Goal: Task Accomplishment & Management: Manage account settings

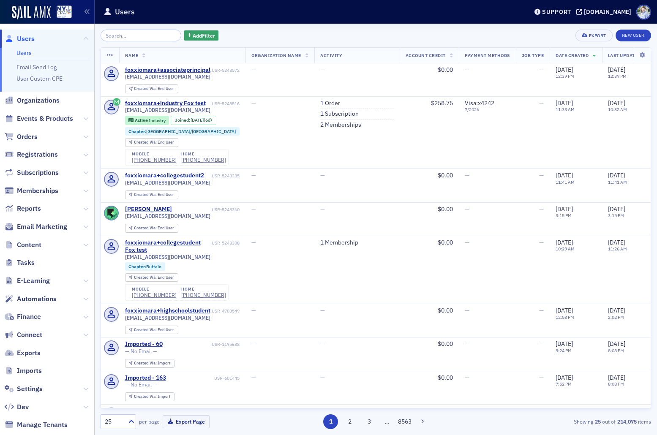
click at [78, 243] on span "Content" at bounding box center [47, 245] width 94 height 18
click at [87, 119] on icon at bounding box center [85, 118] width 5 height 5
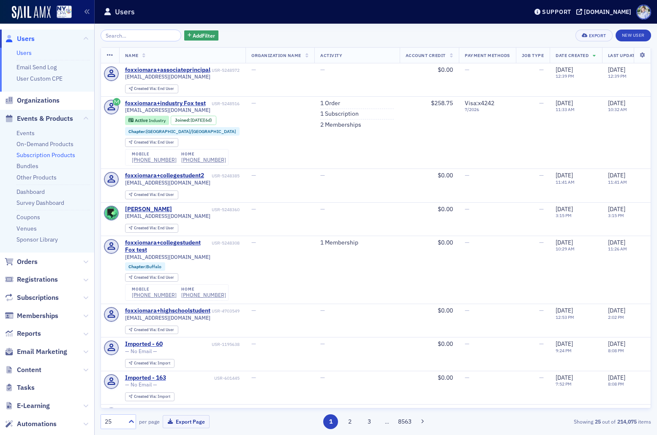
click at [35, 152] on link "Subscription Products" at bounding box center [45, 155] width 59 height 8
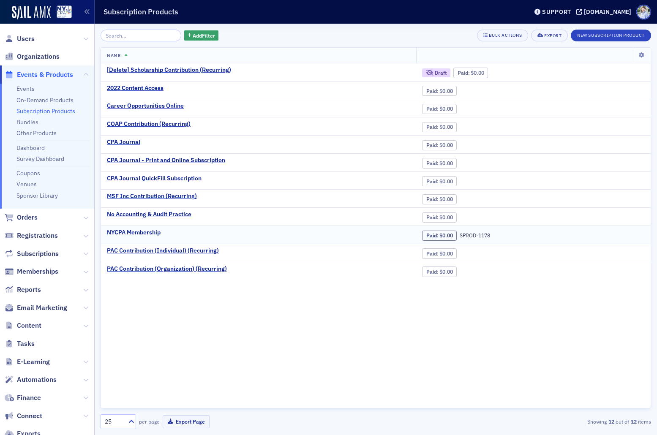
click at [142, 236] on div "NYCPA Membership" at bounding box center [134, 233] width 54 height 8
click at [584, 9] on div "[DOMAIN_NAME]" at bounding box center [607, 12] width 47 height 8
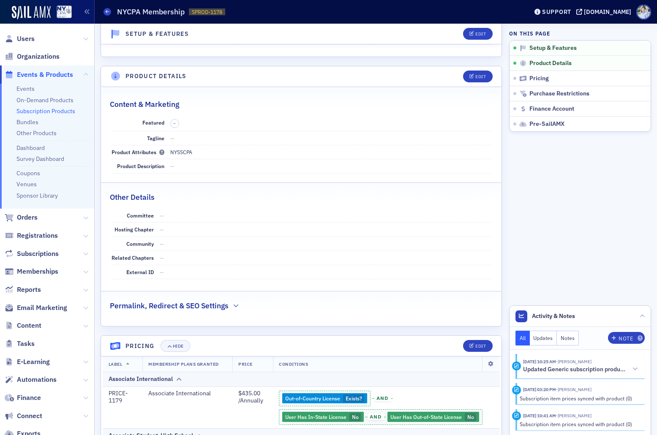
scroll to position [417, 0]
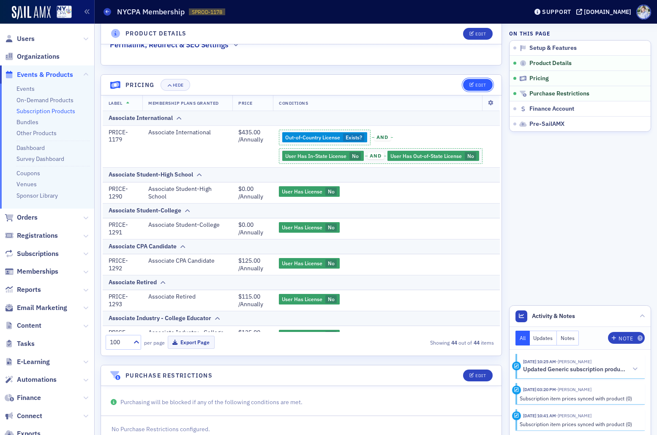
click at [482, 84] on div "Edit" at bounding box center [480, 85] width 11 height 5
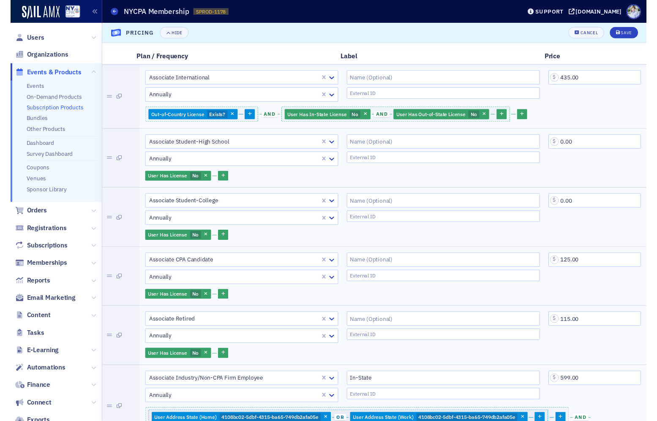
scroll to position [0, 0]
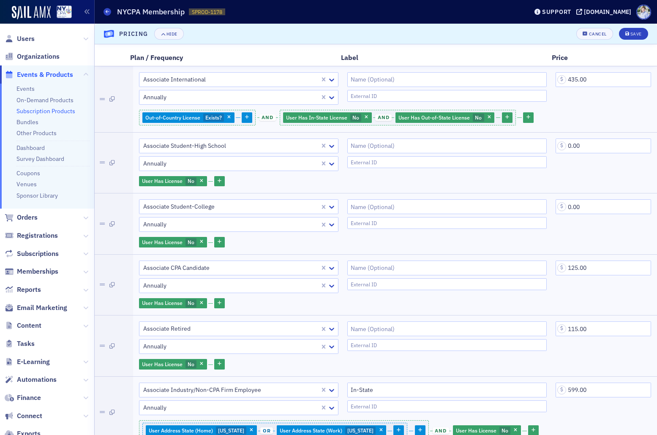
click at [310, 24] on header "Pricing Hide Cancel Save" at bounding box center [376, 34] width 562 height 21
click at [395, 19] on div "Subscription Products NYCPA Membership SPROD-1178 1178" at bounding box center [310, 12] width 412 height 16
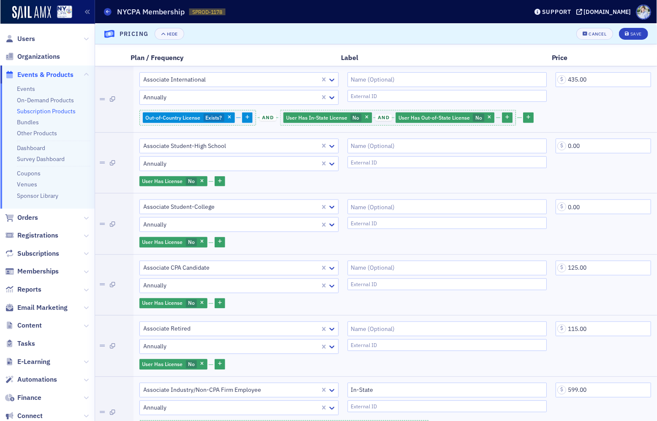
scroll to position [395, 0]
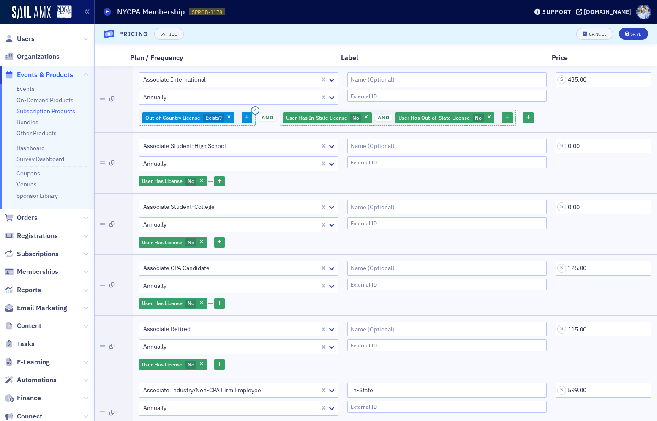
click at [257, 110] on icon "button" at bounding box center [255, 110] width 3 height 4
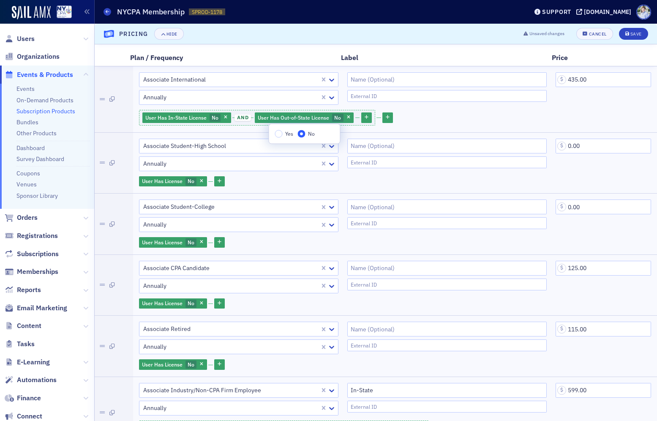
click at [469, 50] on div "Plan / Frequency Label Price" at bounding box center [376, 58] width 562 height 16
click at [641, 33] on div "Save" at bounding box center [635, 34] width 11 height 5
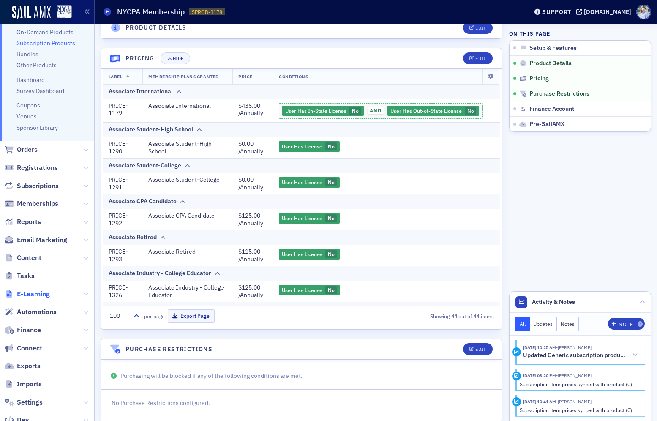
scroll to position [74, 0]
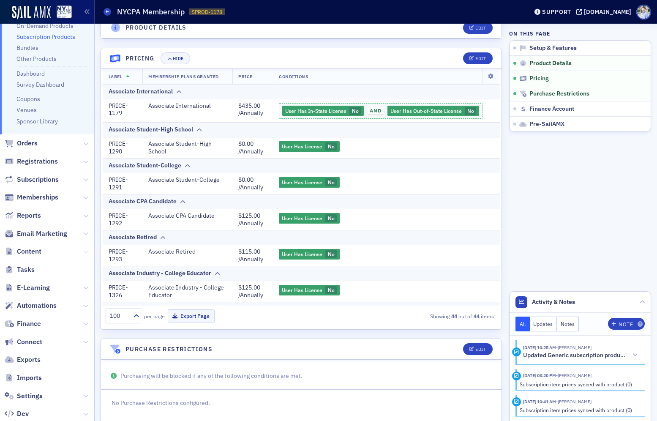
click at [86, 251] on icon at bounding box center [85, 251] width 5 height 5
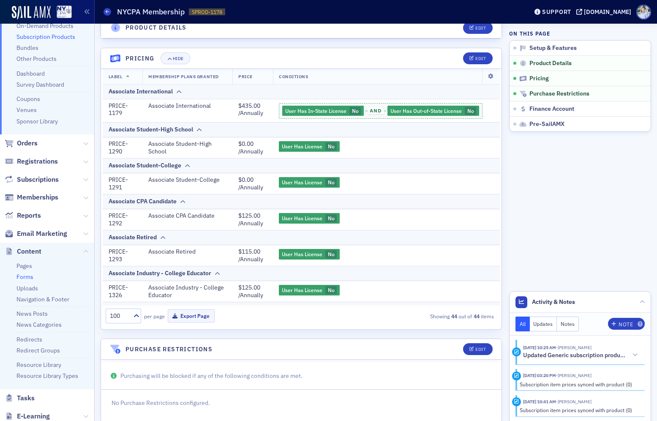
click at [25, 278] on link "Forms" at bounding box center [24, 277] width 17 height 8
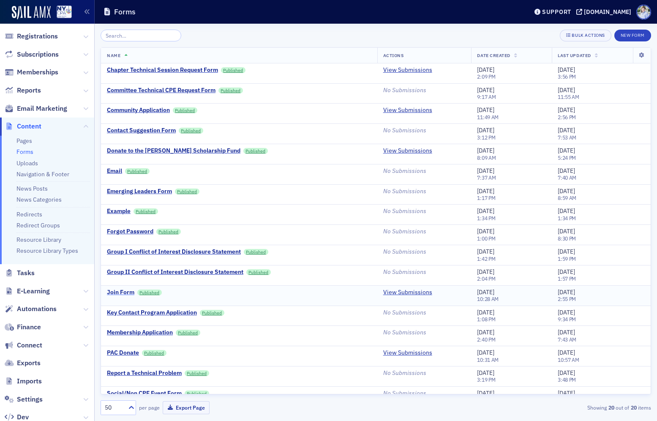
click at [122, 291] on div "Join Form" at bounding box center [120, 293] width 27 height 8
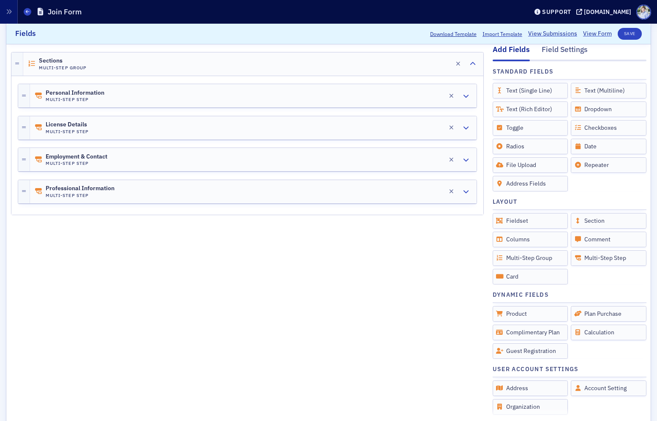
scroll to position [145, 0]
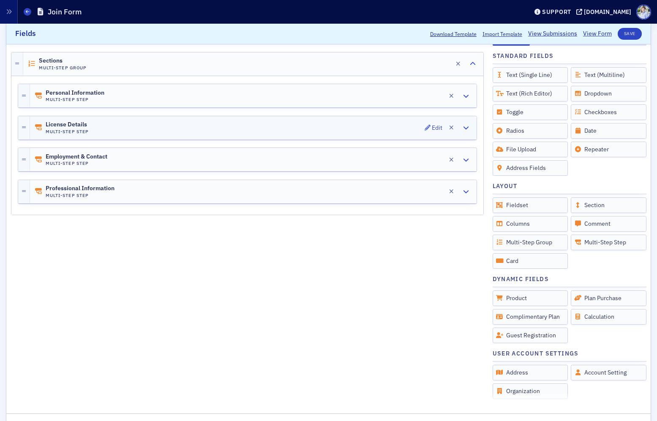
click at [122, 129] on div "License Details Multi-Step Step Edit" at bounding box center [253, 127] width 447 height 23
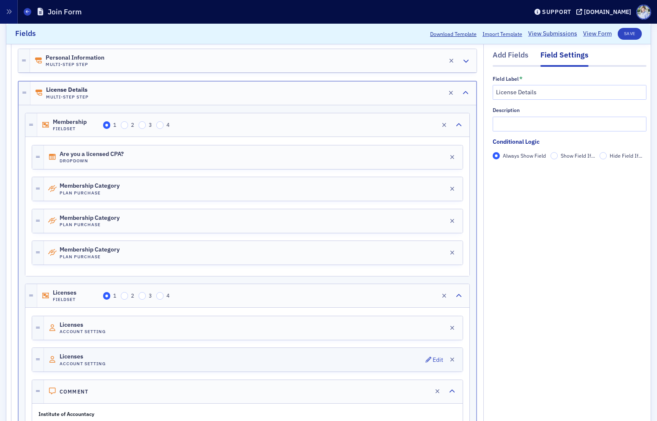
scroll to position [158, 0]
click at [109, 60] on div "Personal Information Multi-Step Step Edit" at bounding box center [253, 60] width 447 height 23
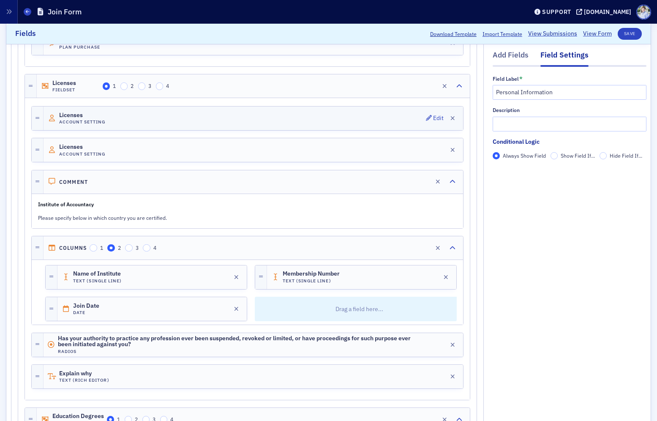
scroll to position [614, 0]
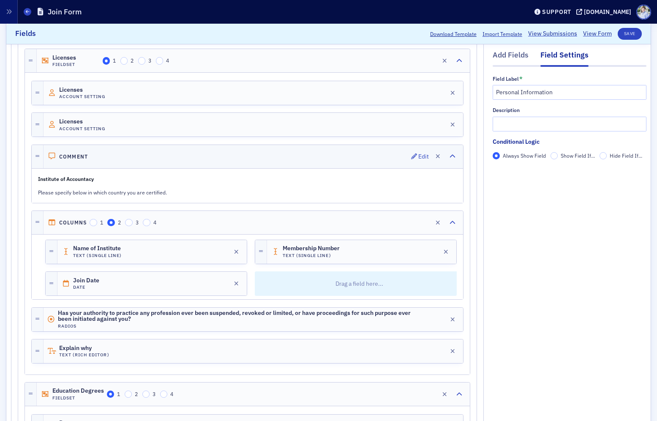
click at [104, 149] on div "Comment Edit" at bounding box center [254, 156] width 420 height 23
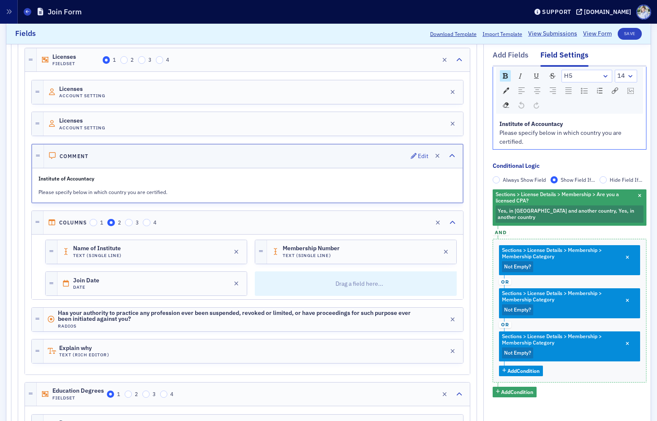
scroll to position [614, 0]
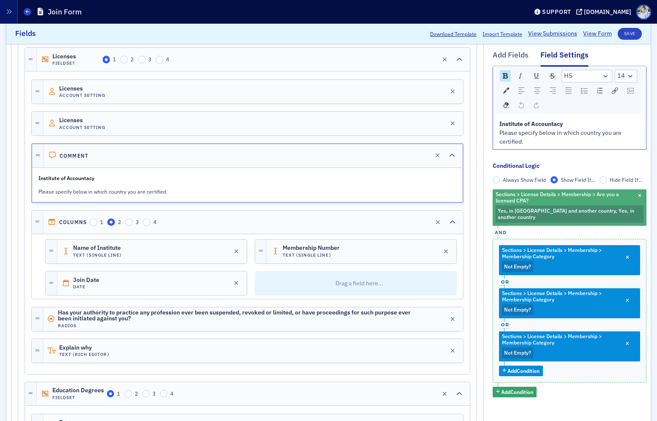
click at [583, 212] on span "Yes, in US and another country, Yes, in another country" at bounding box center [566, 213] width 136 height 13
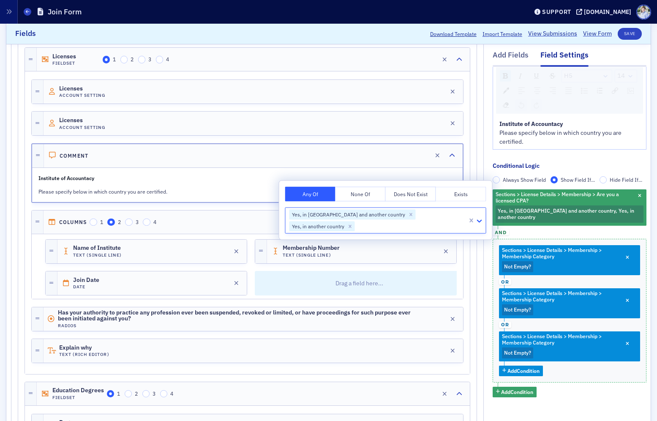
click at [480, 216] on icon at bounding box center [479, 220] width 8 height 8
click at [526, 228] on div "Sections > License Details > Membership > Are you a licensed CPA? Yes, in US an…" at bounding box center [570, 293] width 154 height 208
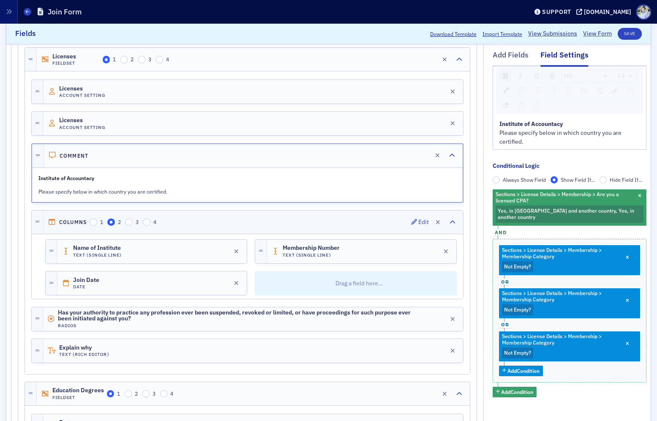
click at [367, 221] on div "Columns 1 2 3 4 Edit" at bounding box center [254, 221] width 420 height 23
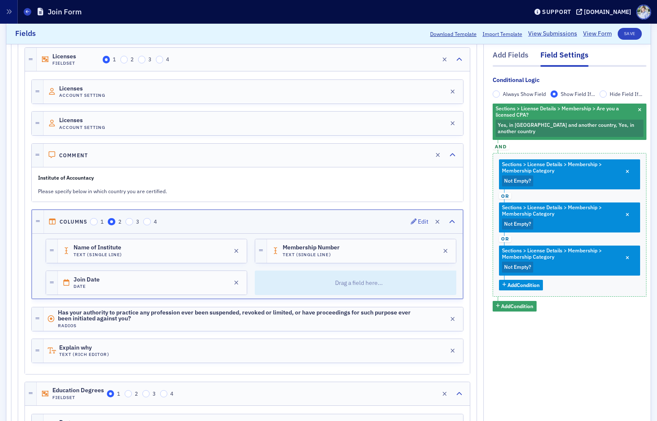
scroll to position [0, 0]
click at [350, 163] on div "Comment Edit" at bounding box center [254, 155] width 420 height 23
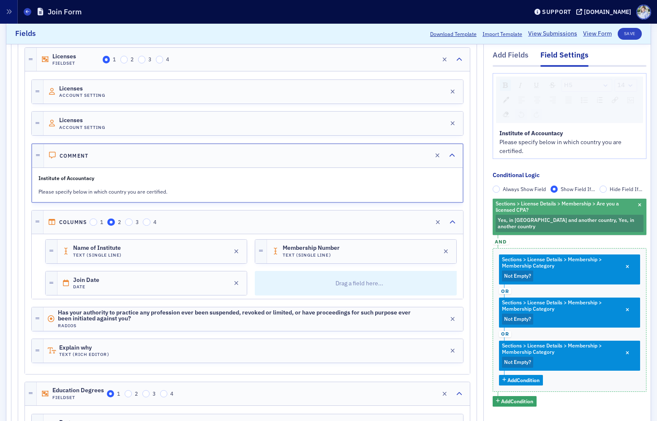
click at [525, 215] on span "Yes, in US and another country, Yes, in another country" at bounding box center [570, 223] width 148 height 17
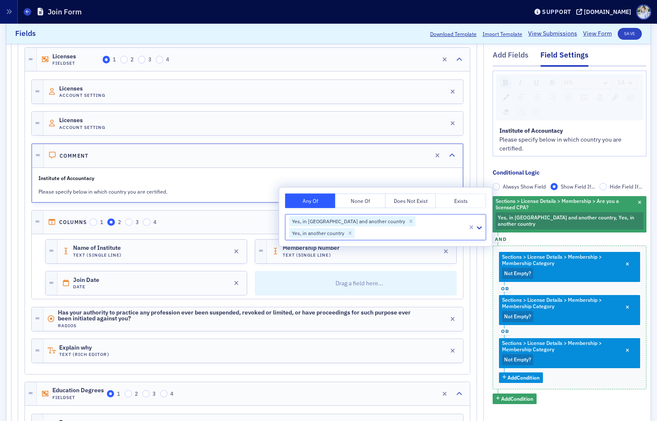
scroll to position [18, 0]
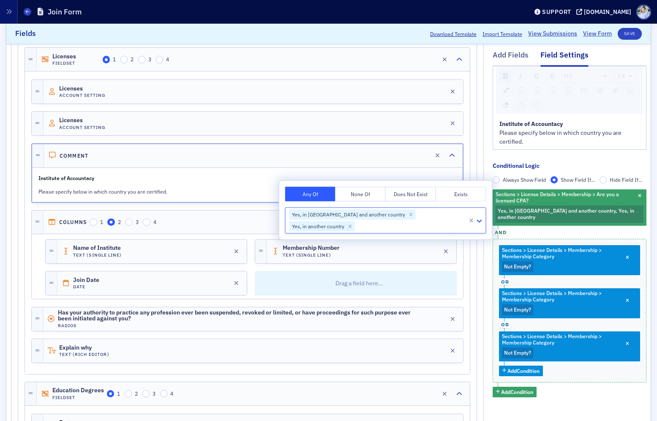
click at [481, 216] on icon at bounding box center [479, 220] width 8 height 8
click at [462, 247] on div "No" at bounding box center [399, 249] width 164 height 9
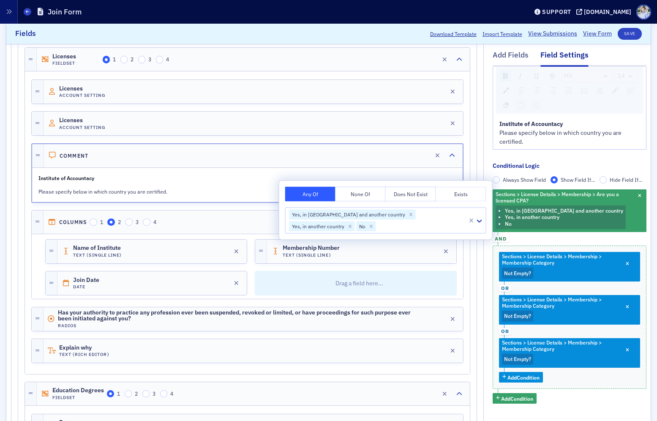
click at [565, 242] on div "Sections > License Details > Membership > Are you a licensed CPA? Yes, in US an…" at bounding box center [570, 296] width 154 height 214
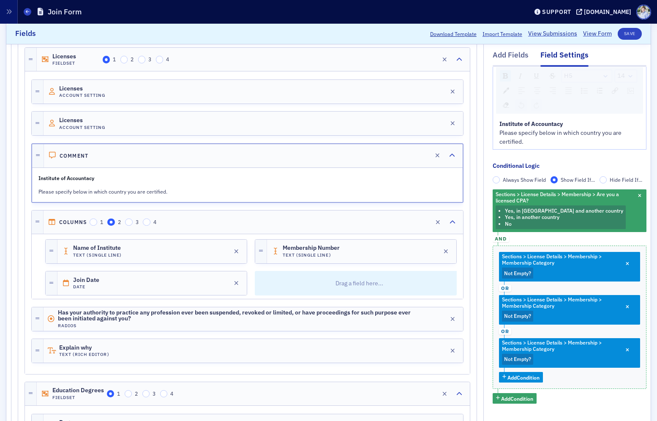
scroll to position [30, 0]
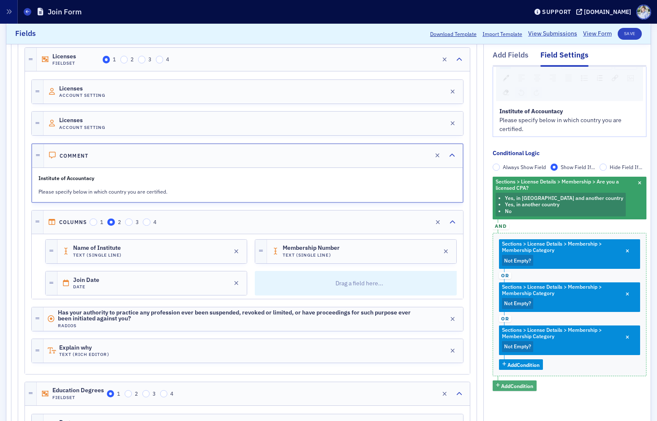
click at [517, 387] on span "Add Condition" at bounding box center [517, 386] width 32 height 8
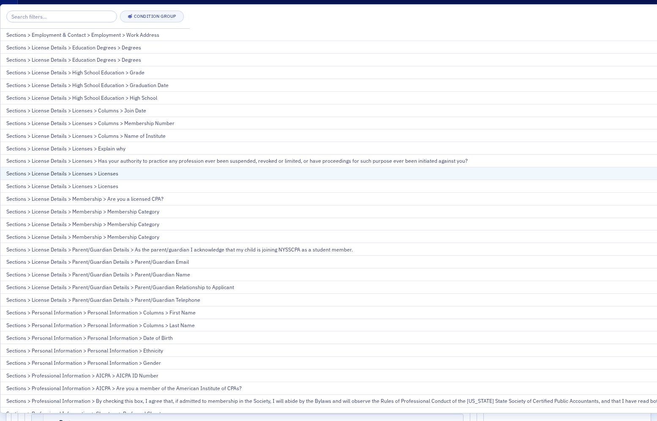
scroll to position [202, 0]
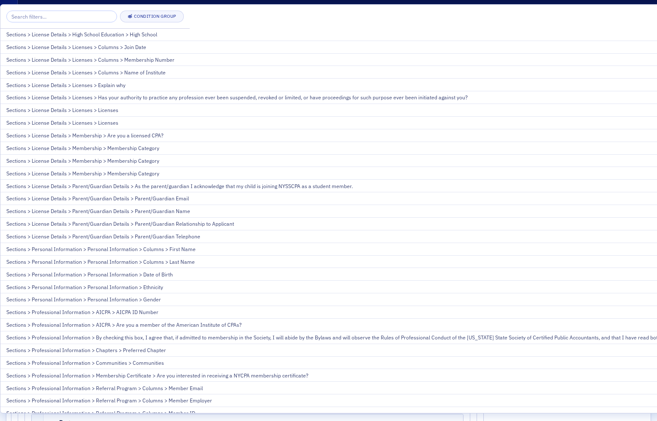
click at [600, 1] on header "Forms Join Form Support nysscpa.production.sailamx.com" at bounding box center [328, 12] width 657 height 24
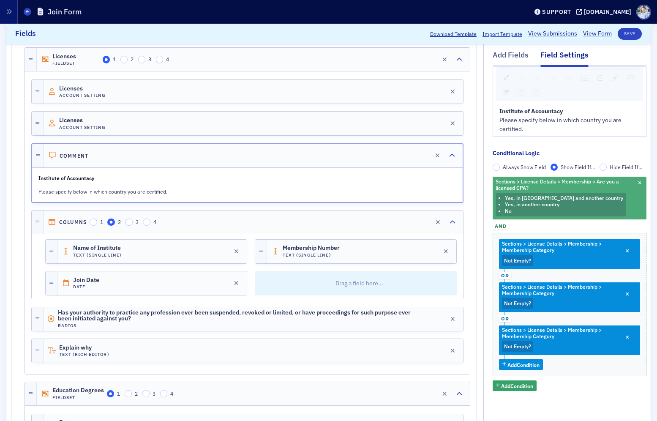
drag, startPoint x: 590, startPoint y: 193, endPoint x: 564, endPoint y: 199, distance: 27.2
click at [590, 193] on div "Sections > License Details > Membership > Are you a licensed CPA? Yes, in US an…" at bounding box center [570, 198] width 154 height 43
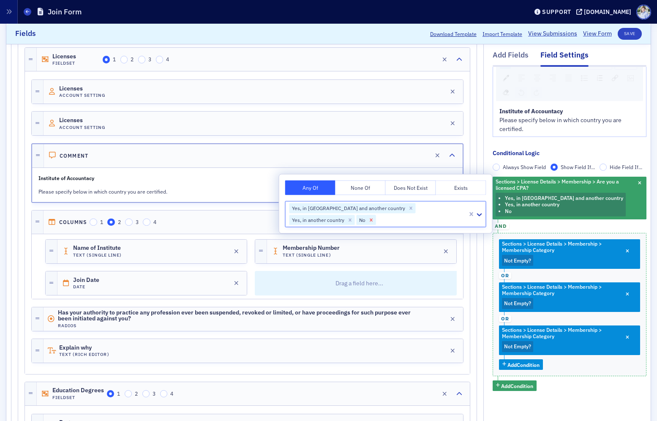
click at [373, 218] on icon "Remove No" at bounding box center [371, 219] width 3 height 3
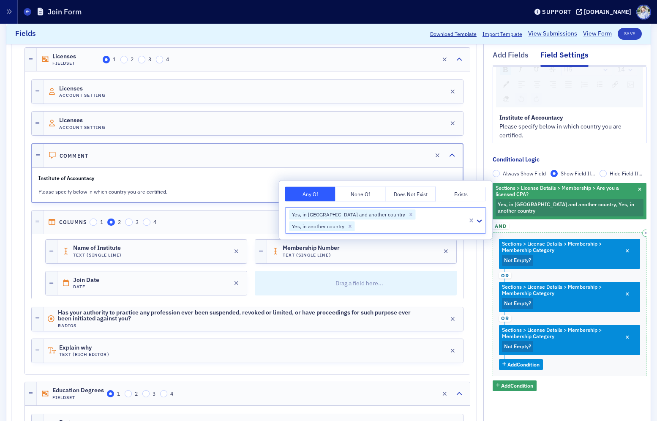
scroll to position [18, 0]
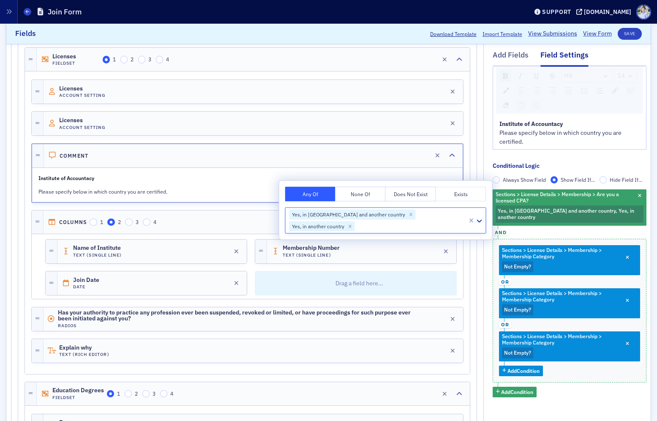
click at [554, 227] on div "Sections > License Details > Membership > Are you a licensed CPA? Yes, in US an…" at bounding box center [570, 293] width 154 height 208
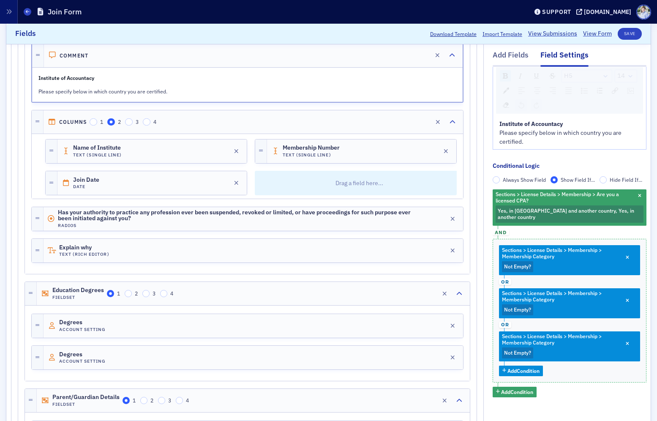
scroll to position [715, 0]
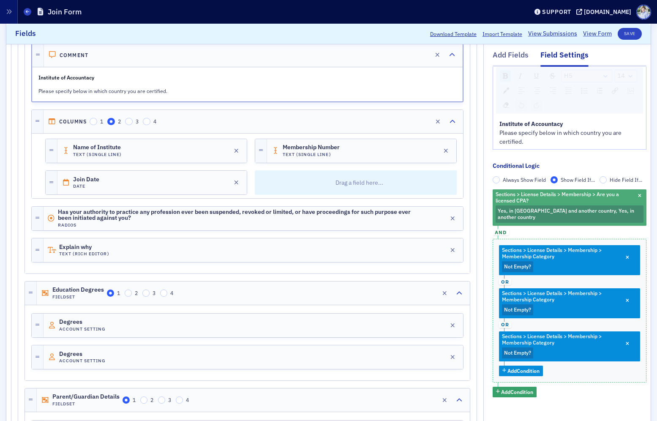
click at [587, 213] on span "Yes, in US and another country, Yes, in another country" at bounding box center [566, 213] width 136 height 13
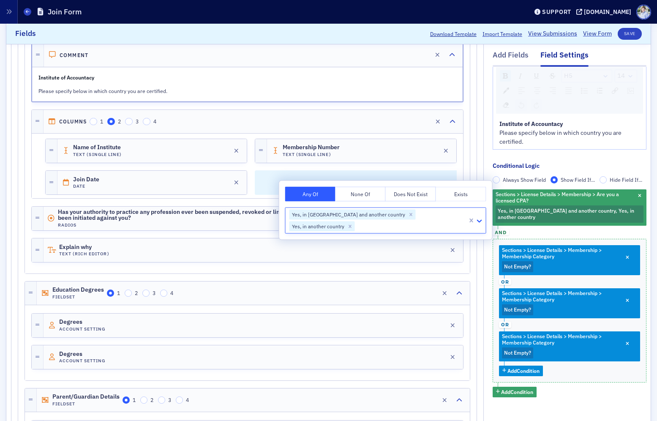
click at [480, 216] on icon at bounding box center [479, 220] width 8 height 8
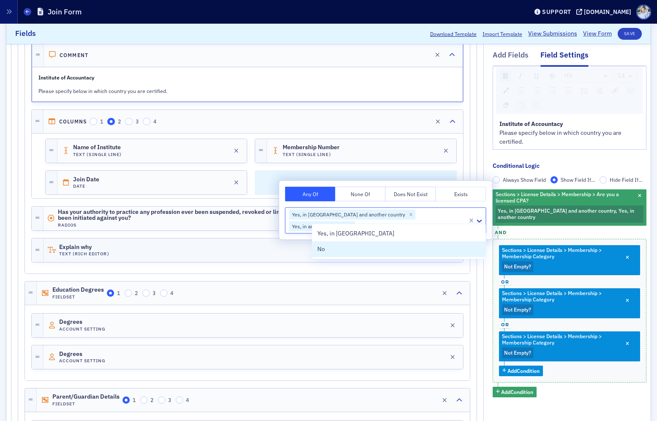
click at [394, 249] on div "No" at bounding box center [399, 249] width 164 height 9
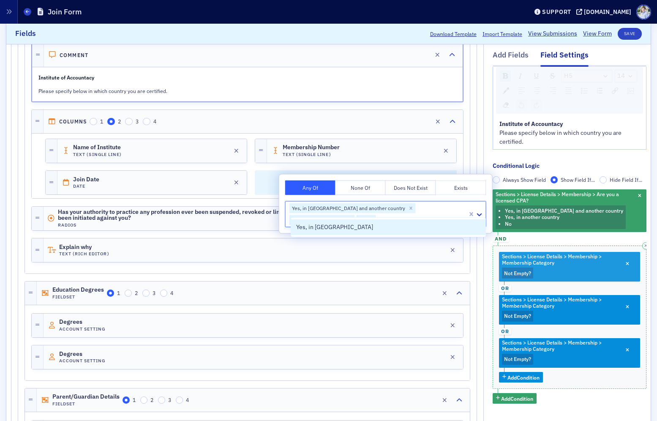
scroll to position [30, 0]
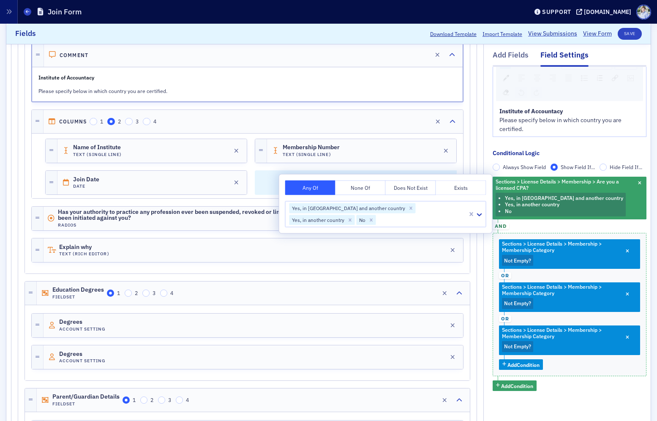
click at [566, 230] on div "Sections > License Details > Membership > Are you a licensed CPA? Yes, in US an…" at bounding box center [570, 284] width 154 height 214
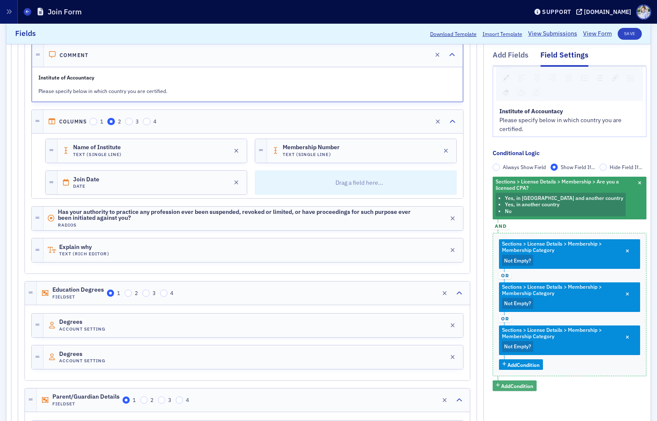
click at [525, 387] on span "Add Condition" at bounding box center [517, 386] width 32 height 8
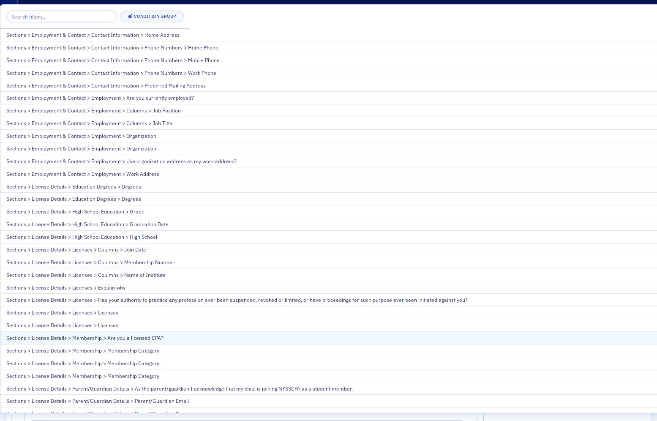
click at [154, 341] on div "Sections > License Details > Membership > Are you a licensed CPA?" at bounding box center [544, 338] width 1077 height 8
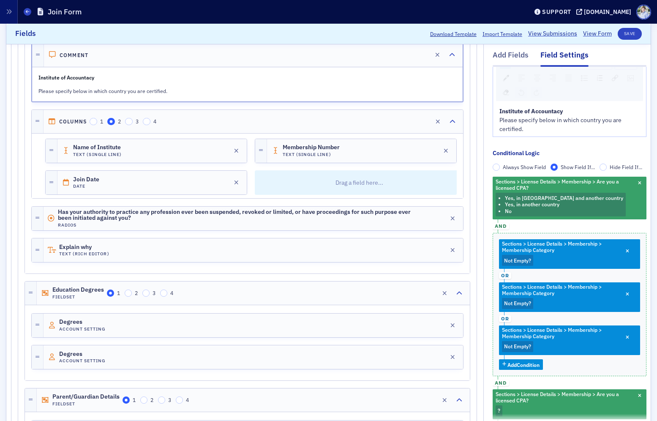
scroll to position [74, 0]
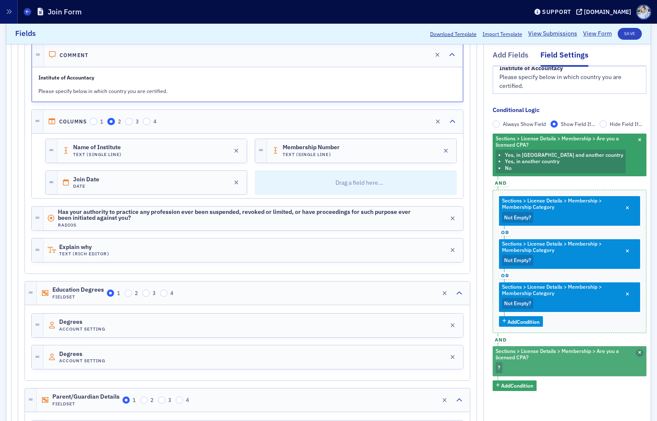
click at [638, 353] on icon "button" at bounding box center [639, 353] width 3 height 5
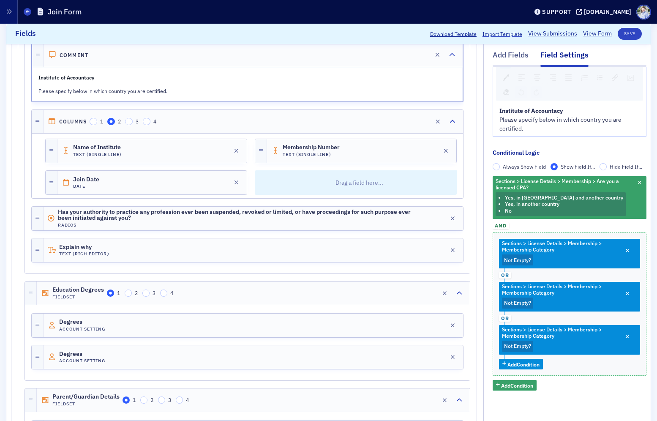
scroll to position [30, 0]
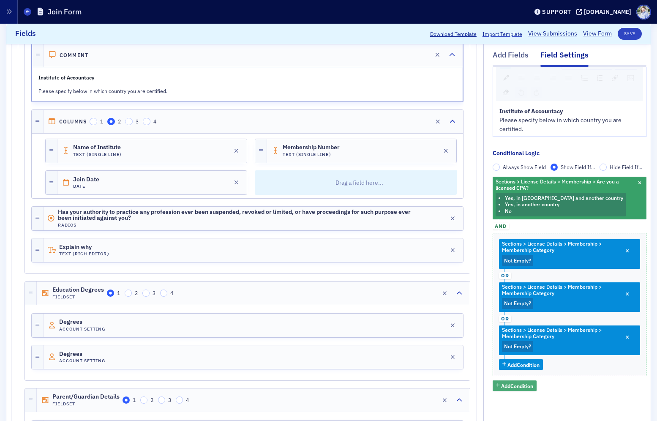
click at [526, 389] on span "Add Condition" at bounding box center [517, 386] width 32 height 8
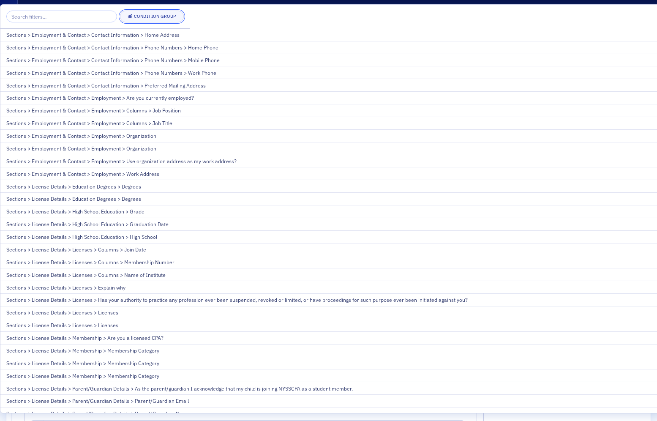
click at [164, 16] on div "Condition Group" at bounding box center [155, 16] width 42 height 5
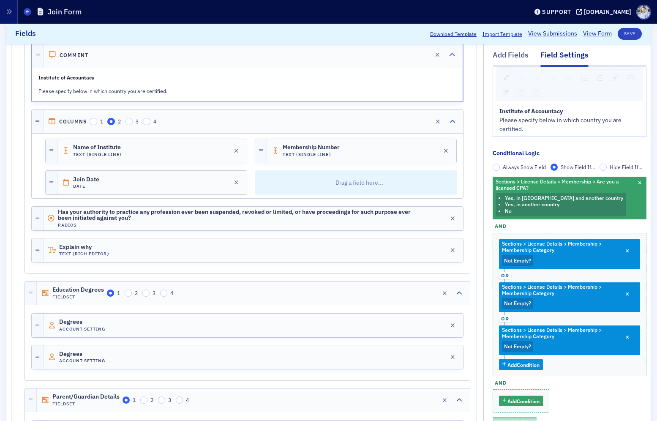
scroll to position [67, 0]
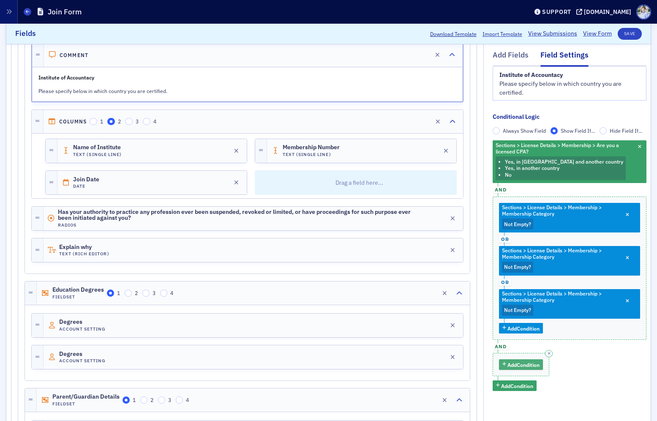
click at [523, 361] on span "Add Condition" at bounding box center [523, 365] width 32 height 8
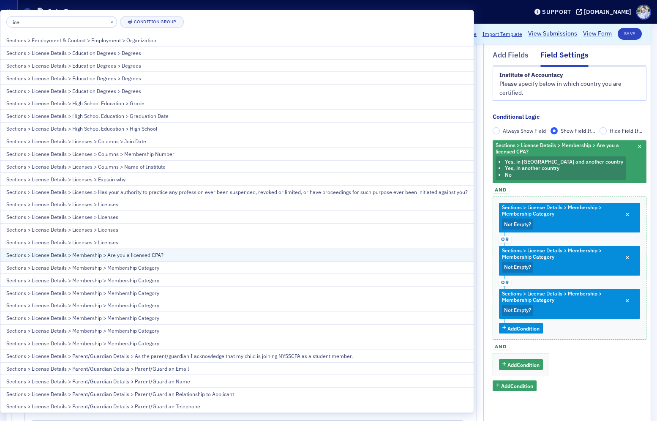
type input "lice"
click at [155, 254] on div "Sections > License Details > Membership > Are you a licensed CPA?" at bounding box center [236, 255] width 461 height 8
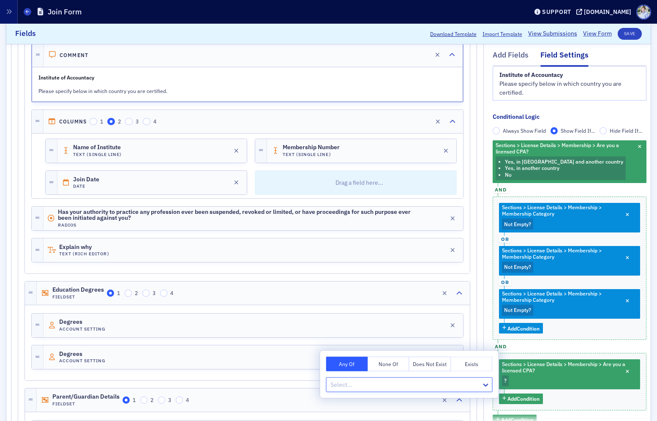
click at [421, 380] on div at bounding box center [405, 384] width 151 height 11
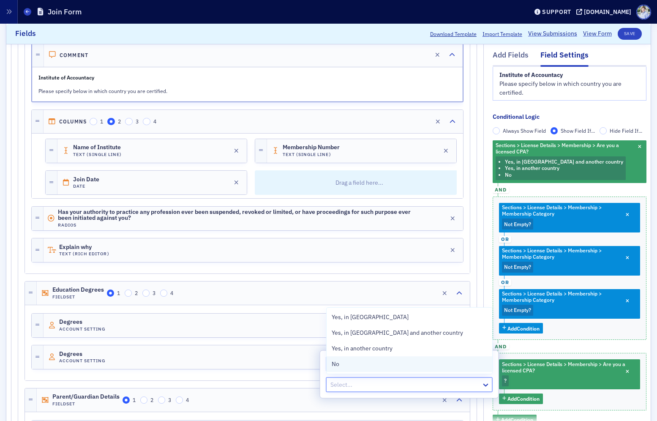
click at [379, 364] on div "No" at bounding box center [409, 364] width 155 height 9
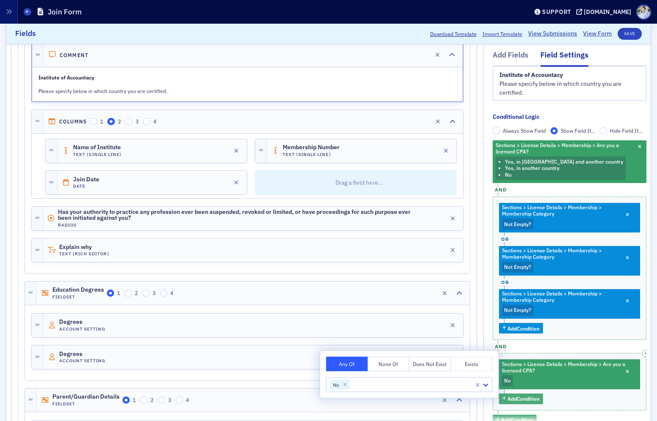
click at [537, 395] on span "Add Condition" at bounding box center [523, 399] width 32 height 8
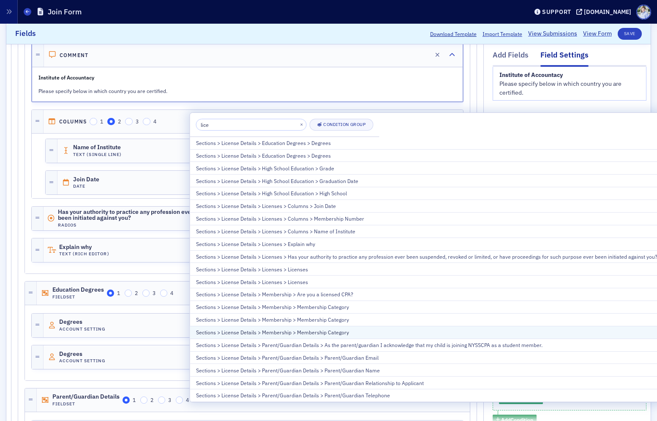
click at [346, 333] on div "Sections > License Details > Membership > Membership Category" at bounding box center [426, 332] width 461 height 8
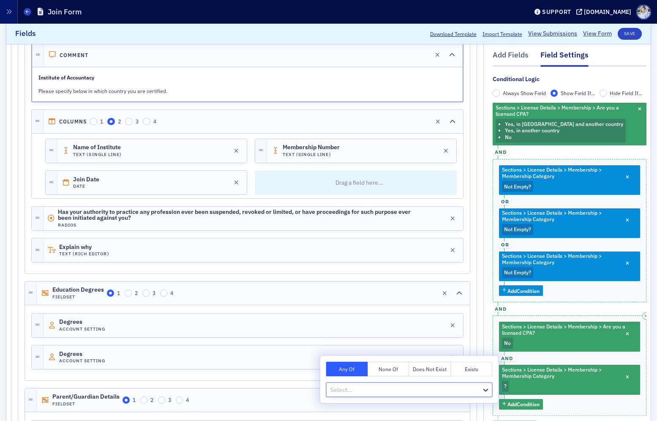
scroll to position [104, 0]
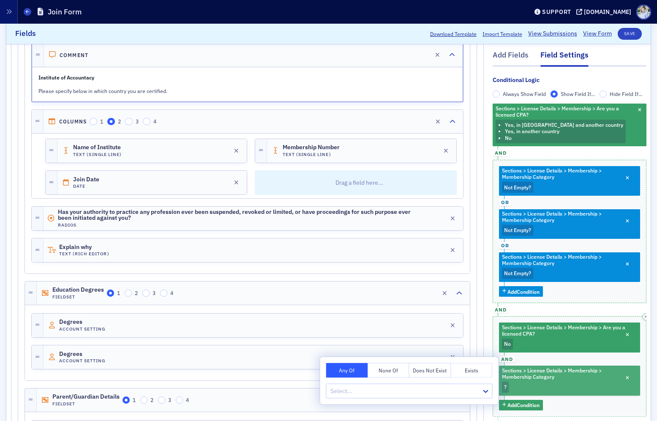
click at [552, 385] on div "Sections > License Details > Membership > Membership Category ?" at bounding box center [569, 381] width 141 height 30
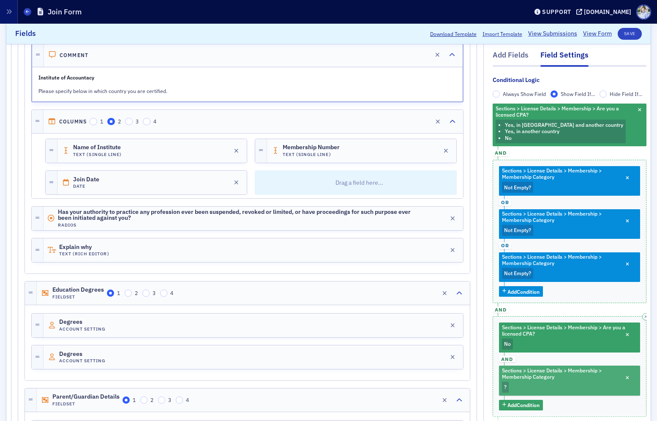
click at [561, 382] on div "Sections > License Details > Membership > Membership Category ?" at bounding box center [569, 381] width 141 height 30
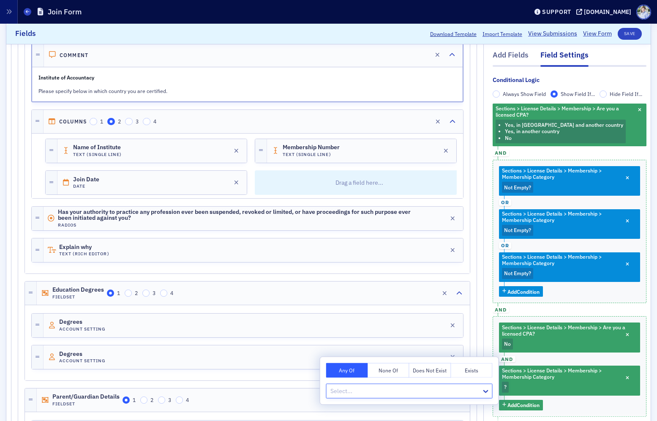
click at [472, 390] on div at bounding box center [405, 391] width 151 height 11
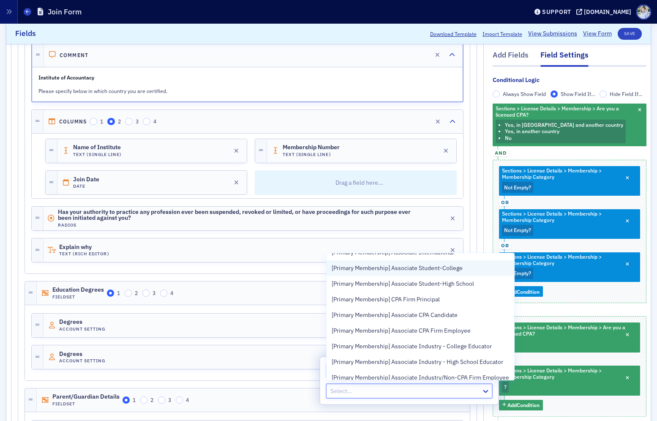
scroll to position [0, 0]
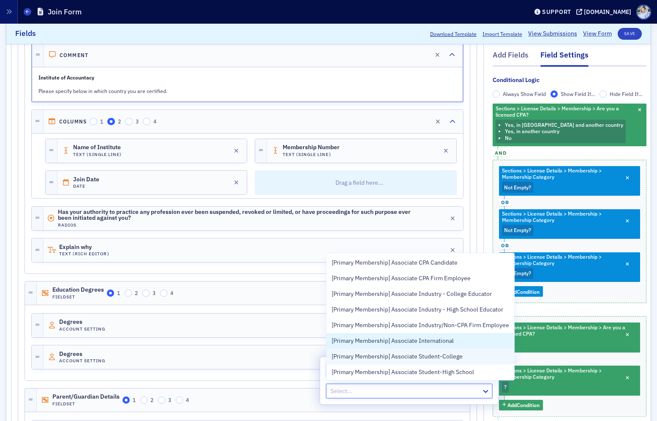
click at [469, 336] on div "[Primary Membership] Associate International" at bounding box center [420, 340] width 177 height 9
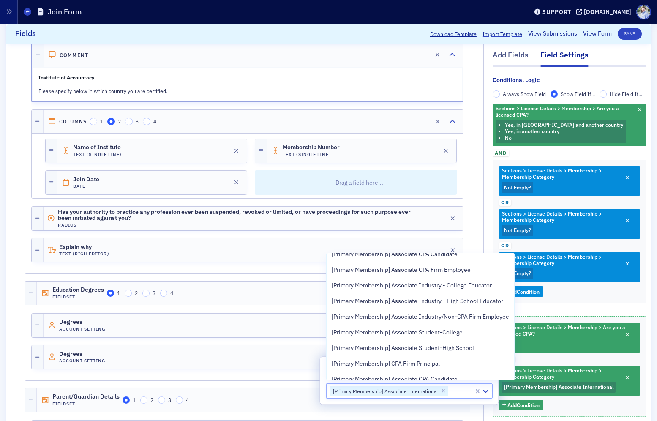
scroll to position [377, 0]
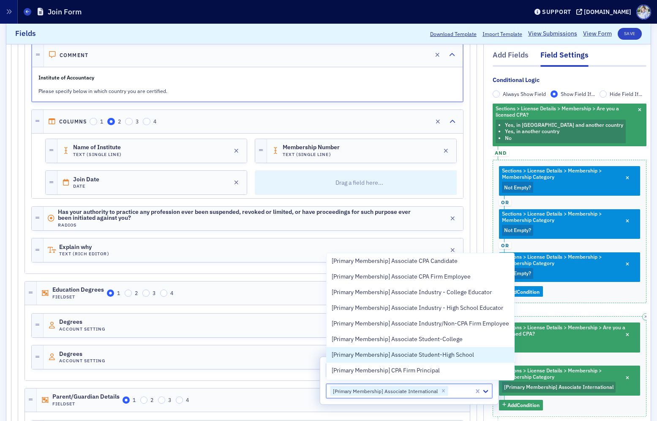
click at [573, 400] on div "Sections > License Details > Membership > Are you a licensed CPA? No and Sectio…" at bounding box center [570, 366] width 154 height 100
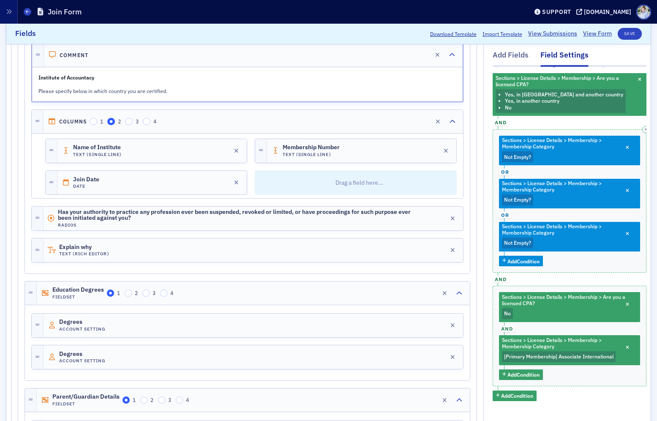
scroll to position [139, 0]
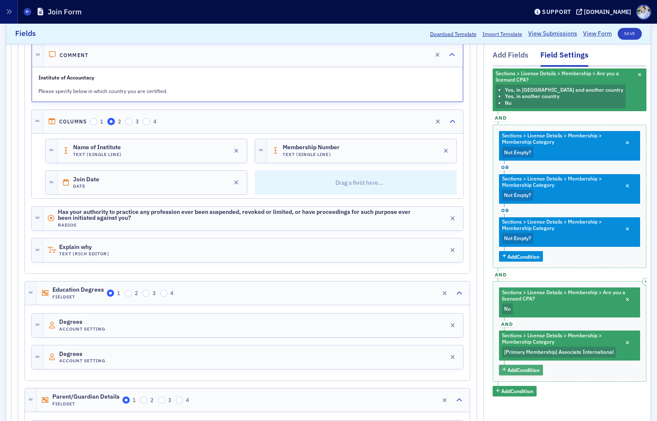
click at [523, 367] on span "Add Condition" at bounding box center [523, 370] width 32 height 8
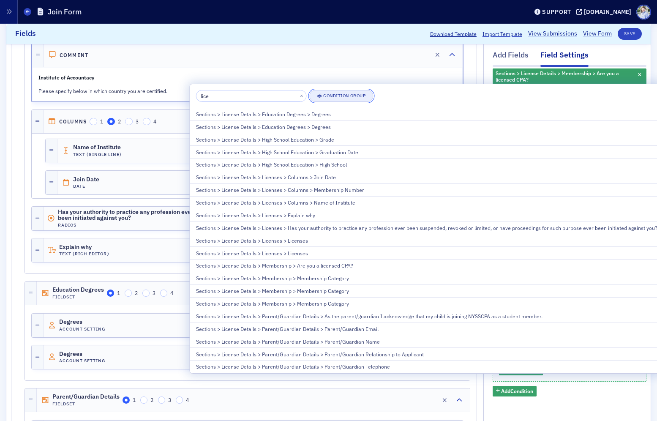
click at [348, 100] on button "Condition Group" at bounding box center [341, 96] width 64 height 12
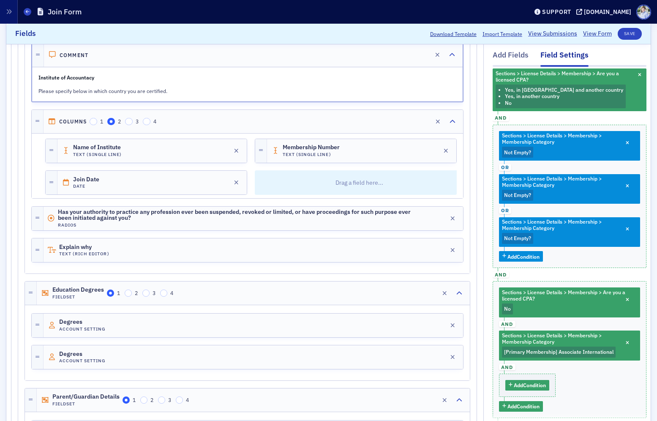
scroll to position [180, 0]
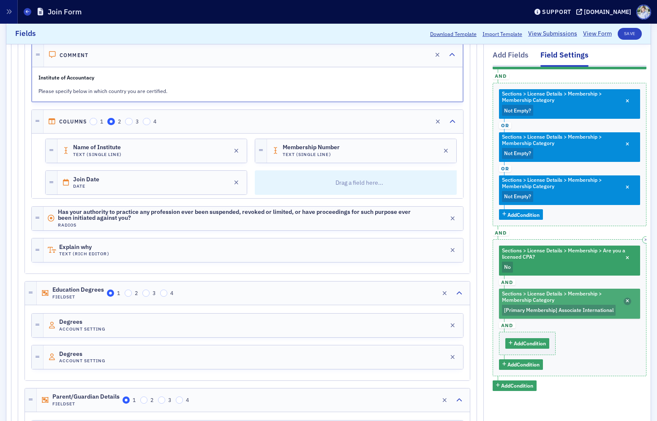
drag, startPoint x: 627, startPoint y: 302, endPoint x: 630, endPoint y: 289, distance: 12.9
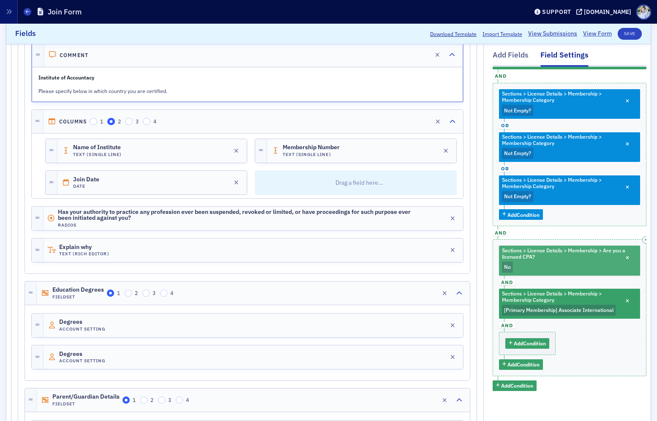
click at [627, 303] on icon "button" at bounding box center [627, 301] width 3 height 5
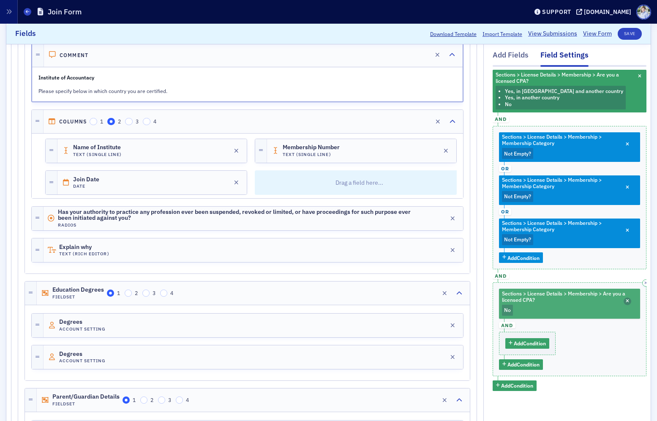
click at [629, 304] on span "button" at bounding box center [628, 302] width 8 height 8
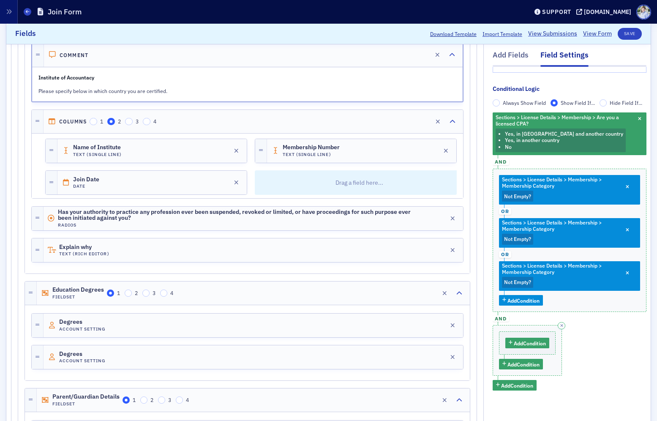
scroll to position [94, 0]
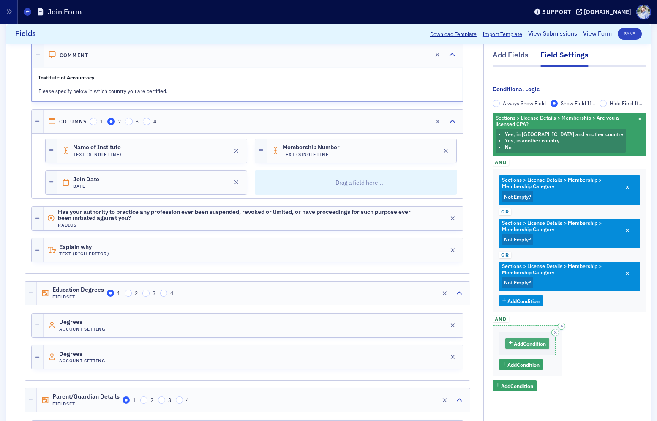
click at [534, 344] on span "Add Condition" at bounding box center [530, 344] width 32 height 8
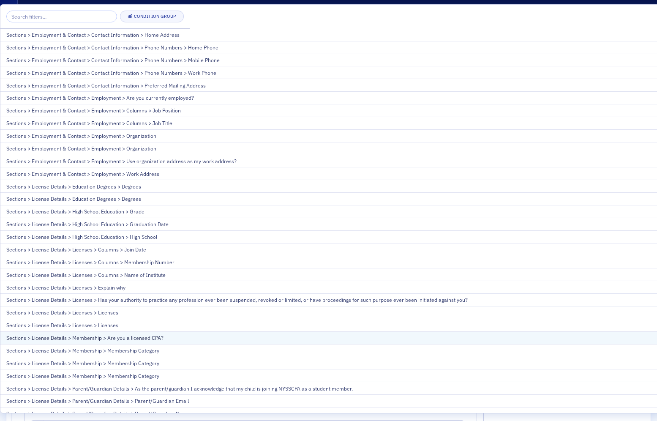
click at [195, 335] on div "Sections > License Details > Membership > Are you a licensed CPA?" at bounding box center [544, 338] width 1077 height 8
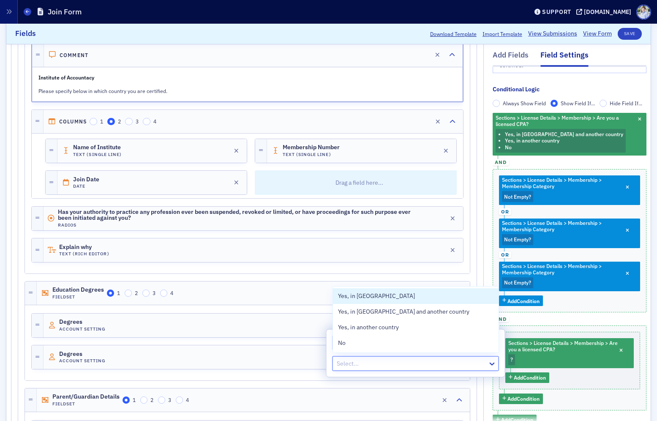
click at [413, 362] on div at bounding box center [411, 363] width 151 height 11
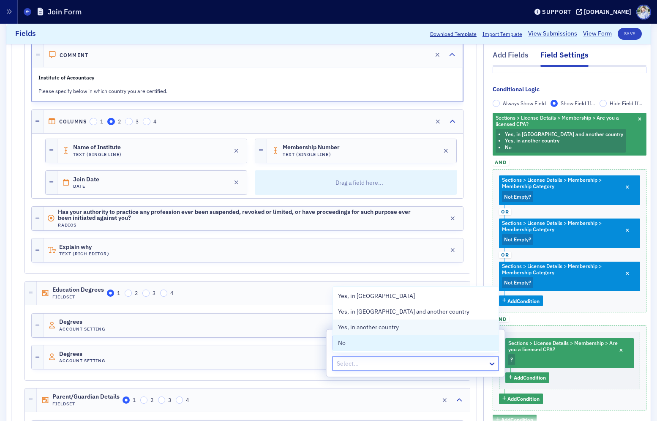
click at [403, 344] on div "No" at bounding box center [415, 342] width 155 height 9
click at [541, 377] on span "Add Condition" at bounding box center [530, 378] width 32 height 8
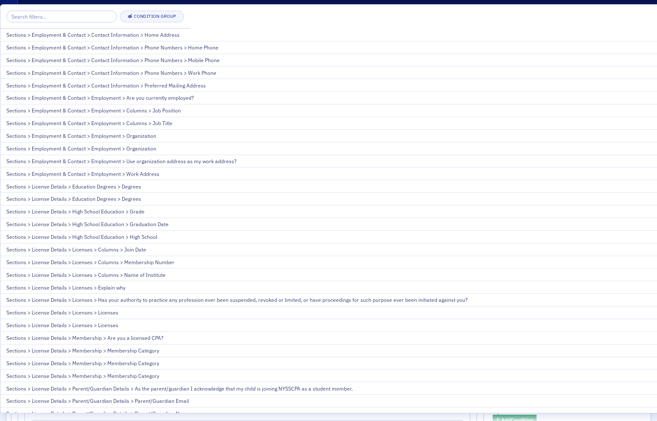
click at [145, 375] on div "Sections > License Details > Membership > Membership Category" at bounding box center [544, 376] width 1077 height 8
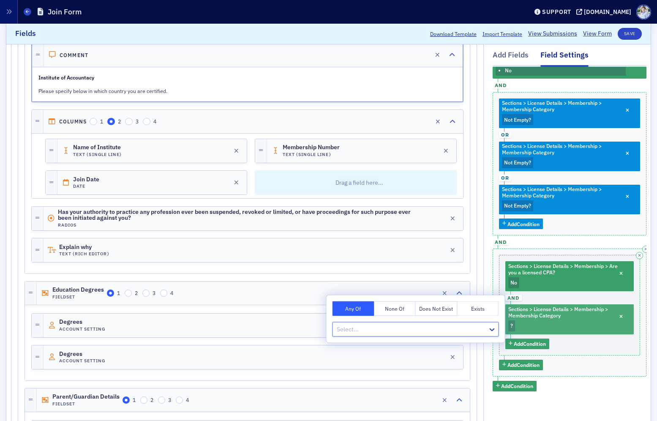
scroll to position [172, 0]
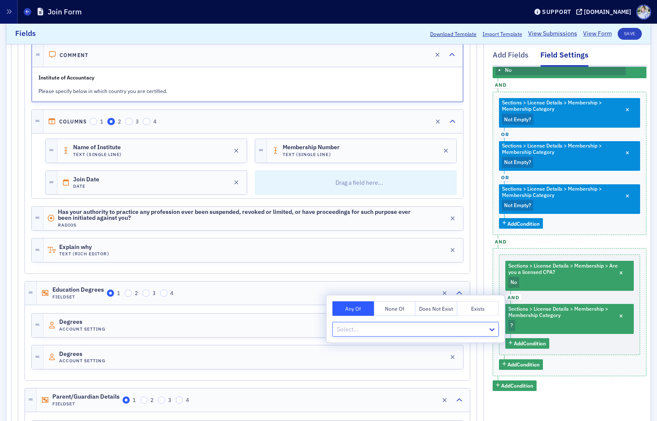
click at [459, 337] on div "Any Of None Of Does Not Exist Exists Select..." at bounding box center [416, 318] width 178 height 47
click at [460, 334] on div at bounding box center [411, 329] width 151 height 11
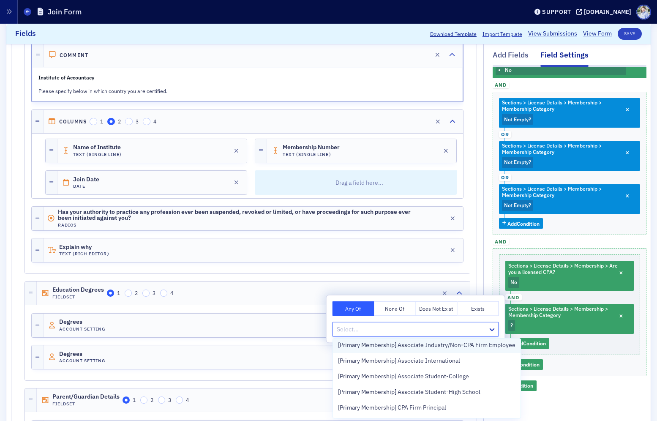
scroll to position [59, 0]
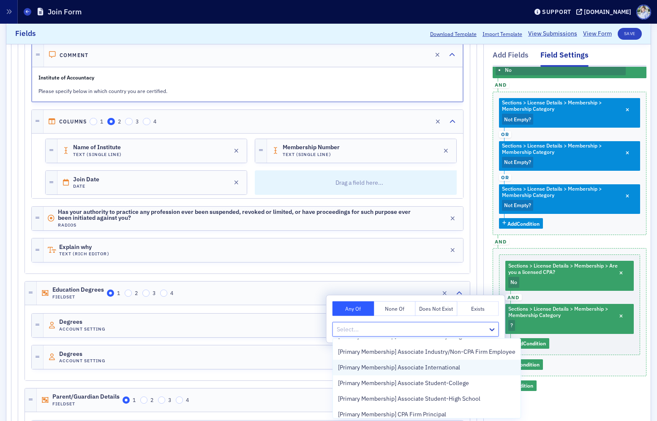
click at [460, 365] on span "[Primary Membership] Associate International" at bounding box center [399, 367] width 122 height 9
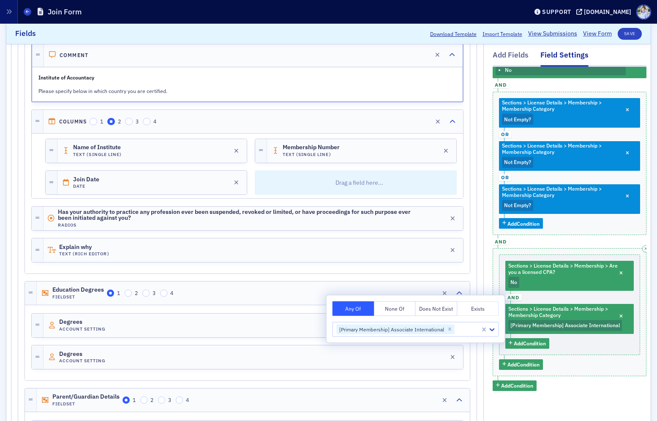
click at [577, 361] on div "Sections > License Details > Membership > Are you a licensed CPA? No and Sectio…" at bounding box center [570, 312] width 154 height 128
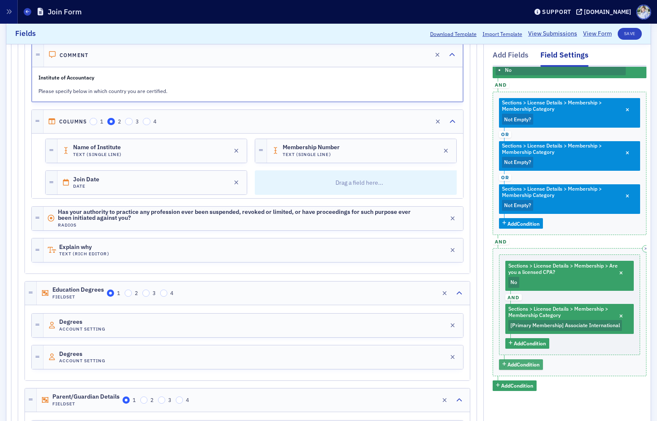
click at [523, 364] on span "Add Condition" at bounding box center [523, 365] width 32 height 8
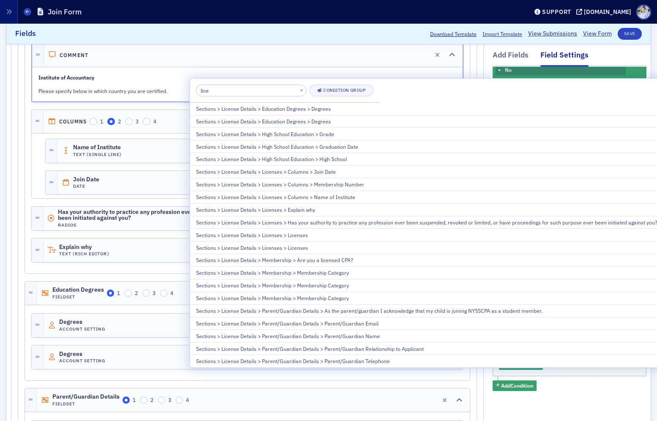
drag, startPoint x: 326, startPoint y: 259, endPoint x: 333, endPoint y: 262, distance: 7.2
click at [326, 259] on div "Sections > License Details > Membership > Are you a licensed CPA?" at bounding box center [426, 260] width 461 height 8
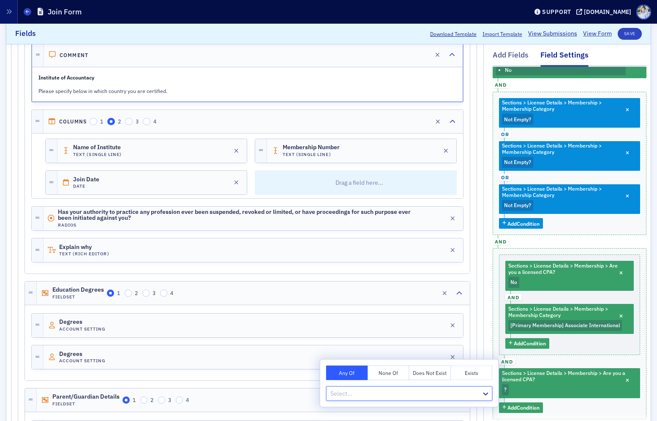
click at [409, 390] on div at bounding box center [405, 393] width 151 height 11
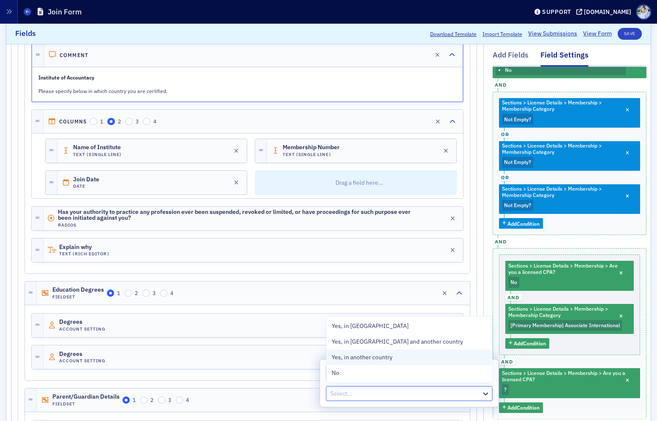
click at [401, 357] on div "Yes, in another country" at bounding box center [409, 357] width 155 height 9
click at [403, 361] on div "Yes, in US and another country" at bounding box center [410, 357] width 166 height 16
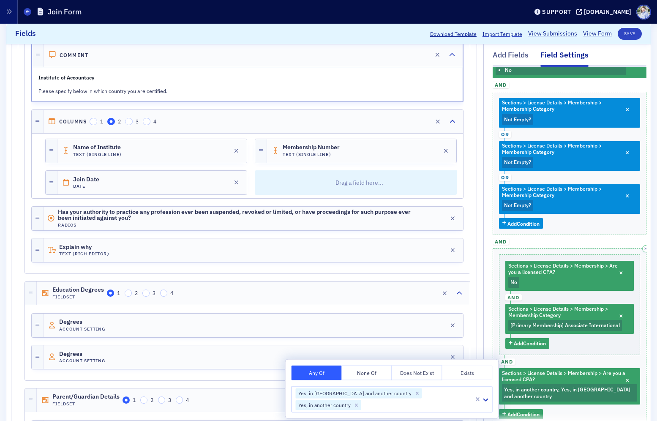
drag, startPoint x: 592, startPoint y: 360, endPoint x: 508, endPoint y: 363, distance: 84.6
click at [592, 360] on div "Sections > License Details > Membership > Are you a licensed CPA? No and Sectio…" at bounding box center [570, 336] width 154 height 177
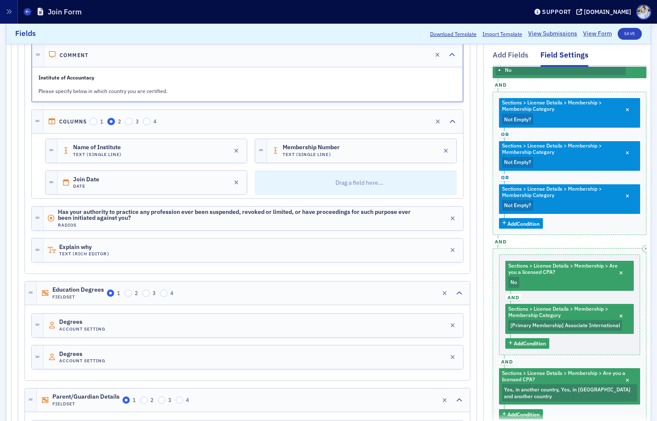
click at [509, 361] on span "and" at bounding box center [507, 361] width 16 height 7
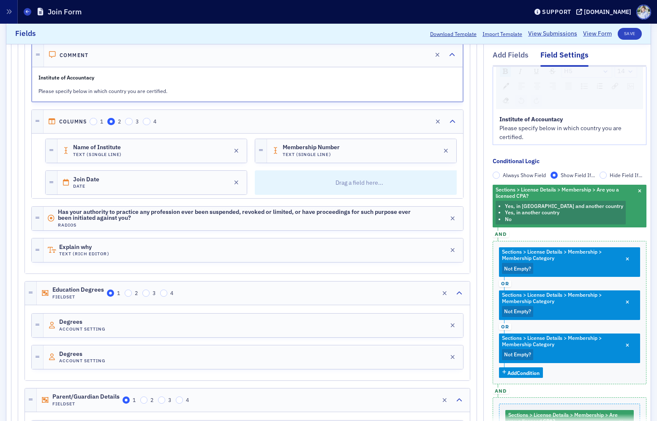
scroll to position [8, 0]
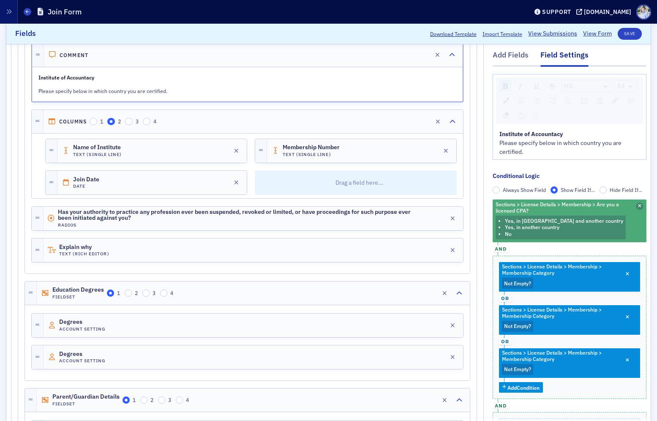
click at [639, 205] on icon "button" at bounding box center [639, 206] width 3 height 5
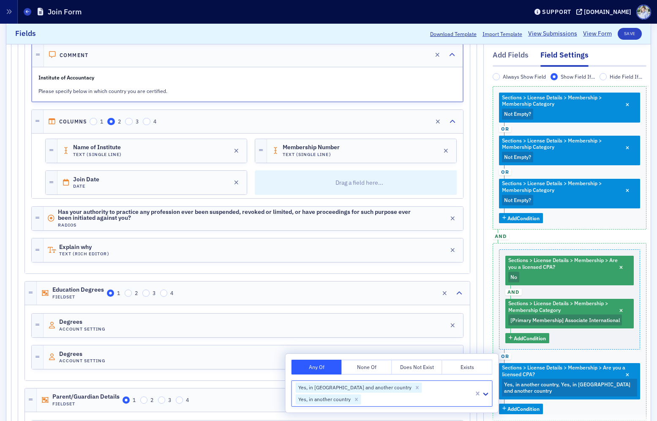
scroll to position [121, 0]
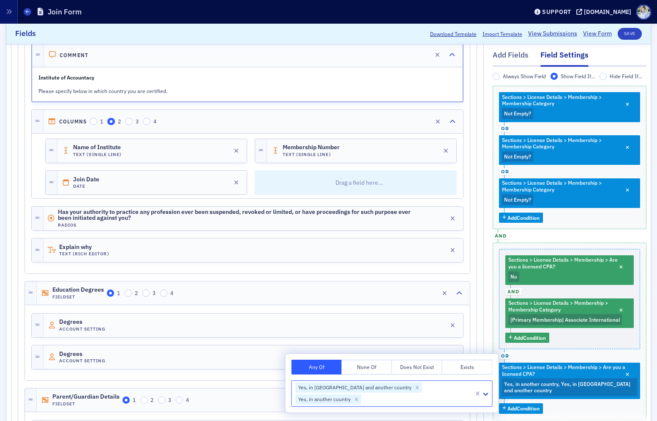
click at [566, 232] on div "Sections > License Details > Membership > Membership Category Not Empty ? or Se…" at bounding box center [570, 260] width 154 height 349
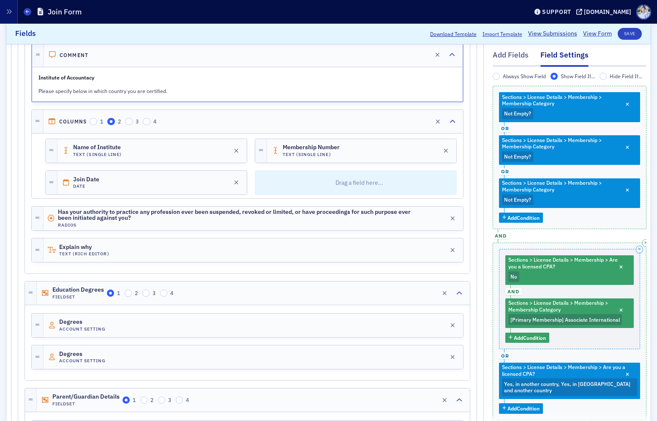
scroll to position [158, 0]
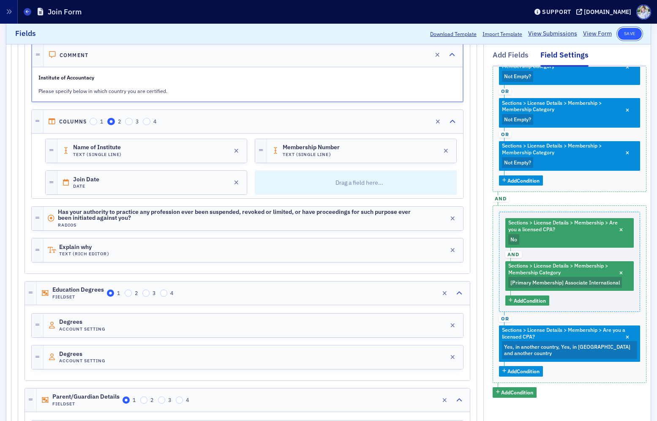
click at [626, 35] on button "Save" at bounding box center [630, 34] width 24 height 12
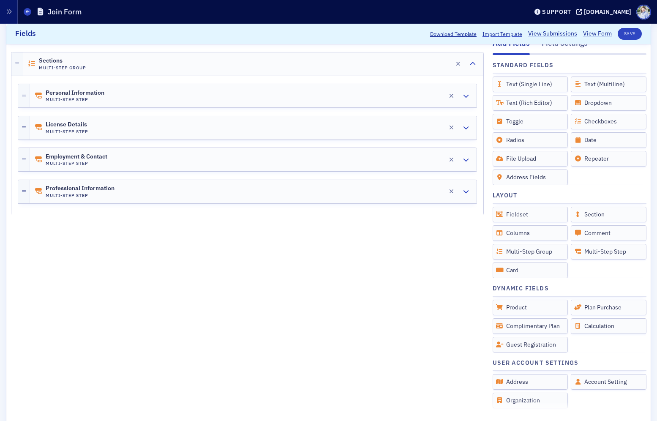
scroll to position [134, 0]
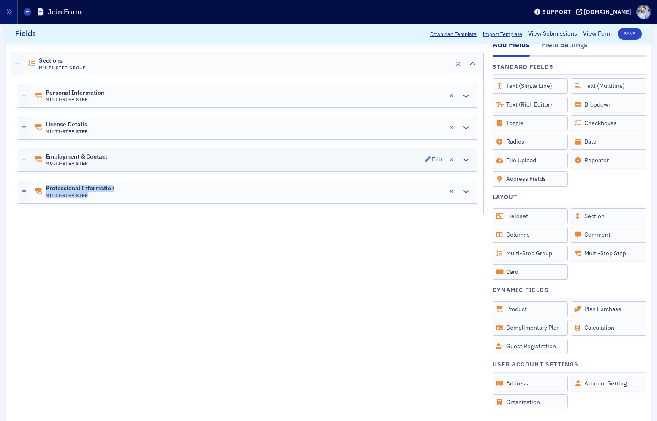
drag, startPoint x: 290, startPoint y: 180, endPoint x: 290, endPoint y: 171, distance: 8.9
click at [290, 175] on div "Professional Information Multi-Step Step Edit Chapters Fieldset 1 2 3 4 Edit Pr…" at bounding box center [247, 188] width 459 height 32
click at [291, 162] on div "Employment & Contact Multi-Step Step Edit" at bounding box center [253, 159] width 447 height 23
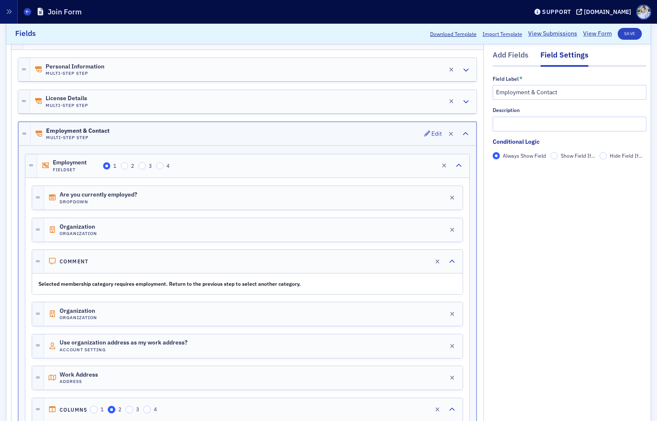
scroll to position [149, 0]
click at [183, 106] on div "License Details Multi-Step Step Edit" at bounding box center [253, 101] width 447 height 23
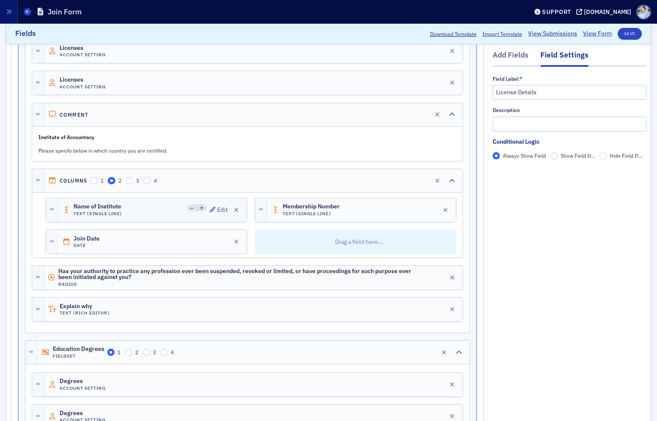
scroll to position [456, 0]
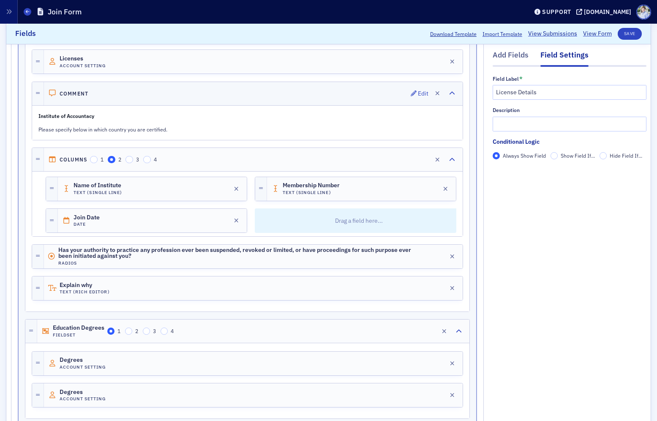
click at [212, 94] on div "Comment Edit" at bounding box center [253, 93] width 419 height 23
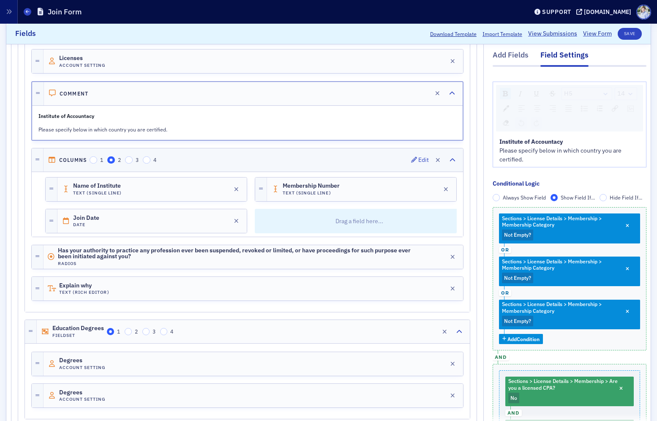
click at [222, 166] on div "Columns 1 2 3 4 Edit" at bounding box center [254, 159] width 420 height 23
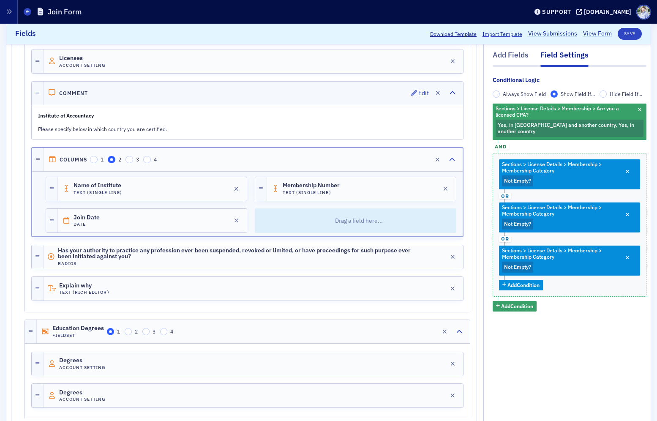
click at [238, 99] on div "Comment Edit" at bounding box center [254, 93] width 420 height 23
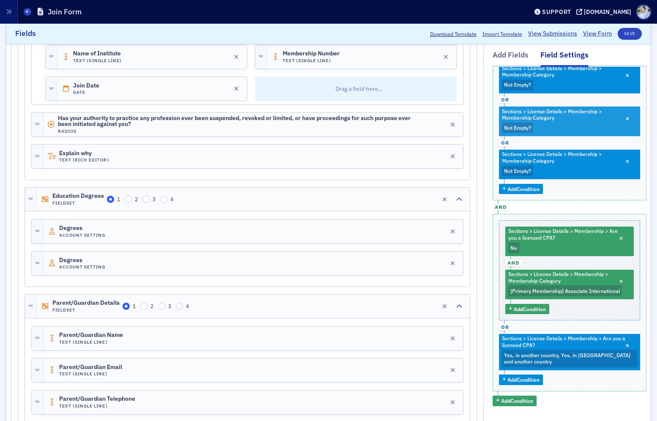
scroll to position [151, 0]
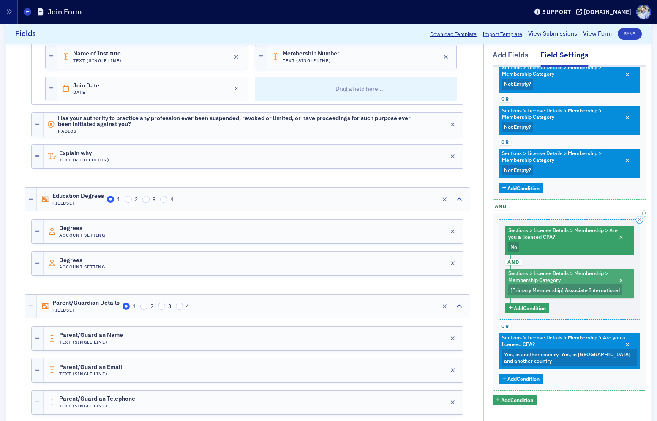
click at [554, 278] on span "Sections > License Details > Membership > Membership Category" at bounding box center [558, 276] width 100 height 13
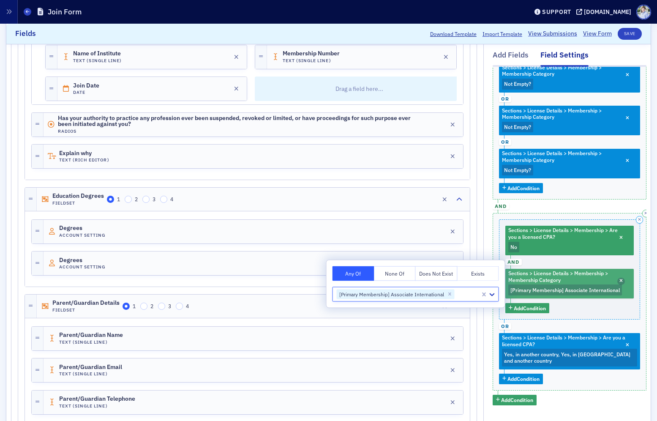
click at [623, 281] on span "button" at bounding box center [621, 282] width 8 height 8
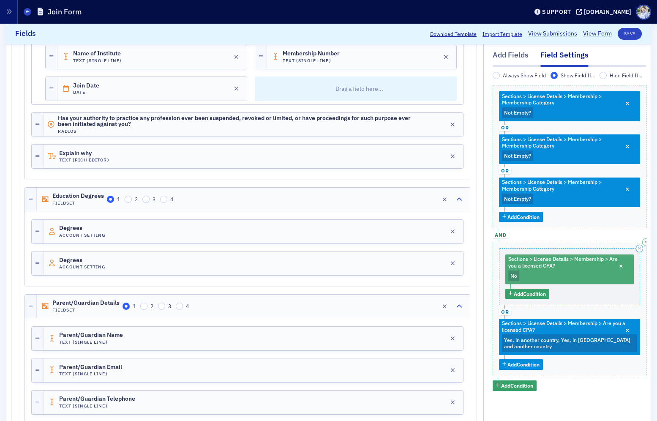
scroll to position [116, 0]
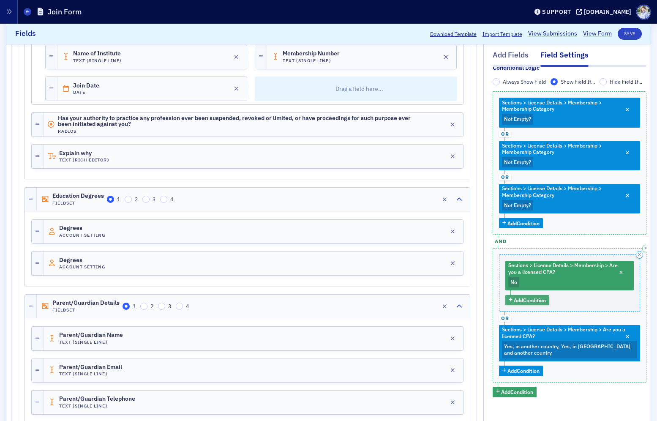
click at [529, 297] on span "Add Condition" at bounding box center [530, 300] width 32 height 8
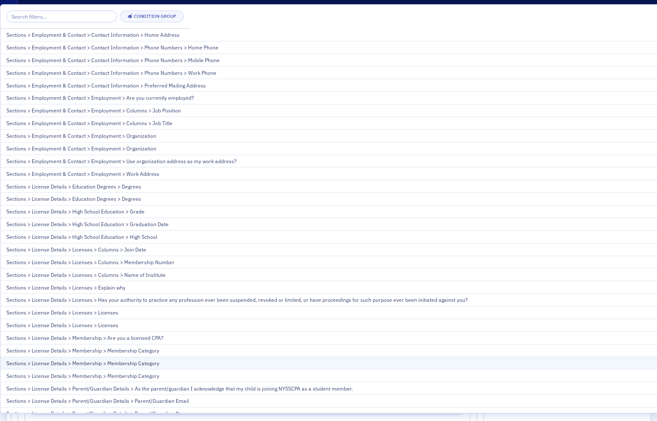
click at [161, 366] on div "Sections > License Details > Membership > Membership Category" at bounding box center [544, 363] width 1077 height 8
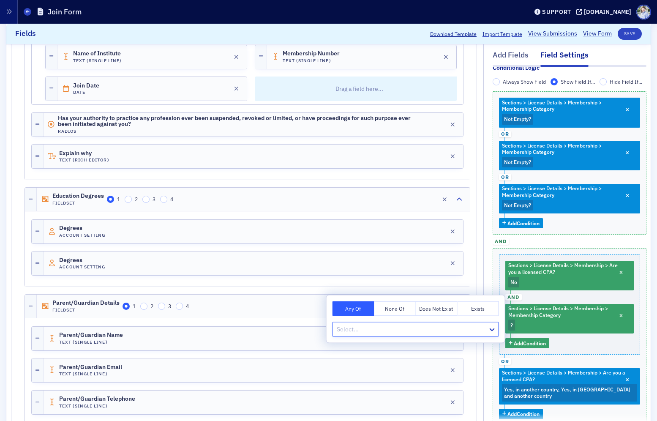
click at [485, 329] on div at bounding box center [411, 329] width 151 height 11
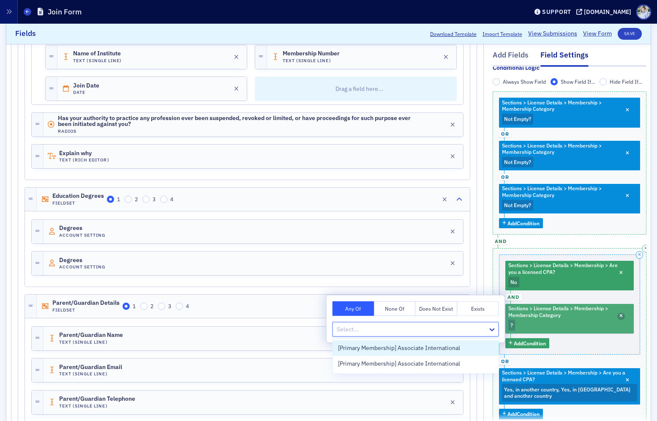
click at [619, 314] on span "button" at bounding box center [621, 317] width 8 height 8
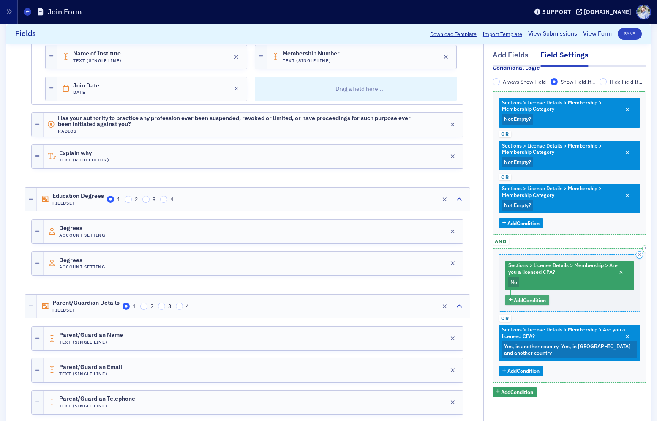
click at [514, 302] on span "Add Condition" at bounding box center [530, 300] width 32 height 8
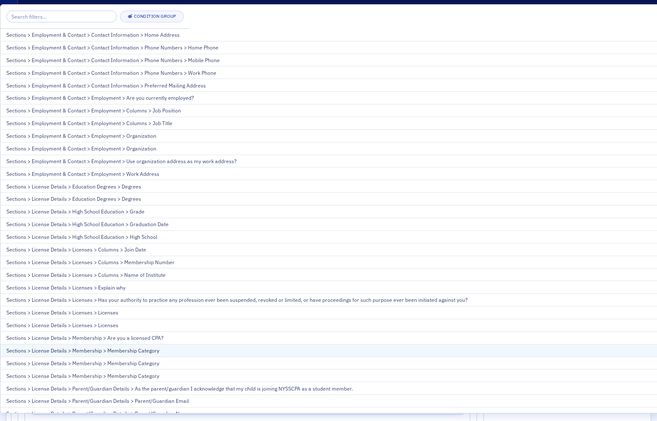
click at [161, 346] on div "Sections > License Details > Membership > Membership Category" at bounding box center [544, 350] width 1077 height 8
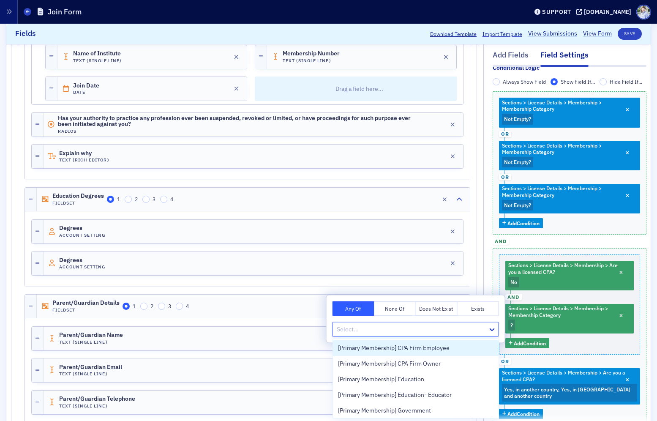
click at [458, 323] on div "Select..." at bounding box center [410, 329] width 155 height 12
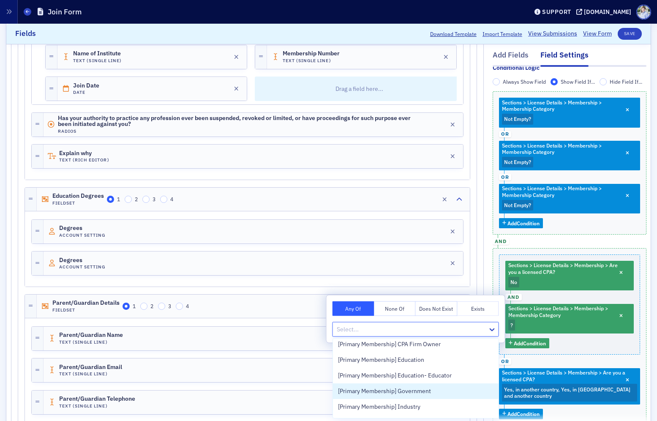
scroll to position [174, 0]
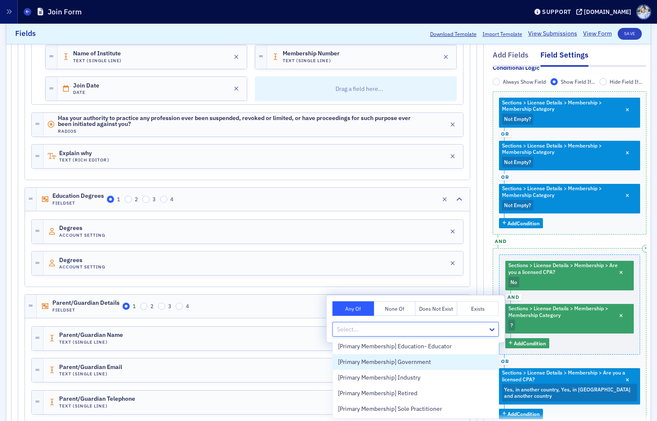
drag, startPoint x: 621, startPoint y: 316, endPoint x: 577, endPoint y: 322, distance: 44.4
click at [621, 316] on icon "button" at bounding box center [620, 316] width 3 height 5
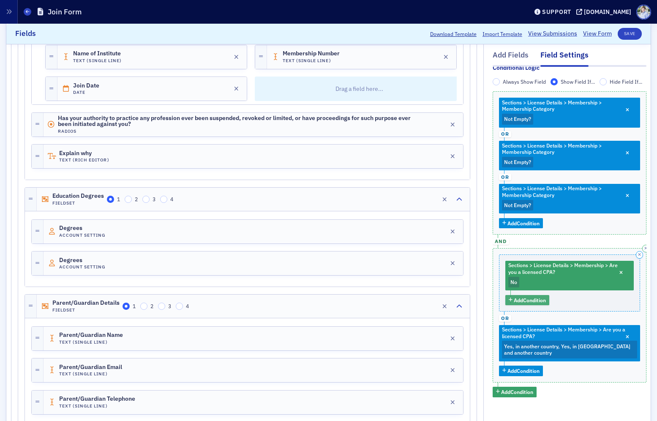
click at [536, 308] on div "Sections > License Details > Membership > Are you a licensed CPA? No Add Condit…" at bounding box center [569, 282] width 141 height 57
click at [537, 304] on button "Add Condition" at bounding box center [527, 300] width 44 height 11
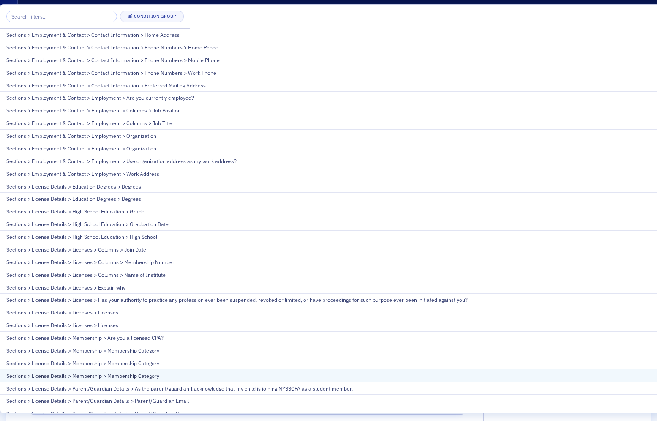
click at [491, 374] on div "Sections > License Details > Membership > Membership Category" at bounding box center [544, 376] width 1077 height 8
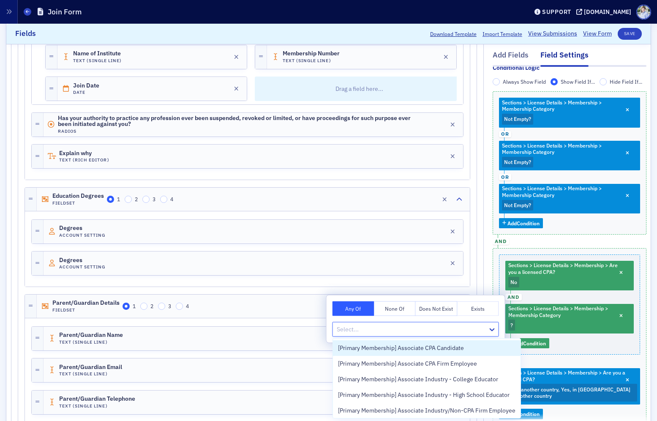
click at [483, 329] on div at bounding box center [411, 329] width 151 height 11
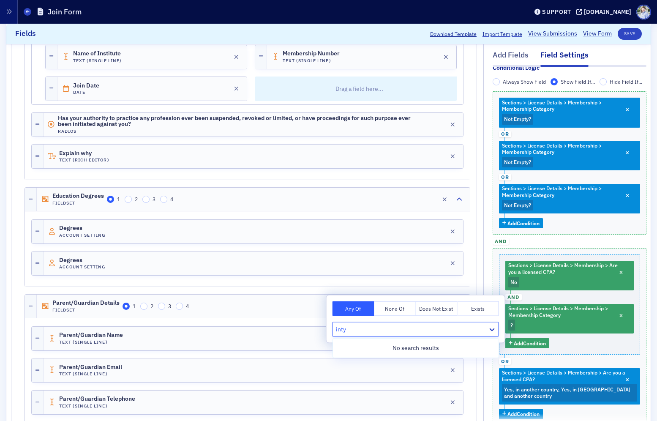
type input "int"
click at [453, 351] on span "[Primary Membership] Associate International" at bounding box center [399, 348] width 122 height 9
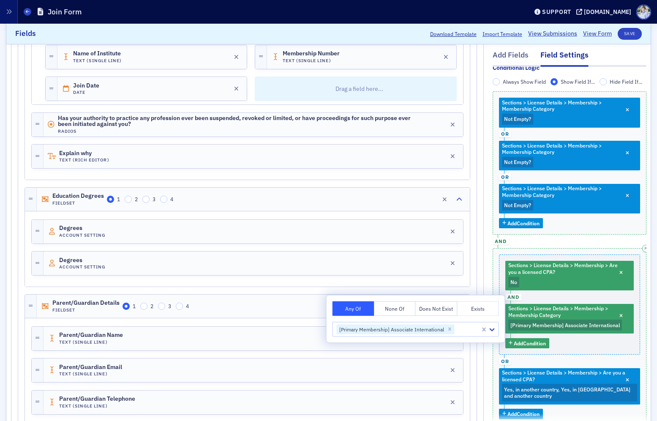
click at [566, 355] on div "Sections > License Details > Membership > Are you a licensed CPA? No and Sectio…" at bounding box center [570, 336] width 154 height 177
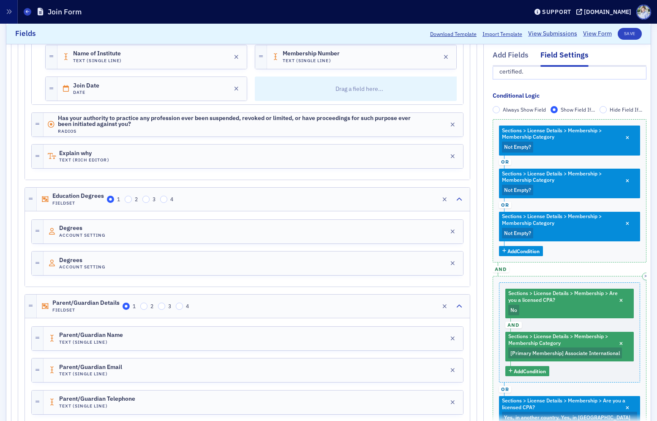
scroll to position [158, 0]
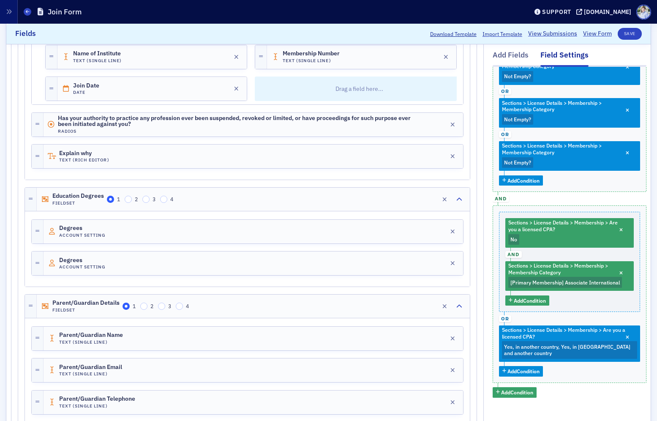
click at [580, 192] on div "Sections > License Details > Membership > Membership Category Not Empty ? or Se…" at bounding box center [570, 223] width 154 height 349
click at [579, 195] on div "Sections > License Details > Membership > Membership Category Not Empty ? or Se…" at bounding box center [570, 223] width 154 height 349
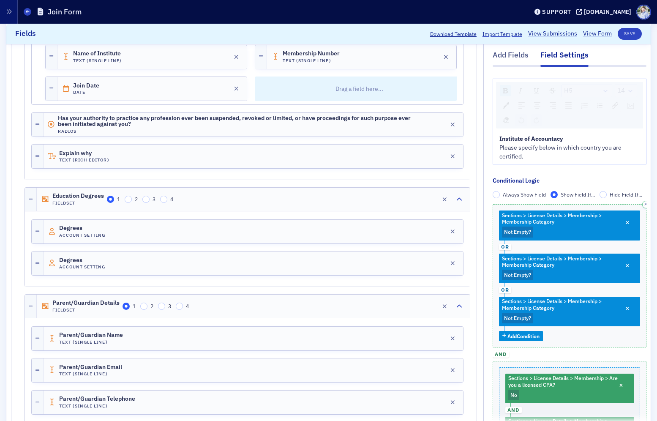
scroll to position [4, 0]
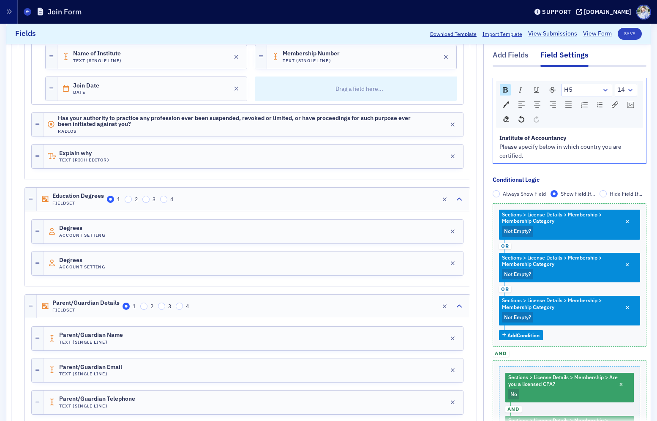
click at [583, 135] on div "Institute of Accountancy" at bounding box center [569, 138] width 141 height 9
click at [644, 205] on button "button" at bounding box center [646, 204] width 8 height 8
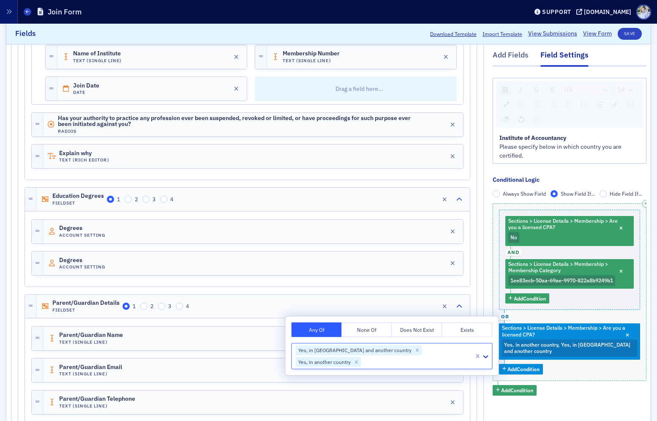
scroll to position [2, 0]
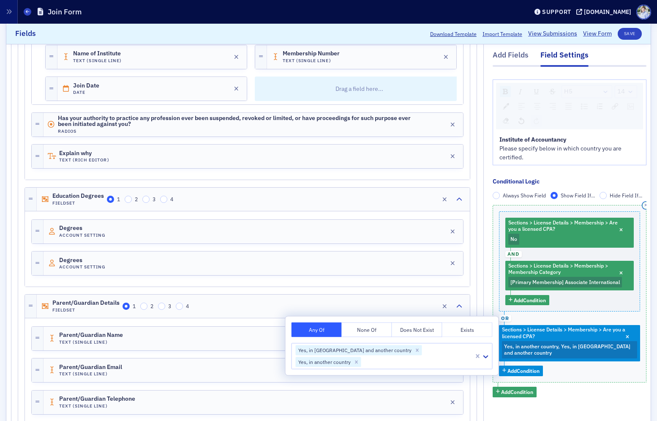
click at [644, 205] on button "button" at bounding box center [646, 206] width 8 height 8
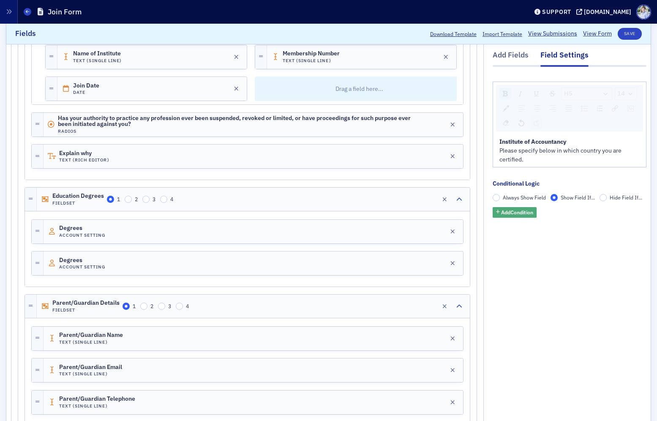
click at [519, 215] on span "Add Condition" at bounding box center [517, 212] width 32 height 8
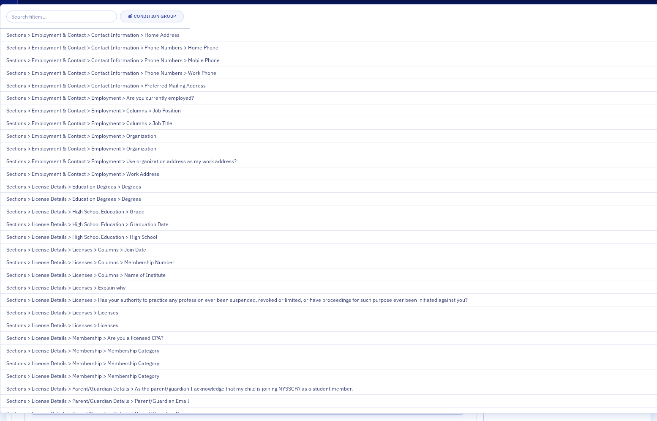
click at [154, 353] on div "Sections > License Details > Membership > Membership Category" at bounding box center [544, 350] width 1077 height 8
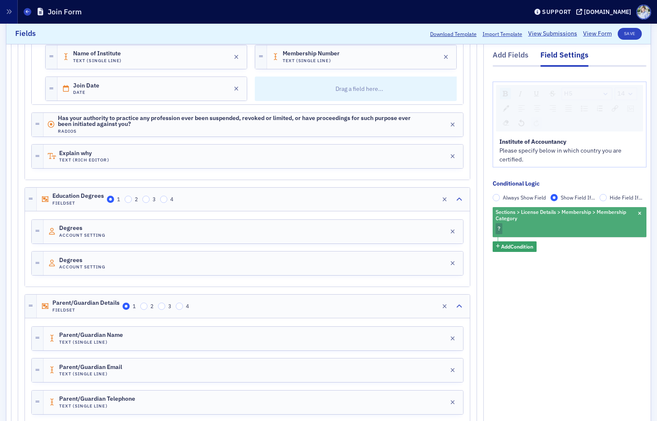
click at [591, 229] on div "Sections > License Details > Membership > Membership Category ?" at bounding box center [570, 222] width 154 height 30
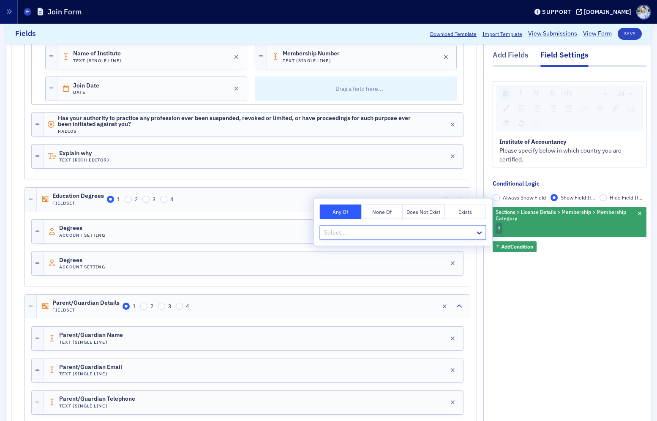
click at [411, 229] on div at bounding box center [398, 232] width 151 height 11
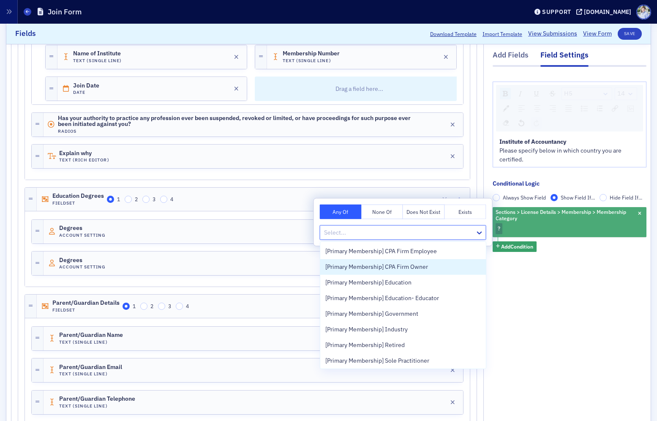
drag, startPoint x: 562, startPoint y: 278, endPoint x: 625, endPoint y: 233, distance: 77.6
click at [564, 276] on div "H5 14 Institute of Accountancy Please specify below in which country you are ce…" at bounding box center [570, 175] width 154 height 217
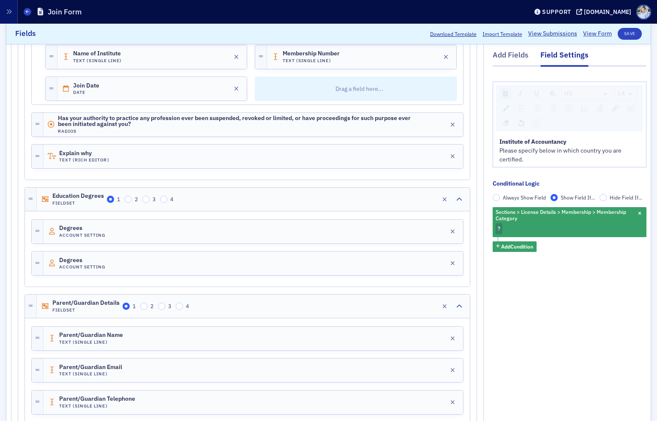
click at [641, 215] on span "button" at bounding box center [640, 214] width 8 height 8
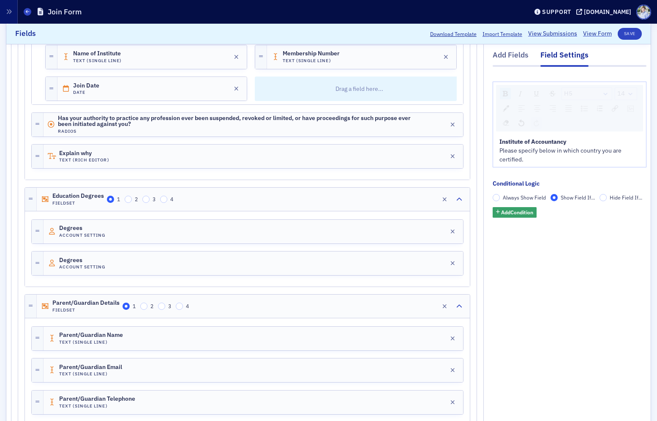
click at [542, 214] on div "Add Condition" at bounding box center [570, 212] width 154 height 11
click at [535, 213] on button "Add Condition" at bounding box center [515, 212] width 44 height 11
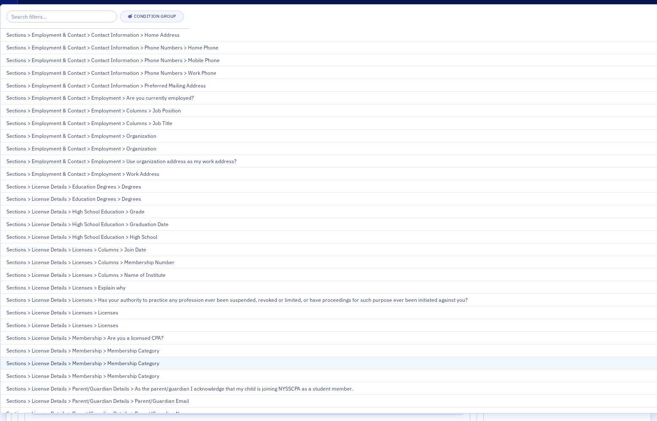
click at [288, 361] on div "Sections > License Details > Membership > Membership Category" at bounding box center [544, 363] width 1077 height 8
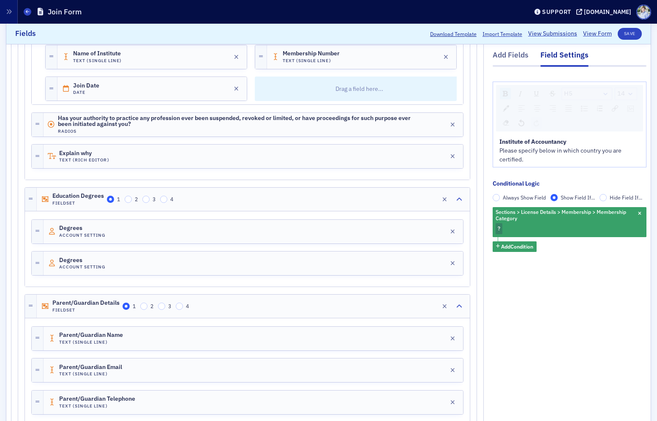
click at [572, 202] on div "Always Show Field Show Field If... Hide Field If... Sections > License Details …" at bounding box center [570, 223] width 154 height 58
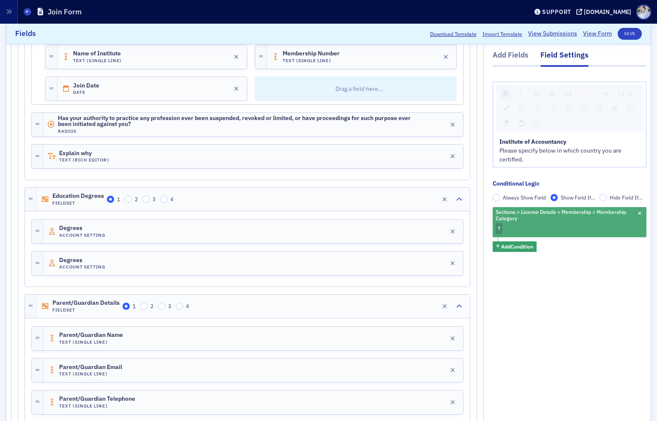
click at [570, 219] on span "Sections > License Details > Membership > Membership Category" at bounding box center [565, 215] width 142 height 16
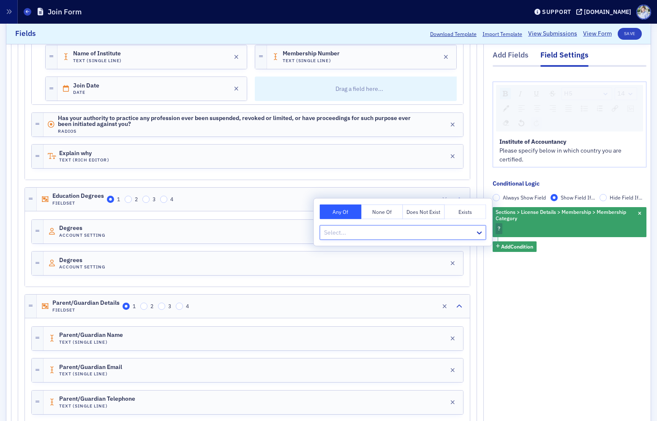
click at [426, 228] on div at bounding box center [398, 232] width 151 height 11
click at [426, 248] on span "[Primary Membership] Associate International" at bounding box center [386, 251] width 122 height 9
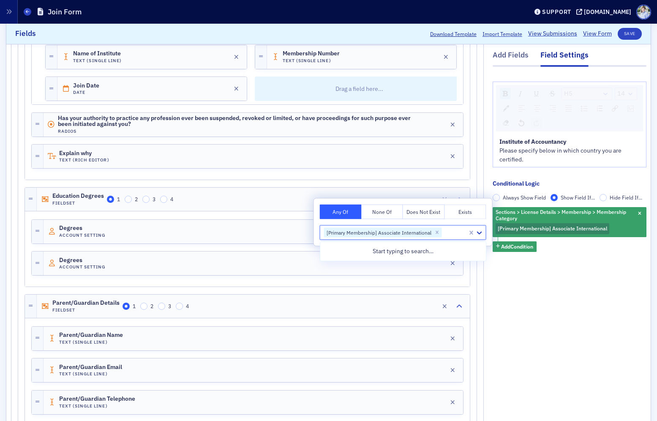
click at [460, 235] on div at bounding box center [455, 232] width 24 height 11
drag, startPoint x: 542, startPoint y: 248, endPoint x: 537, endPoint y: 249, distance: 5.1
click at [542, 249] on div "Sections > License Details > Membership > Membership Category [Primary Membersh…" at bounding box center [570, 229] width 154 height 44
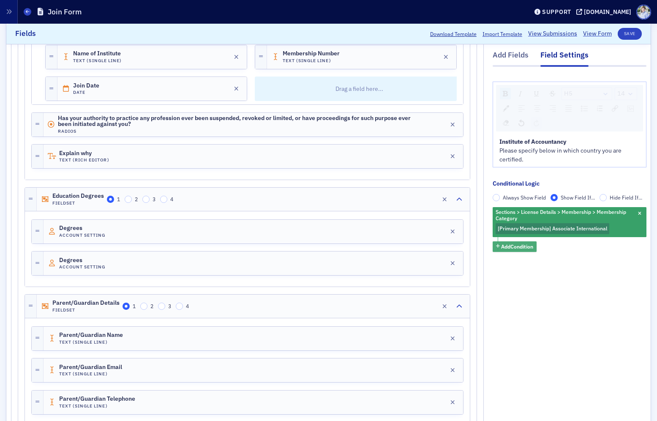
click at [529, 246] on span "Add Condition" at bounding box center [517, 247] width 32 height 8
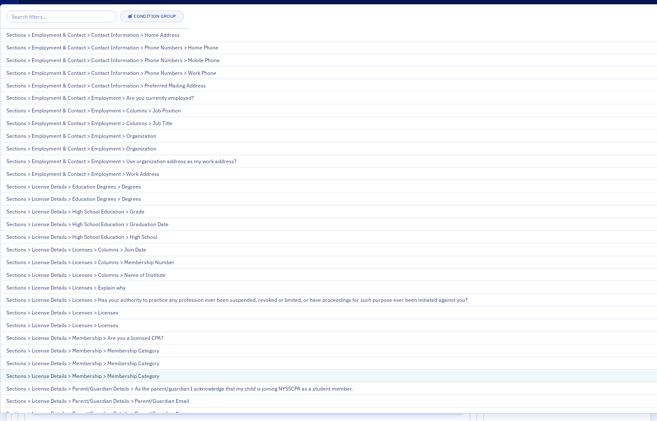
click at [438, 376] on div "Sections > License Details > Membership > Membership Category" at bounding box center [544, 376] width 1077 height 8
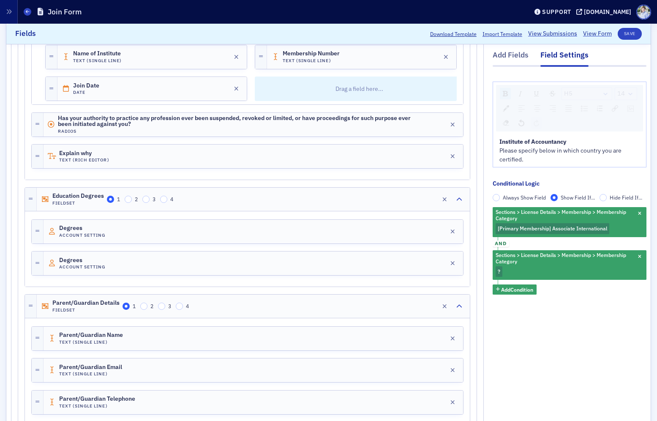
click at [506, 242] on span "and" at bounding box center [501, 243] width 16 height 7
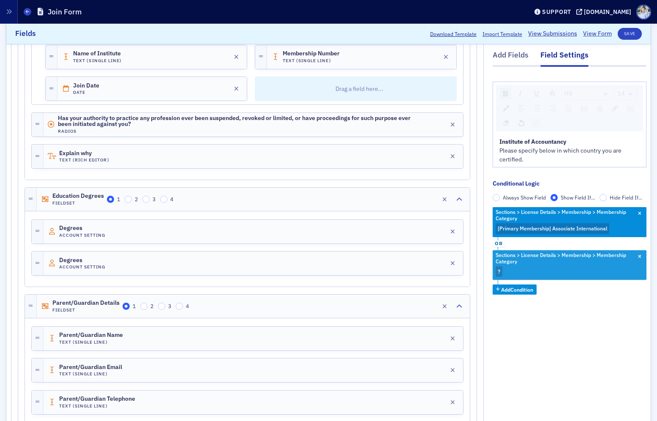
click at [531, 256] on span "Sections > License Details > Membership > Membership Category" at bounding box center [561, 257] width 131 height 13
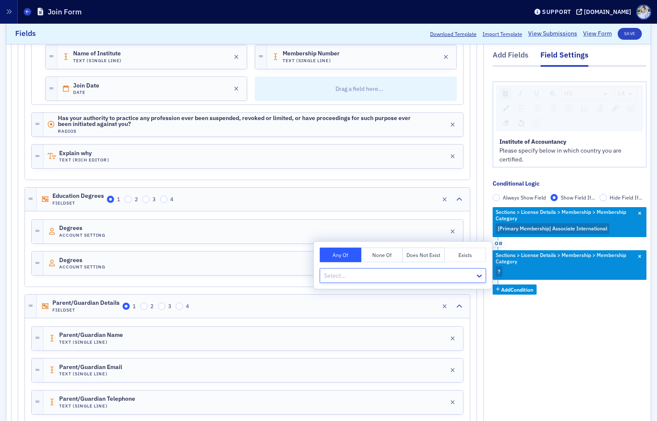
click at [446, 273] on div at bounding box center [398, 275] width 151 height 11
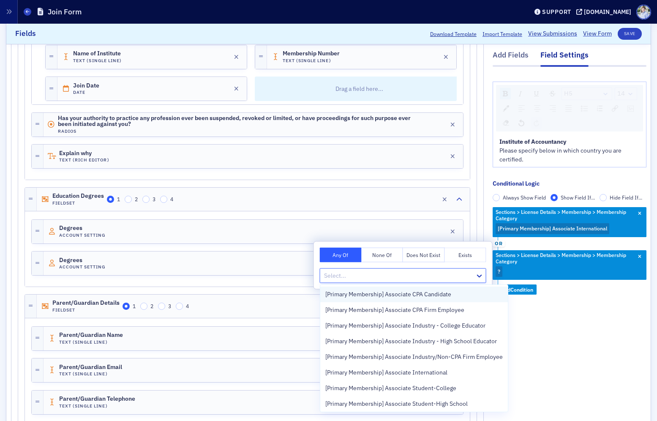
scroll to position [2, 0]
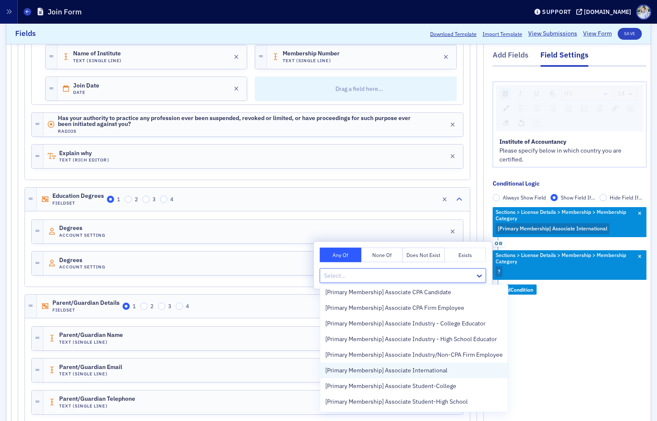
click at [444, 371] on span "[Primary Membership] Associate International" at bounding box center [386, 370] width 122 height 9
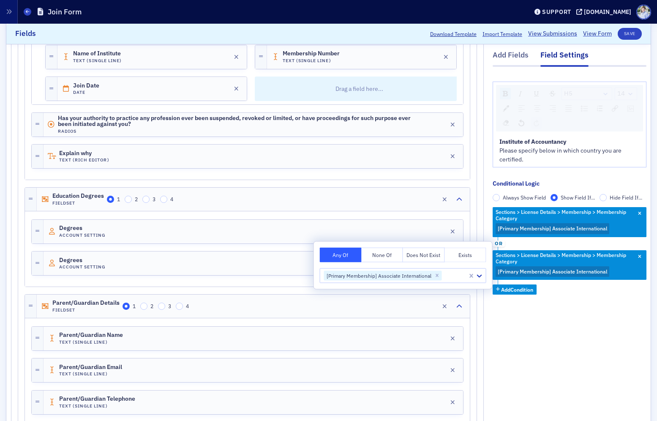
click at [569, 319] on div "H5 14 Institute of Accountancy Please specify below in which country you are ce…" at bounding box center [570, 197] width 154 height 260
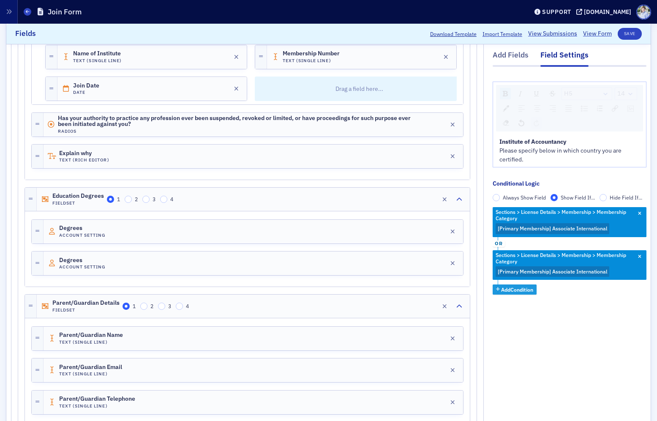
click at [528, 292] on span "Add Condition" at bounding box center [517, 290] width 32 height 8
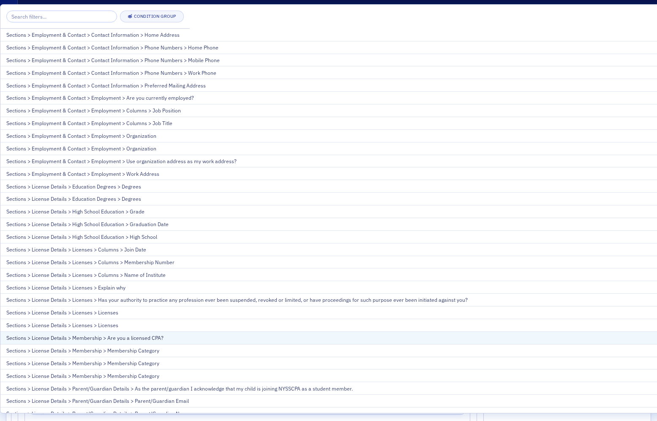
drag, startPoint x: 192, startPoint y: 339, endPoint x: 254, endPoint y: 327, distance: 63.3
click at [192, 339] on div "Sections > License Details > Membership > Are you a licensed CPA?" at bounding box center [544, 338] width 1077 height 8
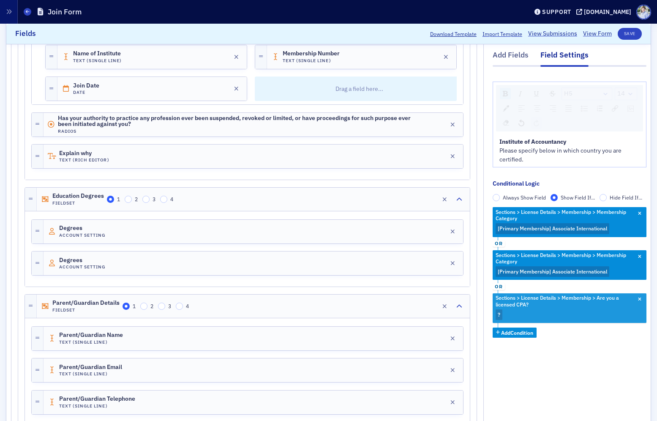
click at [517, 320] on div "Sections > License Details > Membership > Are you a licensed CPA? ?" at bounding box center [570, 308] width 154 height 30
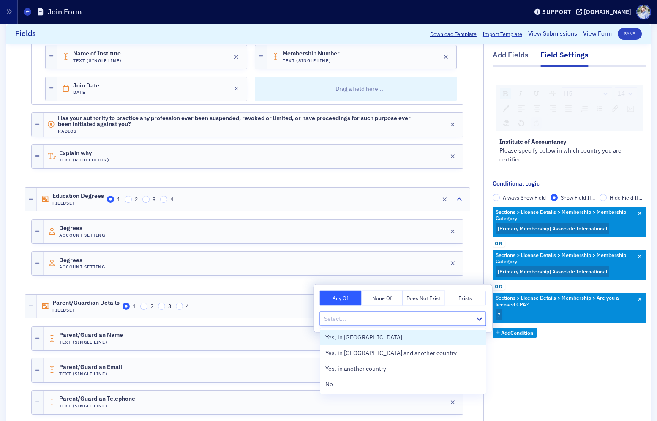
click at [425, 317] on div at bounding box center [398, 319] width 151 height 11
click at [423, 354] on div "Yes, in US and another country" at bounding box center [402, 353] width 155 height 9
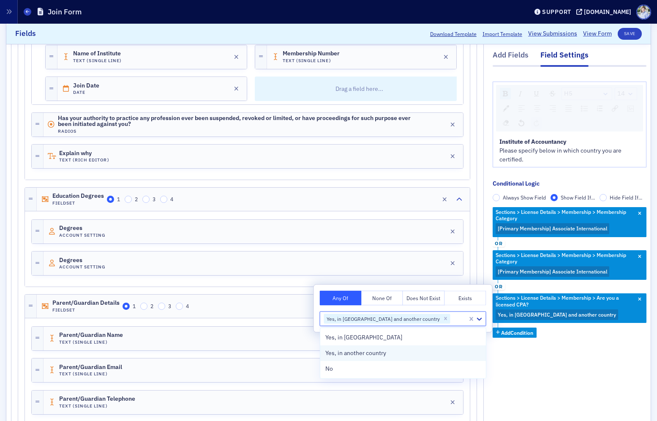
click at [423, 352] on div "Yes, in another country" at bounding box center [402, 353] width 155 height 9
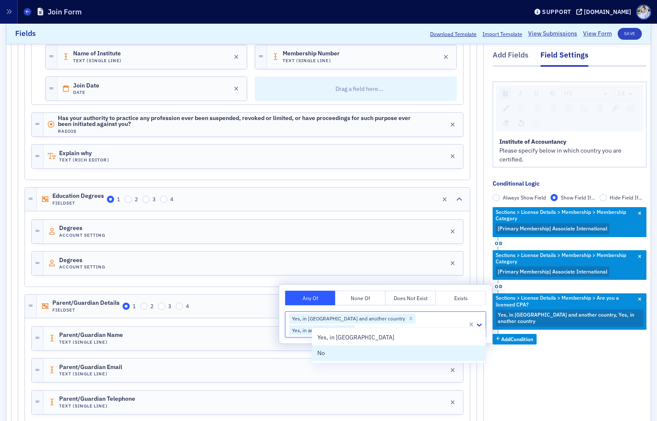
click at [577, 369] on div "H5 14 Institute of Accountancy Please specify below in which country you are ce…" at bounding box center [570, 221] width 154 height 309
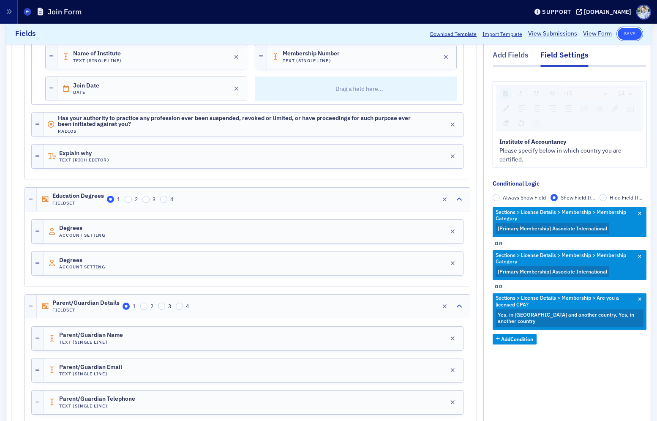
click at [629, 33] on button "Save" at bounding box center [630, 34] width 24 height 12
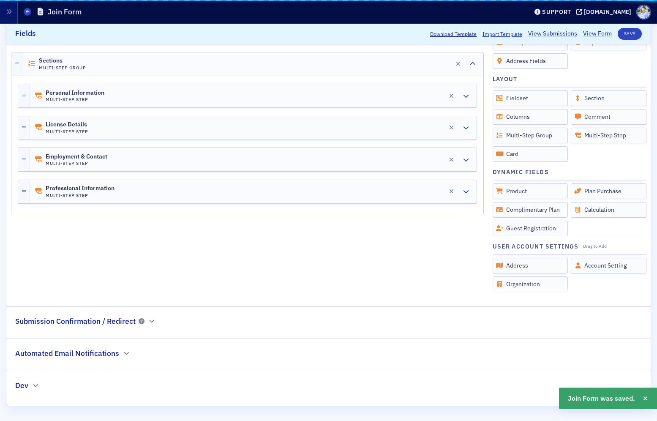
scroll to position [252, 0]
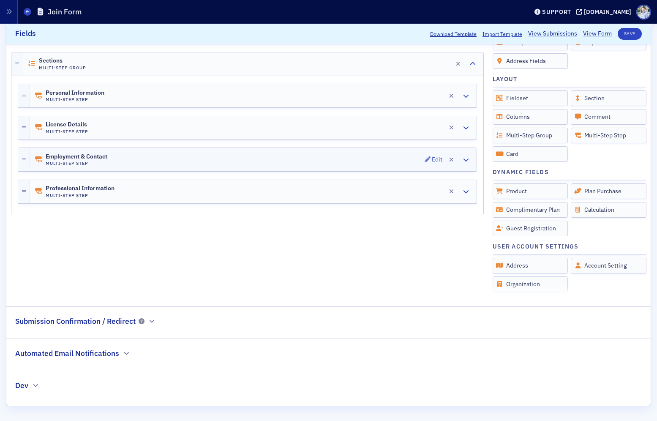
click at [130, 161] on div "Employment & Contact Multi-Step Step Edit" at bounding box center [253, 159] width 447 height 23
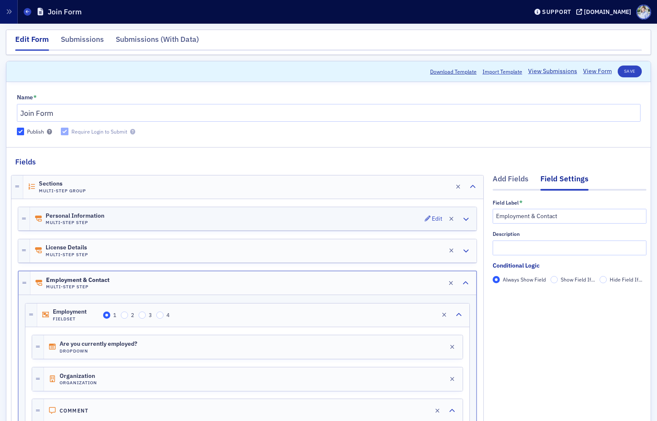
scroll to position [12, 0]
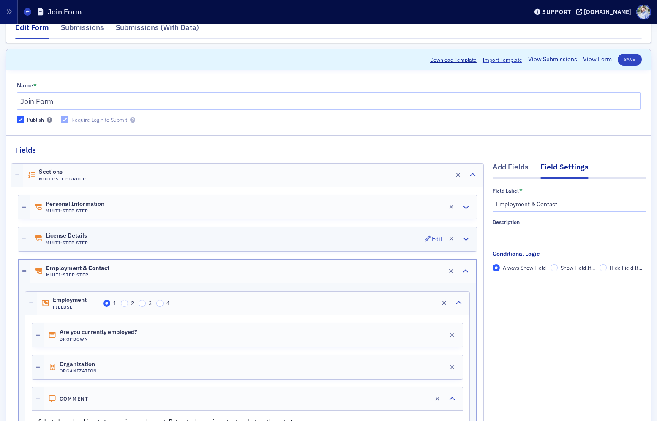
click at [121, 234] on div "License Details Multi-Step Step Edit" at bounding box center [253, 238] width 447 height 23
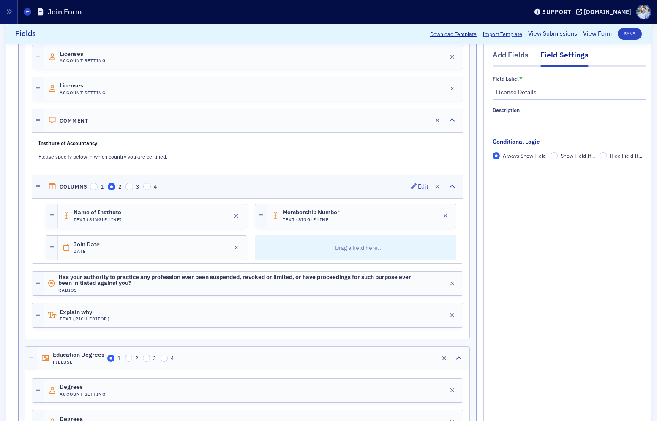
scroll to position [430, 0]
click at [204, 185] on div "Columns 1 2 3 4 Edit" at bounding box center [253, 185] width 419 height 23
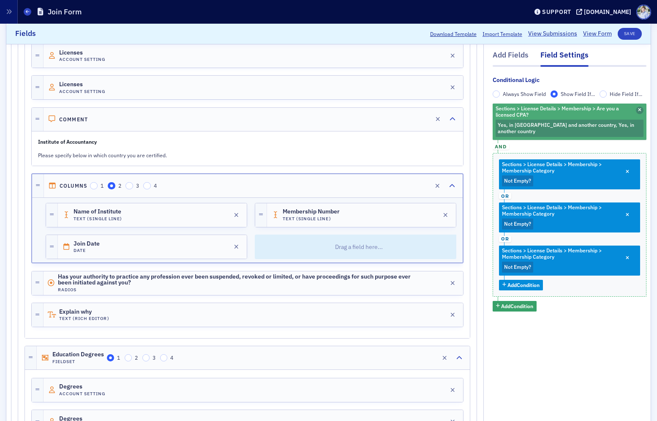
click at [640, 109] on icon "button" at bounding box center [639, 110] width 3 height 5
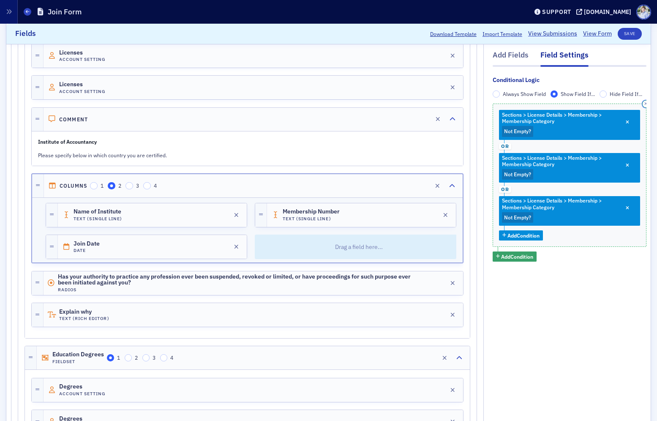
click at [643, 106] on button "button" at bounding box center [646, 105] width 8 height 8
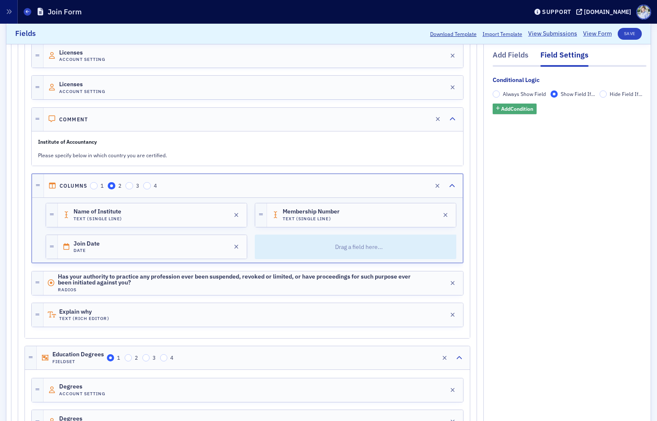
click at [528, 104] on button "Add Condition" at bounding box center [515, 109] width 44 height 11
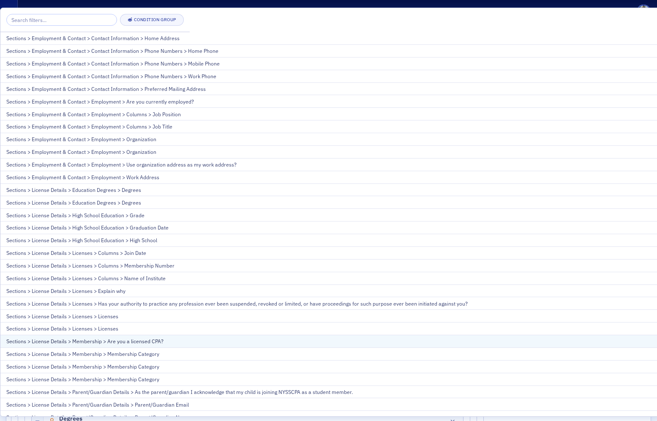
click at [332, 340] on div "Sections > License Details > Membership > Are you a licensed CPA?" at bounding box center [544, 341] width 1077 height 8
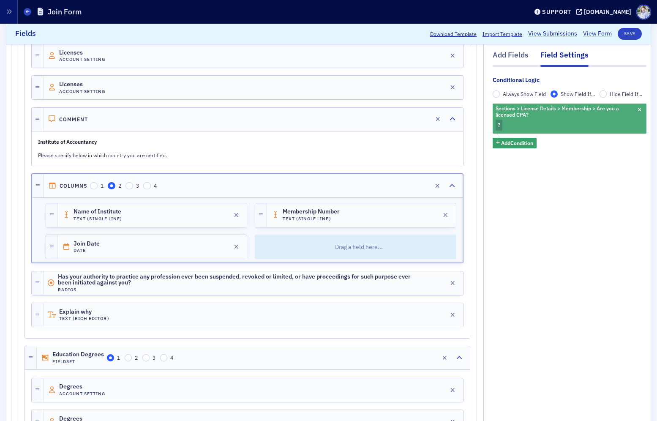
click at [543, 125] on div "Sections > License Details > Membership > Are you a licensed CPA? ?" at bounding box center [570, 119] width 154 height 30
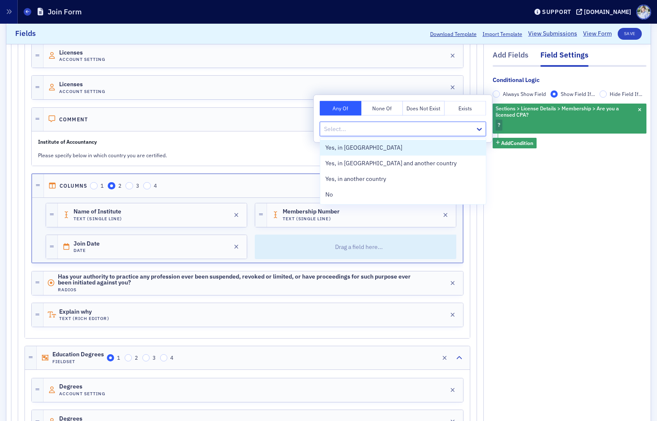
click at [415, 131] on div at bounding box center [398, 129] width 151 height 11
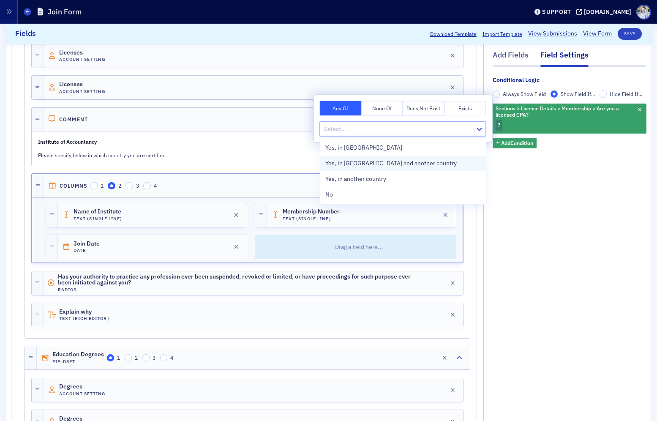
click at [400, 167] on span "Yes, in US and another country" at bounding box center [390, 163] width 131 height 9
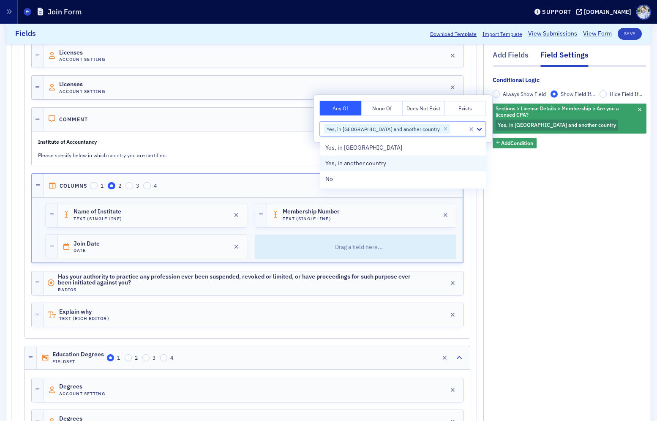
click at [400, 165] on div "Yes, in another country" at bounding box center [402, 163] width 155 height 9
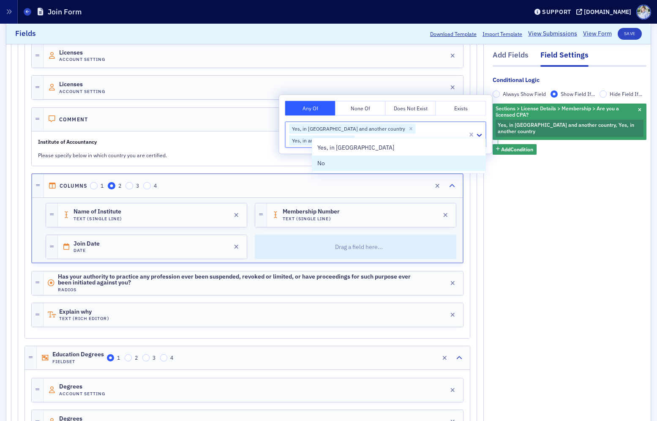
click at [548, 166] on div "Conditional Logic Always Show Field Show Field If... Hide Field If... Sections …" at bounding box center [570, 127] width 154 height 120
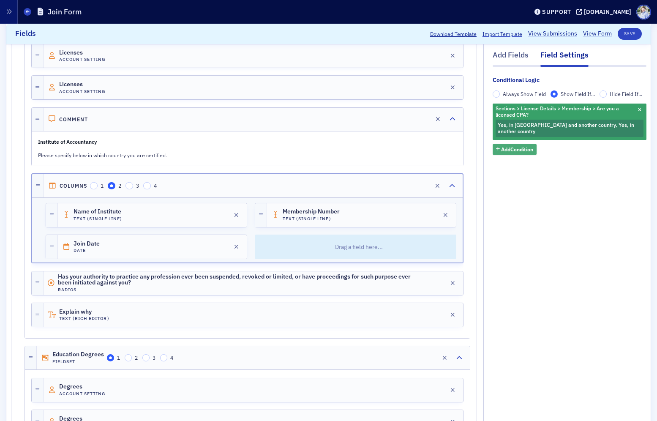
click at [521, 146] on span "Add Condition" at bounding box center [517, 150] width 32 height 8
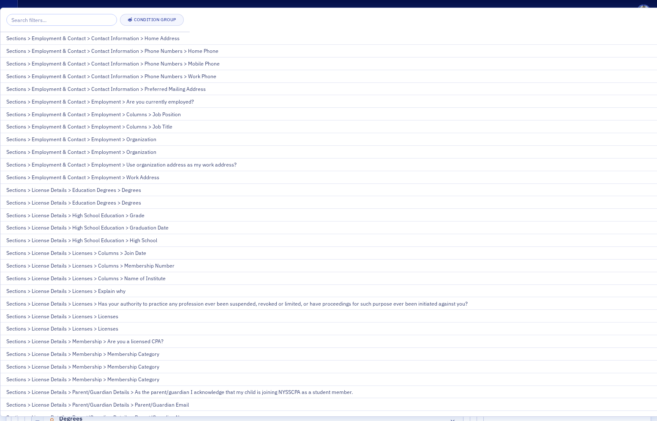
drag, startPoint x: 298, startPoint y: 374, endPoint x: 314, endPoint y: 367, distance: 18.0
click at [298, 374] on button "Sections > License Details > Membership > Membership Category" at bounding box center [544, 379] width 1089 height 13
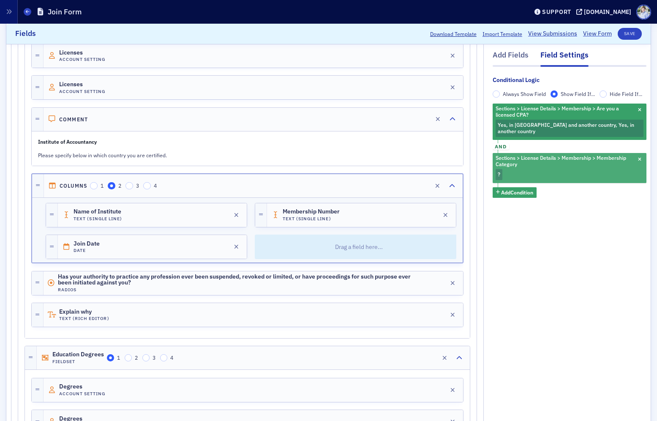
click at [518, 156] on span "Sections > License Details > Membership > Membership Category" at bounding box center [565, 161] width 142 height 16
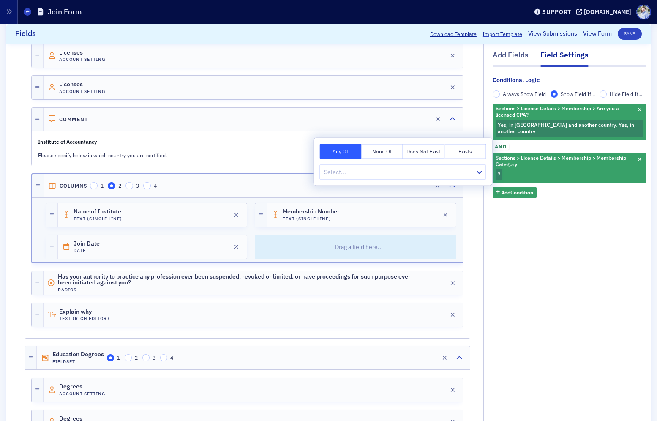
click at [501, 143] on span "and" at bounding box center [501, 146] width 16 height 7
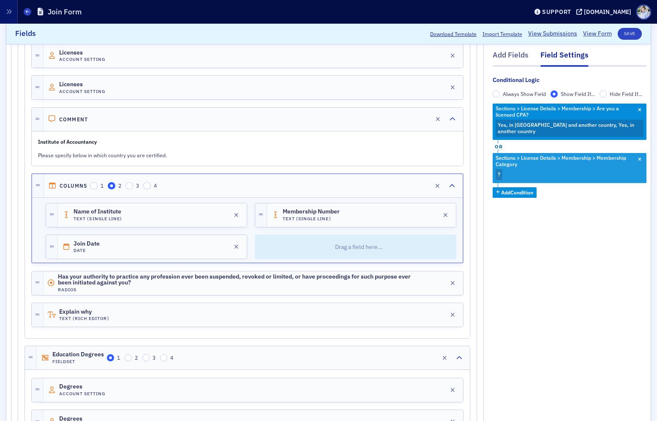
click at [504, 160] on span "Sections > License Details > Membership > Membership Category" at bounding box center [561, 160] width 131 height 13
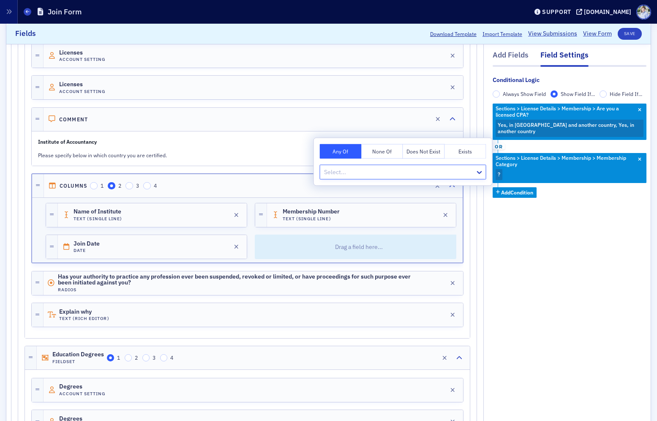
click at [401, 176] on div at bounding box center [398, 172] width 151 height 11
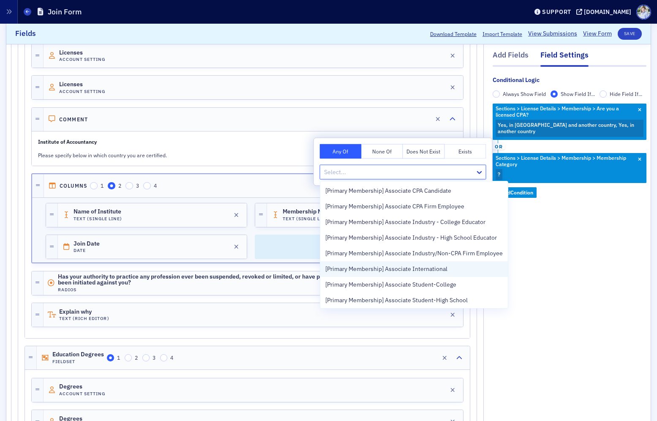
click at [422, 272] on span "[Primary Membership] Associate International" at bounding box center [386, 269] width 122 height 9
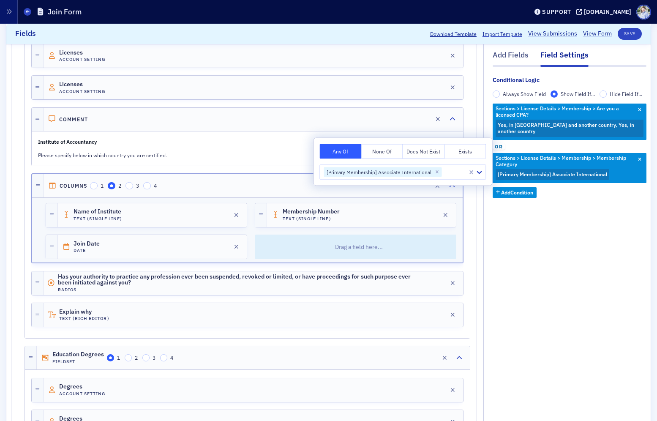
drag, startPoint x: 576, startPoint y: 205, endPoint x: 548, endPoint y: 192, distance: 31.2
click at [576, 205] on div "Conditional Logic Always Show Field Show Field If... Hide Field If... Sections …" at bounding box center [570, 148] width 154 height 163
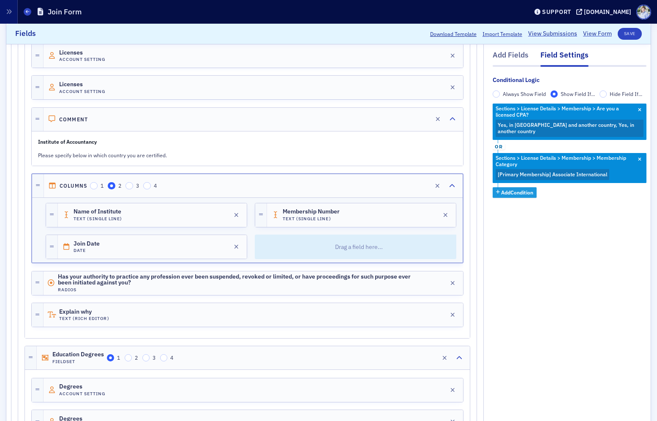
click at [531, 189] on span "Add Condition" at bounding box center [517, 193] width 32 height 8
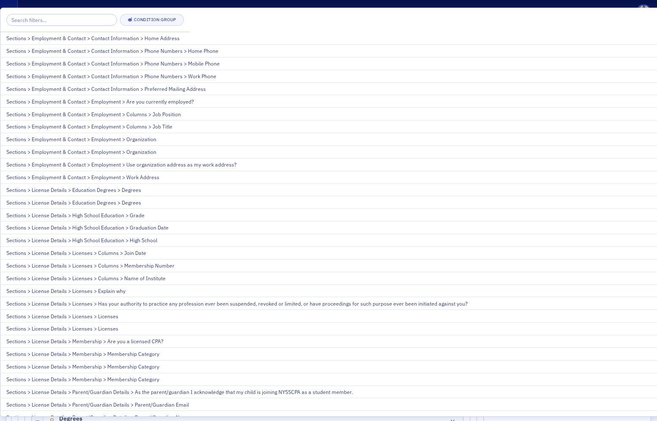
drag, startPoint x: 267, startPoint y: 363, endPoint x: 368, endPoint y: 306, distance: 116.3
click at [267, 363] on div "Sections > License Details > Membership > Membership Category" at bounding box center [544, 367] width 1077 height 8
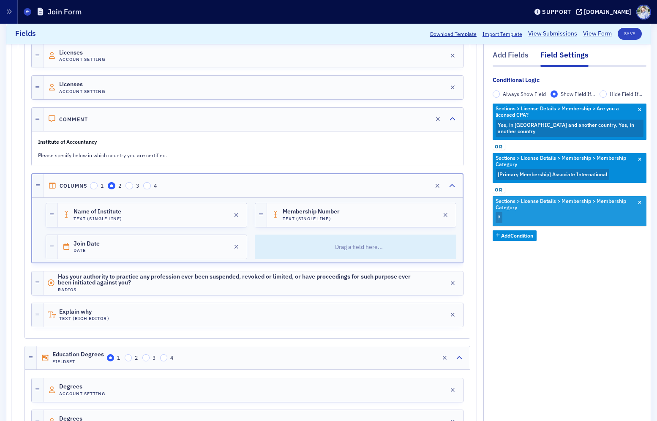
click at [524, 199] on span "Sections > License Details > Membership > Membership Category" at bounding box center [565, 204] width 142 height 16
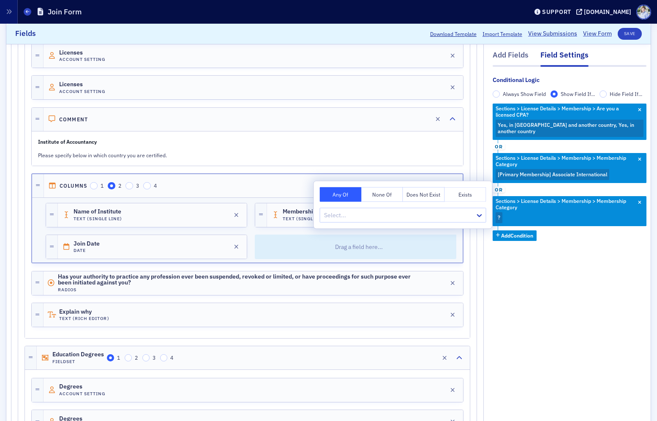
click at [452, 205] on div "Any Of None Of Does Not Exist Exists Select..." at bounding box center [403, 204] width 178 height 47
click at [451, 212] on div at bounding box center [398, 215] width 151 height 11
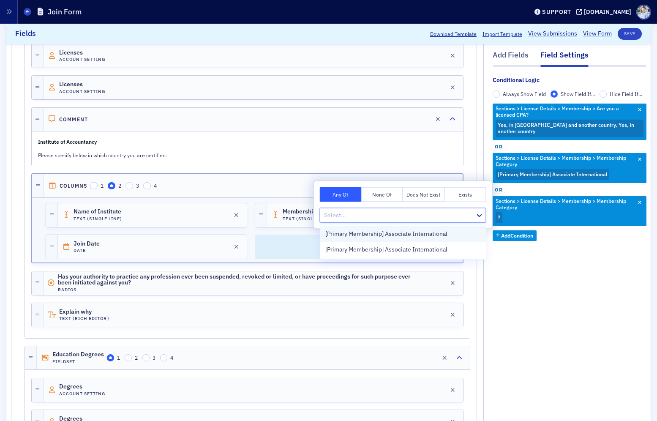
click at [440, 233] on span "[Primary Membership] Associate International" at bounding box center [386, 233] width 122 height 9
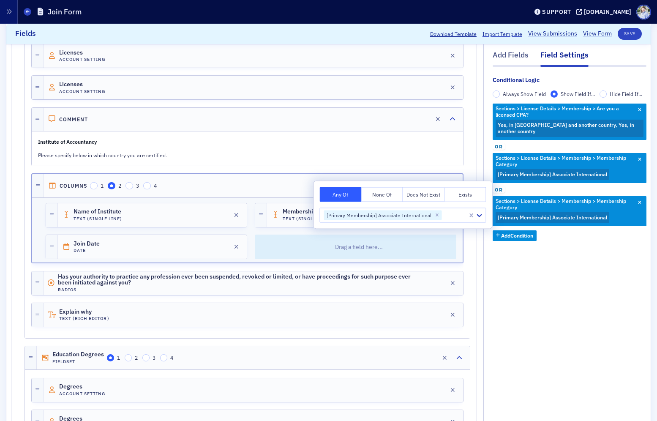
click at [594, 236] on fieldset "Conditional Logic Always Show Field Show Field If... Hide Field If... Sections …" at bounding box center [570, 161] width 154 height 171
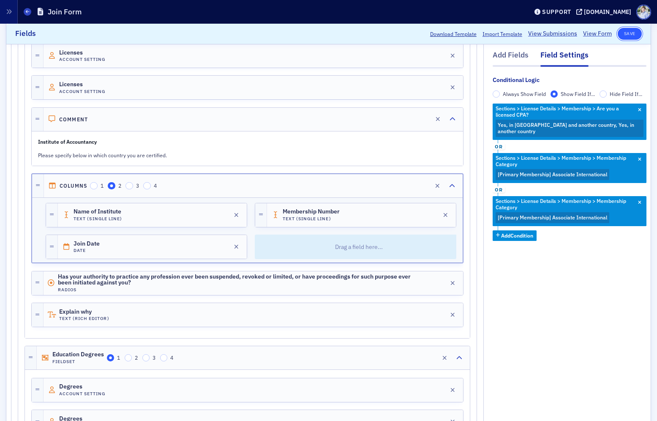
click at [634, 31] on button "Save" at bounding box center [630, 34] width 24 height 12
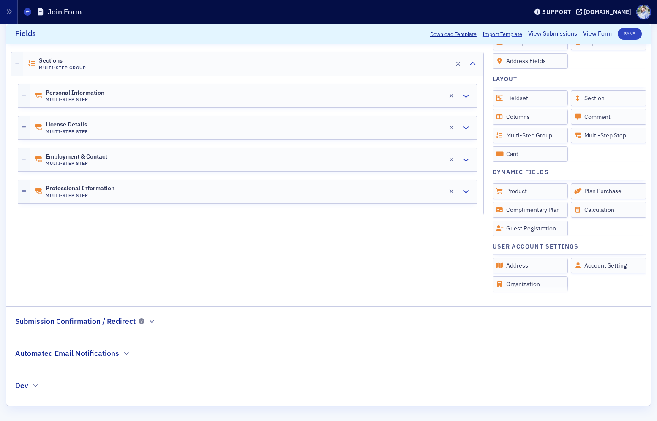
scroll to position [0, 0]
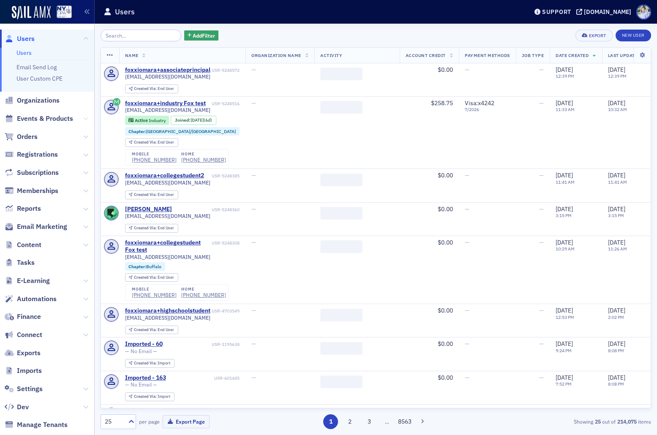
click at [86, 118] on icon at bounding box center [85, 118] width 5 height 5
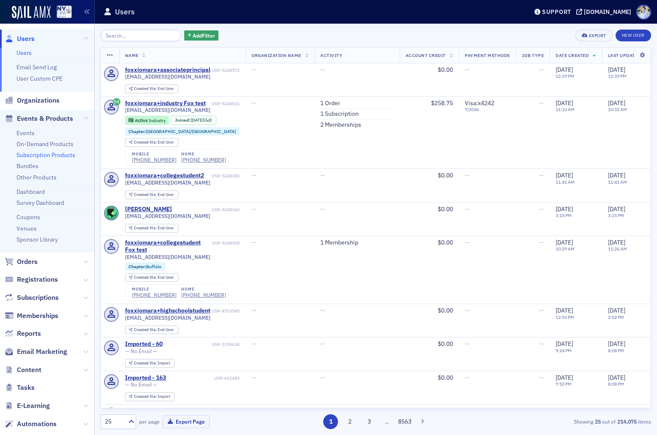
click at [39, 157] on link "Subscription Products" at bounding box center [45, 155] width 59 height 8
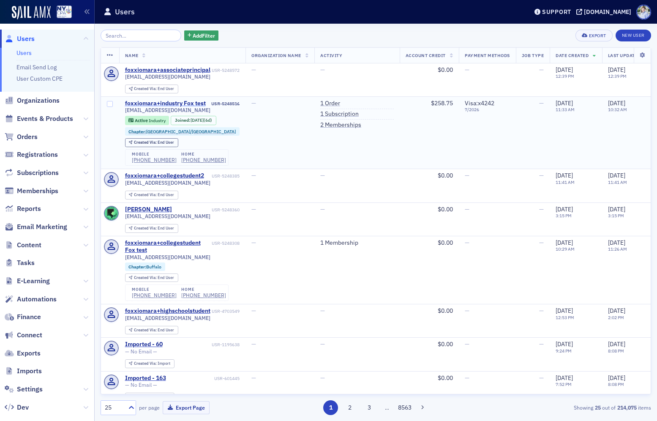
click at [133, 107] on div "foxxiomara+industry Fox test" at bounding box center [165, 104] width 81 height 8
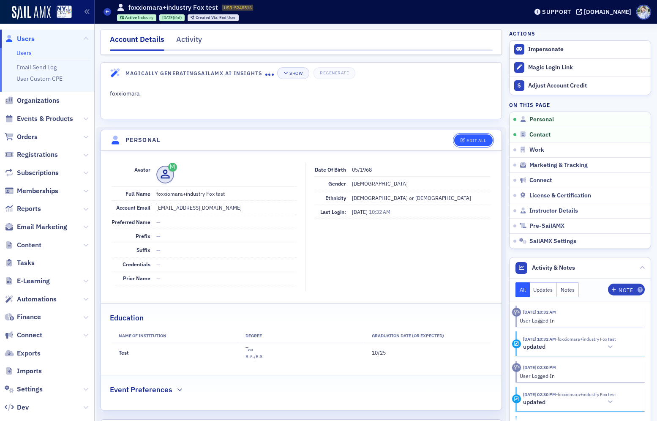
click at [463, 138] on button "Edit All" at bounding box center [473, 140] width 38 height 12
select select "US"
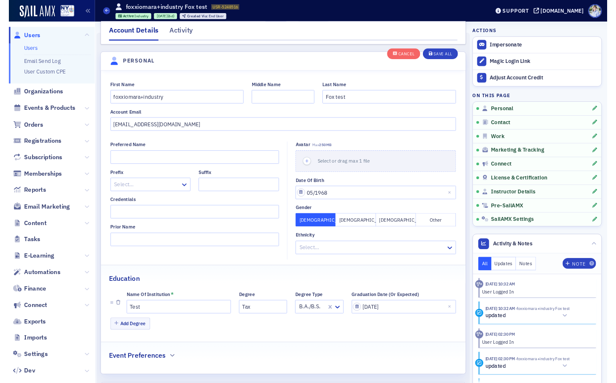
scroll to position [98, 0]
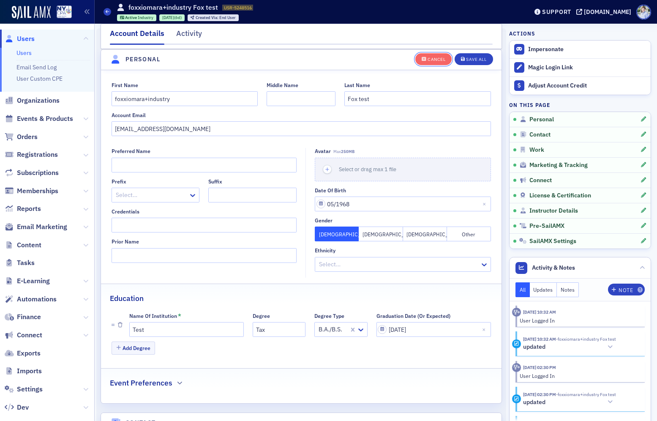
drag, startPoint x: 423, startPoint y: 55, endPoint x: 404, endPoint y: 45, distance: 21.5
click at [423, 55] on button "Cancel" at bounding box center [433, 59] width 36 height 12
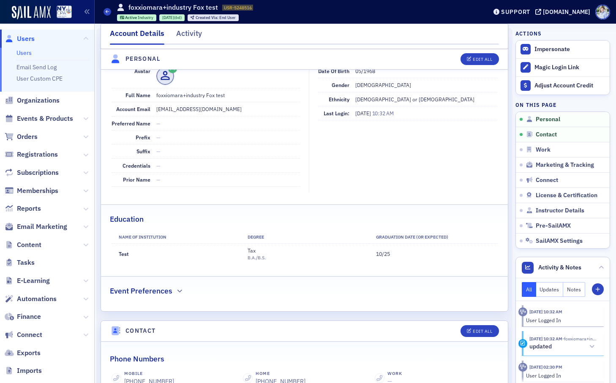
scroll to position [0, 0]
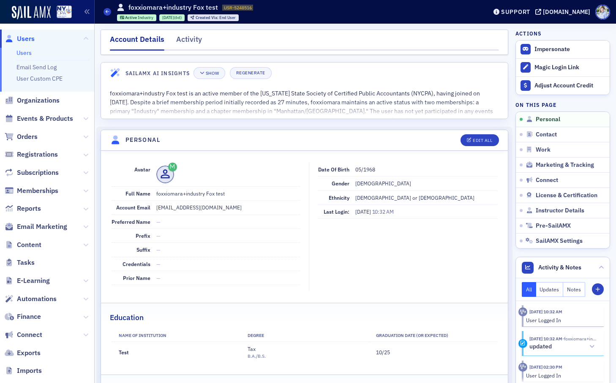
drag, startPoint x: 323, startPoint y: 41, endPoint x: 312, endPoint y: 45, distance: 11.2
click at [323, 41] on nav "Account Details Activity" at bounding box center [304, 42] width 389 height 17
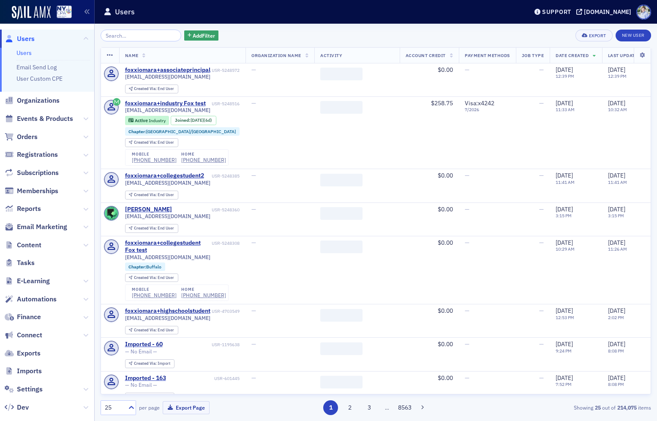
click at [92, 188] on span "Memberships" at bounding box center [47, 191] width 94 height 18
click at [87, 190] on icon at bounding box center [85, 190] width 5 height 5
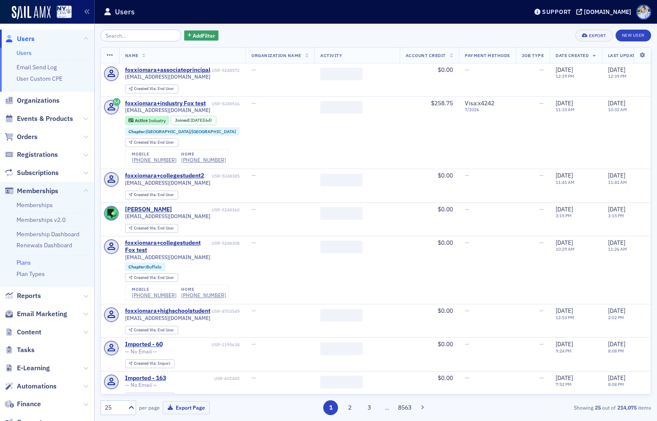
click at [23, 262] on link "Plans" at bounding box center [23, 263] width 14 height 8
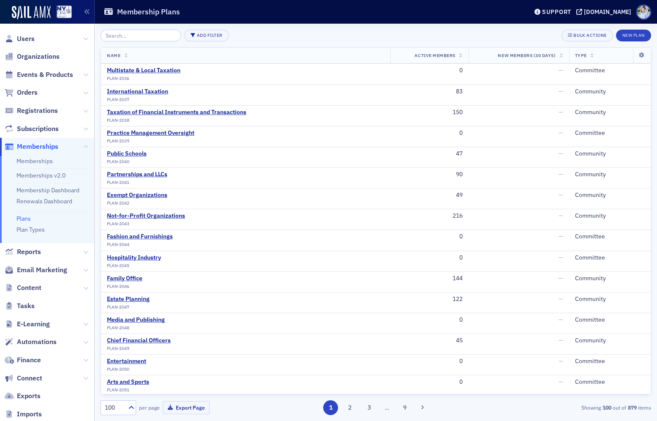
scroll to position [934, 0]
click at [194, 28] on div "Add Filter Bulk Actions New Plan Name Active Members New Members (30 Days) Type…" at bounding box center [376, 222] width 551 height 397
click at [197, 31] on button "Add Filter" at bounding box center [206, 36] width 45 height 12
click at [227, 32] on div "Plan Type" at bounding box center [237, 36] width 23 height 8
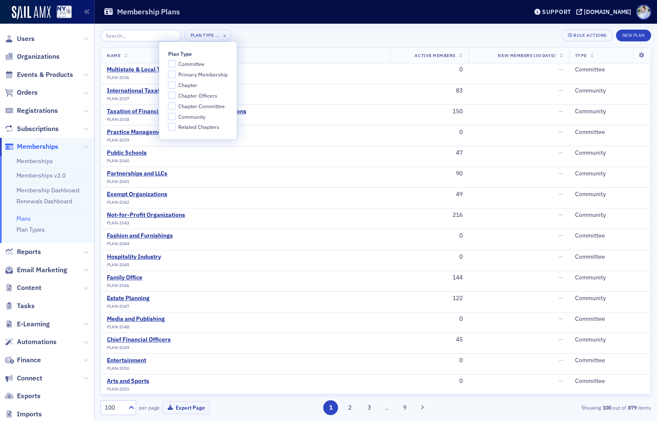
click at [194, 85] on span "Chapter" at bounding box center [187, 85] width 19 height 7
click at [176, 85] on input "Chapter" at bounding box center [172, 85] width 8 height 8
checkbox input "true"
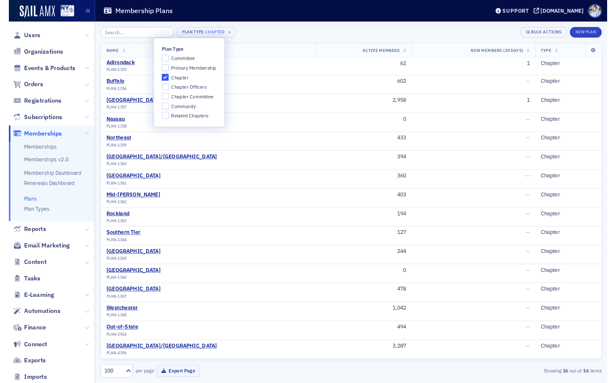
scroll to position [1, 0]
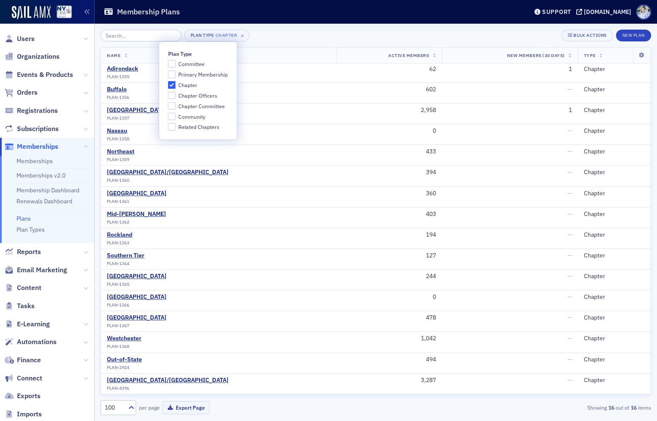
click at [297, 20] on header "Membership Plans Support nysscpa.production.sailamx.com" at bounding box center [376, 12] width 562 height 24
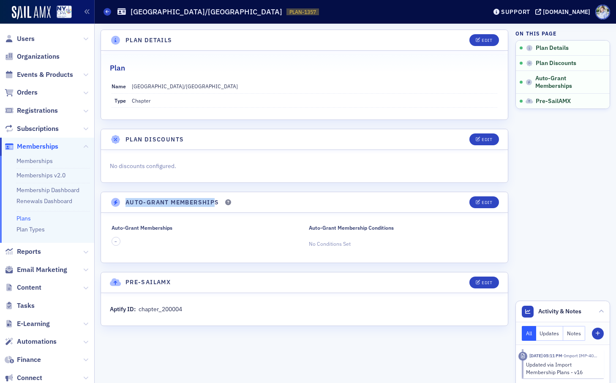
drag, startPoint x: 122, startPoint y: 203, endPoint x: 214, endPoint y: 202, distance: 91.7
click at [214, 202] on header "Auto-Grant Memberships Edit" at bounding box center [304, 202] width 407 height 21
click at [214, 202] on h4 "Auto-Grant Memberships" at bounding box center [172, 202] width 94 height 9
click at [476, 199] on button "Edit" at bounding box center [483, 202] width 29 height 12
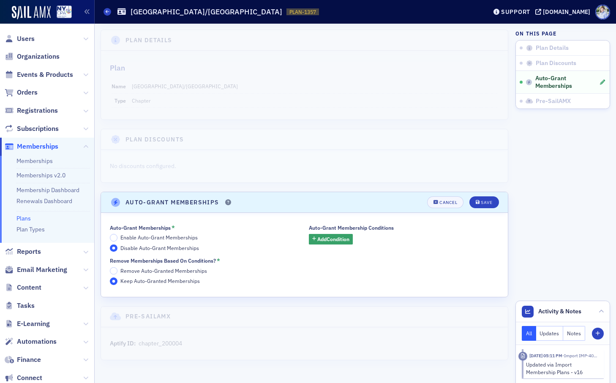
click at [167, 241] on span "Enable Auto-Grant Memberships" at bounding box center [158, 237] width 77 height 7
click at [117, 241] on input "Enable Auto-Grant Memberships" at bounding box center [114, 238] width 8 height 8
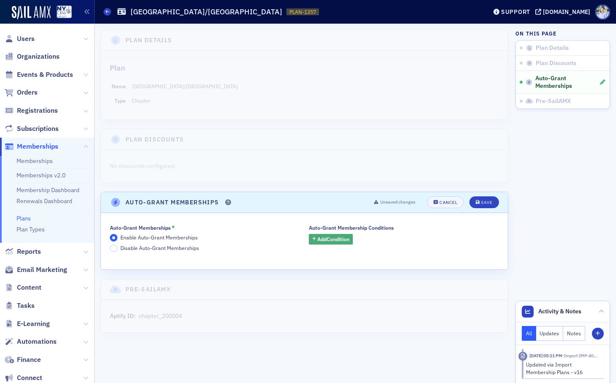
click at [335, 239] on span "Add Condition" at bounding box center [333, 239] width 32 height 8
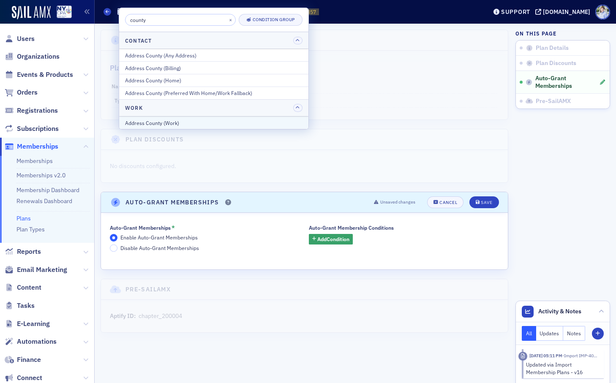
type input "county"
click at [232, 119] on div "Address County (Work)" at bounding box center [213, 123] width 177 height 8
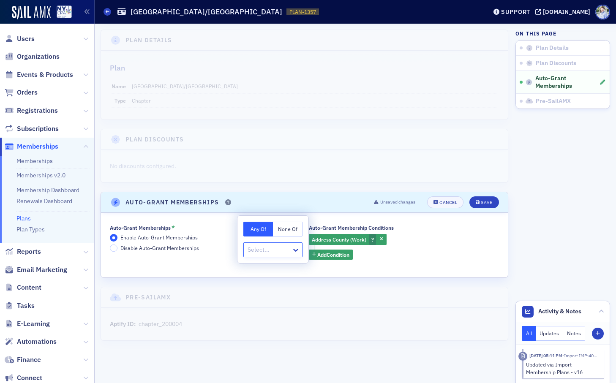
click at [276, 219] on div "Any Of None Of Select..." at bounding box center [272, 239] width 71 height 47
click at [30, 37] on span "Users" at bounding box center [26, 38] width 18 height 9
click at [298, 239] on div "Any Of None Of Select..." at bounding box center [272, 239] width 71 height 47
click at [291, 239] on div "Any Of None Of Select..." at bounding box center [272, 239] width 71 height 47
click at [383, 240] on span "button" at bounding box center [382, 240] width 8 height 8
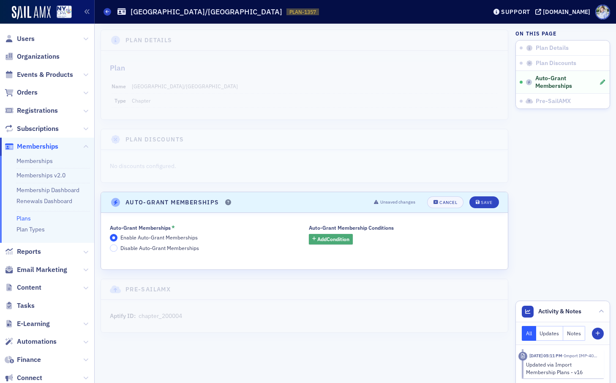
click at [342, 236] on span "Add Condition" at bounding box center [333, 239] width 32 height 8
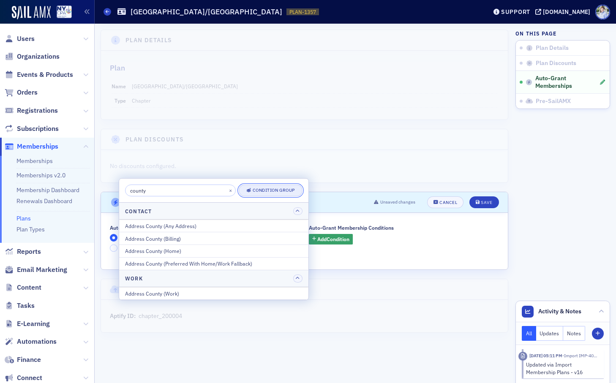
click at [286, 192] on div "Condition Group" at bounding box center [274, 190] width 42 height 5
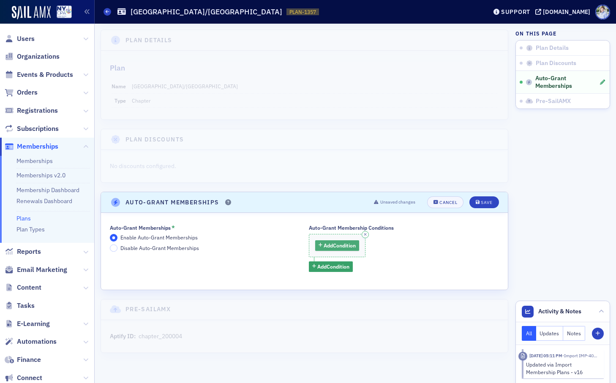
click at [346, 246] on span "Add Condition" at bounding box center [340, 246] width 32 height 8
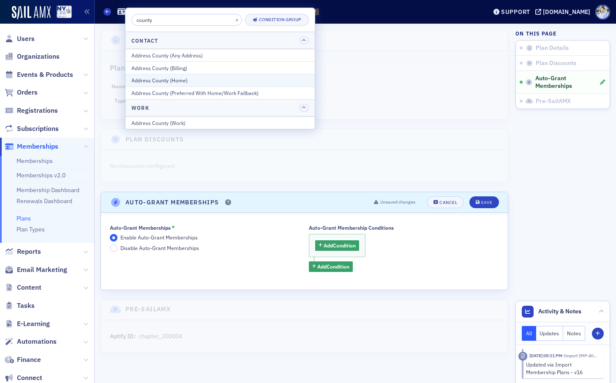
type input "county"
click at [212, 81] on div "Address County (Home)" at bounding box center [219, 80] width 177 height 8
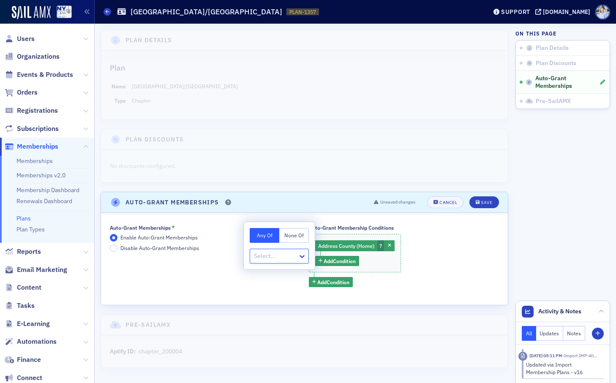
click at [284, 252] on div at bounding box center [275, 256] width 44 height 11
type input "a"
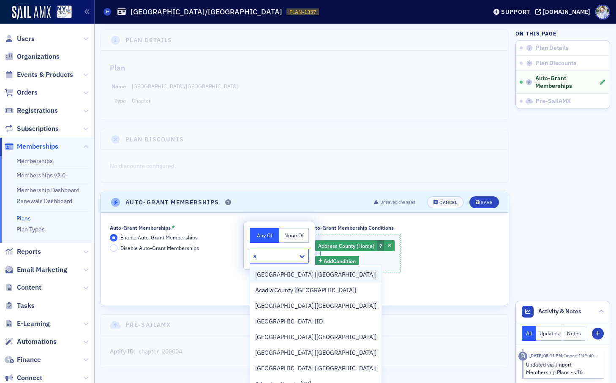
click at [284, 271] on span "Abbeville County [SC]" at bounding box center [315, 274] width 121 height 9
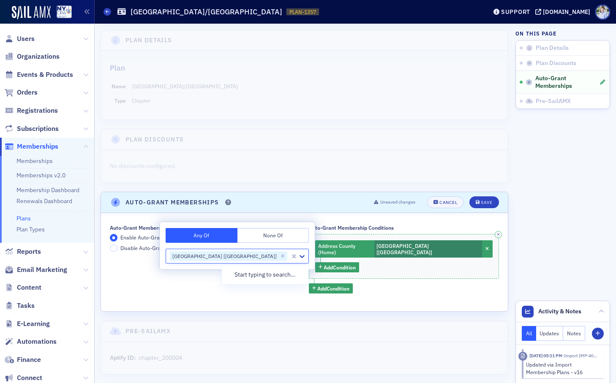
click at [375, 260] on div "Address County (Home) Abbeville County [SC] Add Condition" at bounding box center [404, 256] width 190 height 45
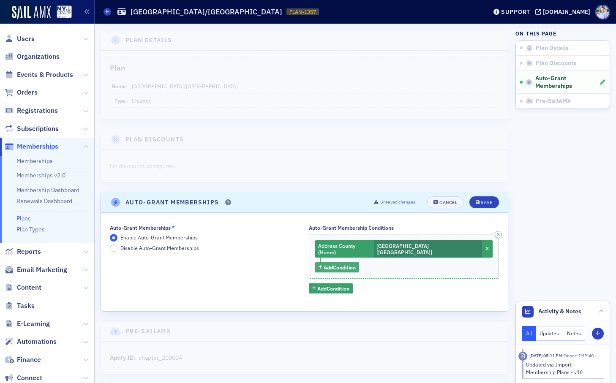
click at [350, 264] on span "Add Condition" at bounding box center [340, 268] width 32 height 8
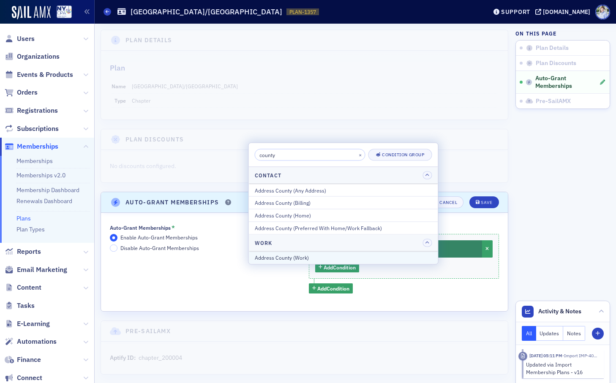
click at [350, 261] on div "Address County (Work)" at bounding box center [343, 258] width 177 height 8
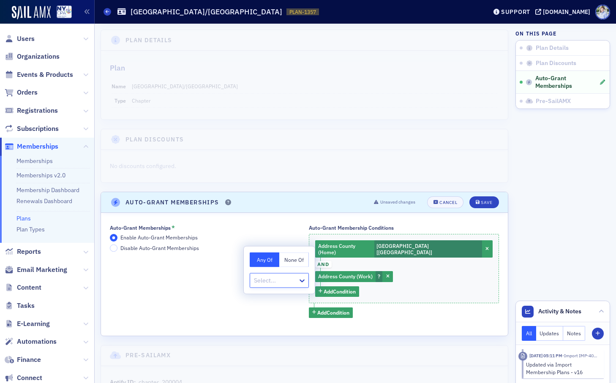
click at [311, 251] on div "Any Of None Of Select..." at bounding box center [279, 270] width 71 height 47
click at [297, 260] on button "None Of" at bounding box center [294, 260] width 30 height 15
click at [385, 257] on div "Address County (Home) Abbeville County [SC] and Address County (Work) None Of :…" at bounding box center [404, 268] width 190 height 69
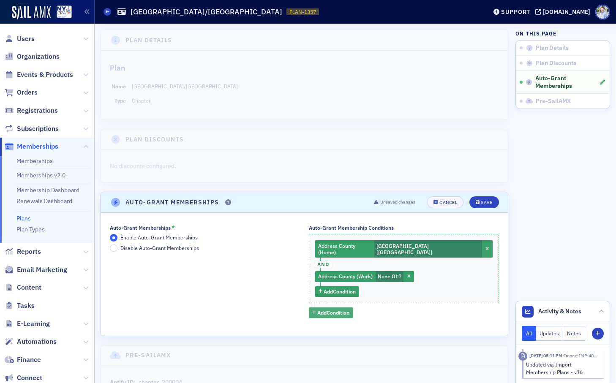
click at [346, 309] on span "Add Condition" at bounding box center [333, 313] width 32 height 8
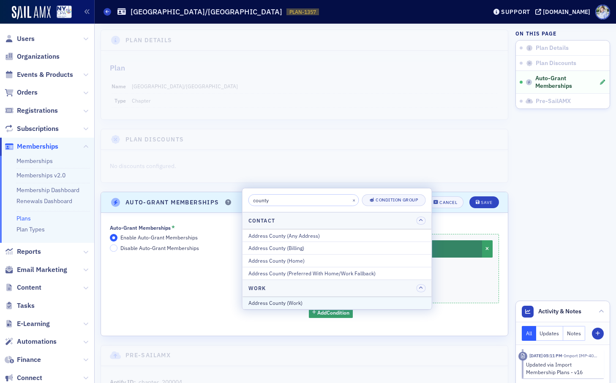
click at [281, 301] on div "Address County (Work)" at bounding box center [336, 303] width 177 height 8
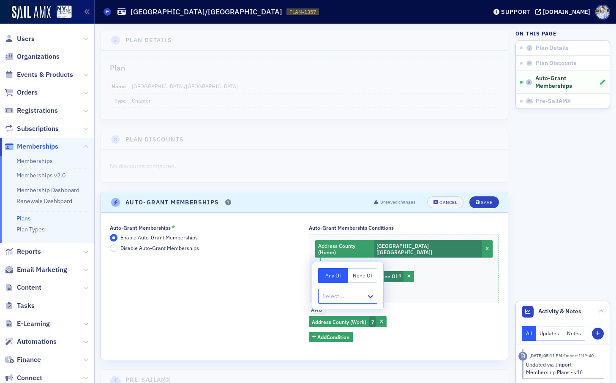
click at [357, 300] on div at bounding box center [344, 296] width 44 height 11
type input "a"
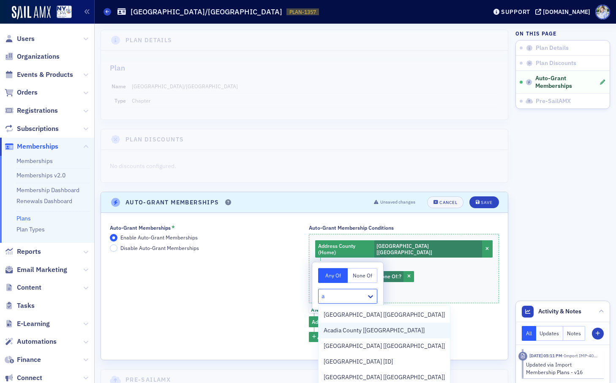
click at [349, 331] on span "Acadia County [LA]" at bounding box center [374, 330] width 101 height 9
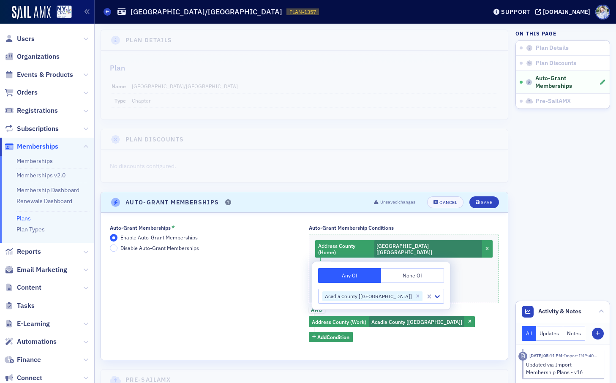
drag, startPoint x: 236, startPoint y: 300, endPoint x: 235, endPoint y: 311, distance: 11.5
click at [236, 300] on div "Auto-Grant Memberships * Enable Auto-Grant Memberships Disable Auto-Grant Membe…" at bounding box center [205, 283] width 190 height 117
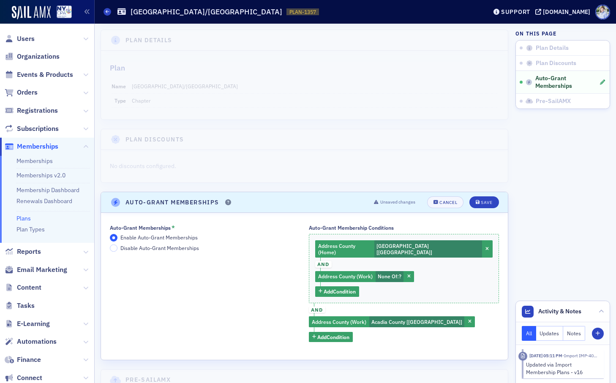
click at [321, 307] on span "and" at bounding box center [317, 310] width 16 height 7
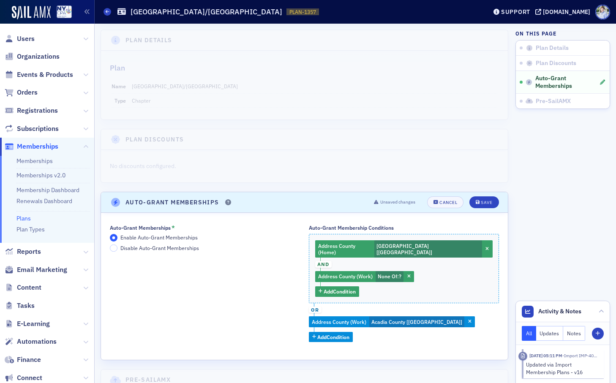
click at [452, 227] on div "Auto-Grant Membership Conditions Address County (Home) Abbeville County [SC] an…" at bounding box center [404, 283] width 190 height 117
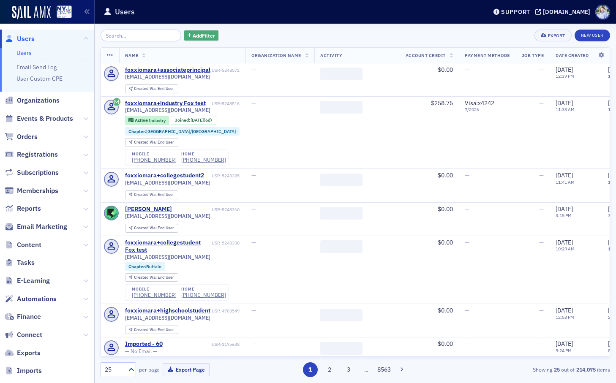
click at [196, 35] on span "Add Filter" at bounding box center [204, 36] width 22 height 8
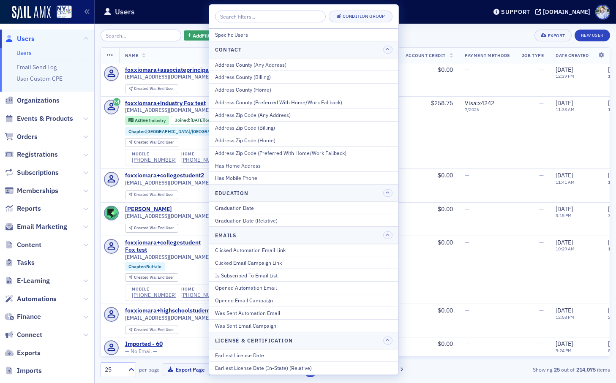
click at [260, 139] on div "Address Zip Code (Home)" at bounding box center [303, 140] width 177 height 8
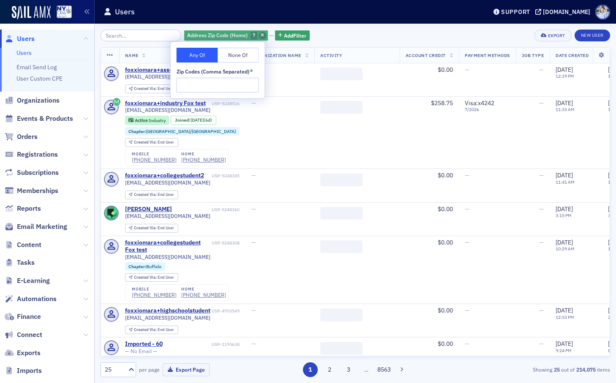
click at [261, 35] on icon "button" at bounding box center [262, 35] width 3 height 5
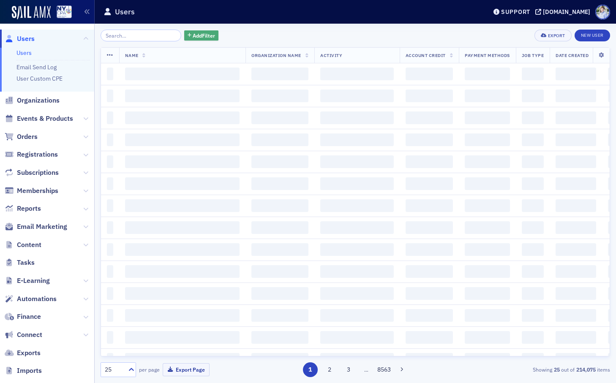
click at [191, 31] on button "Add Filter" at bounding box center [201, 35] width 35 height 11
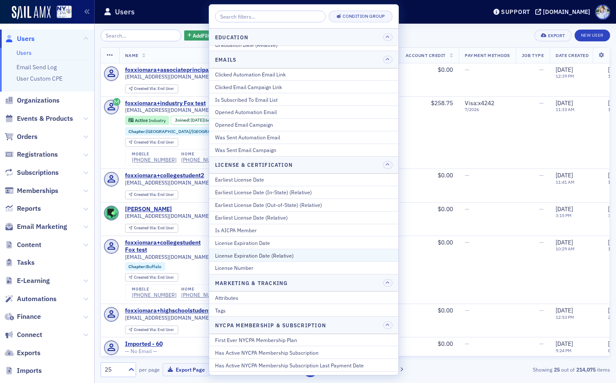
scroll to position [304, 0]
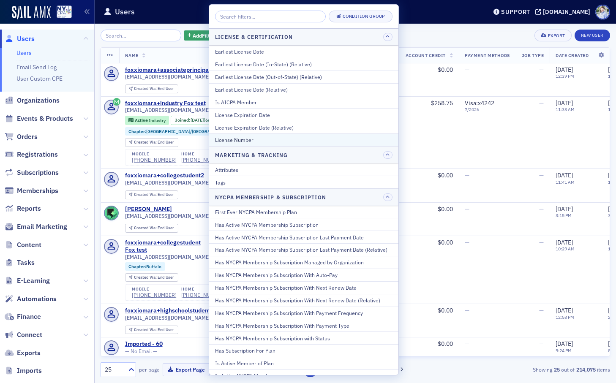
click at [244, 137] on div "License Number" at bounding box center [303, 140] width 177 height 8
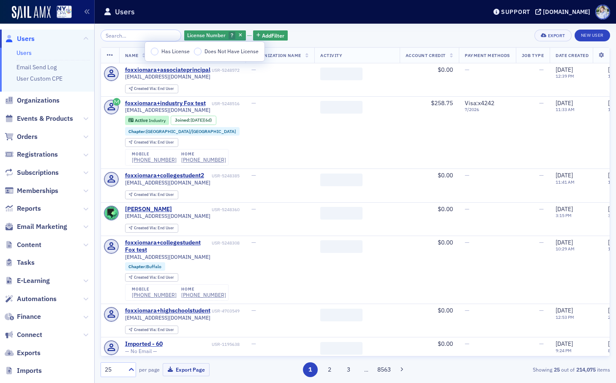
drag, startPoint x: 231, startPoint y: 38, endPoint x: 226, endPoint y: 34, distance: 5.7
click at [237, 38] on span "button" at bounding box center [241, 36] width 8 height 8
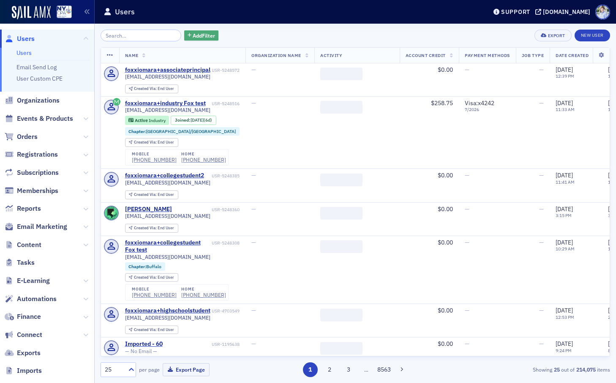
click at [185, 31] on button "Add Filter" at bounding box center [201, 35] width 35 height 11
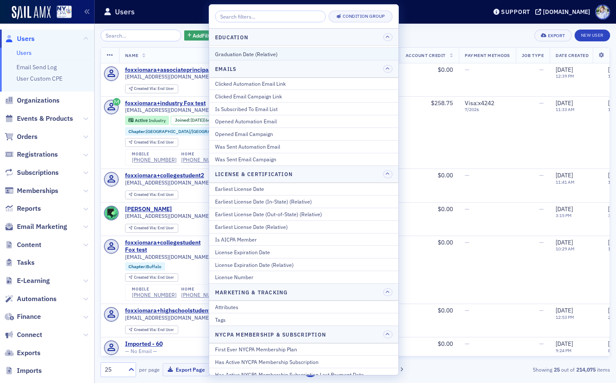
scroll to position [147, 0]
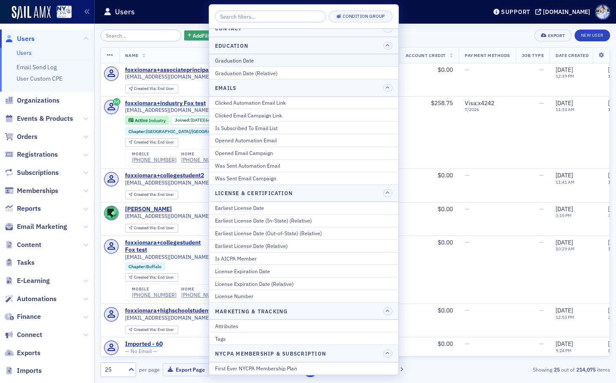
click at [254, 55] on button "Graduation Date" at bounding box center [303, 60] width 189 height 12
select select "9"
select select "2025"
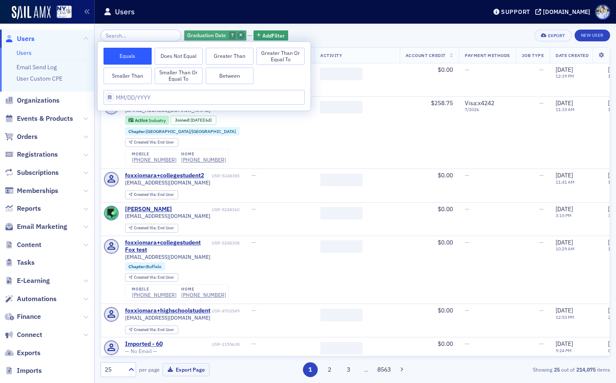
click at [239, 33] on icon "button" at bounding box center [240, 35] width 3 height 5
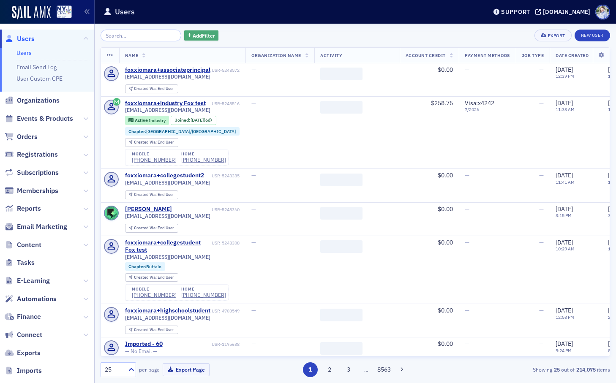
click at [207, 33] on button "Add Filter" at bounding box center [201, 35] width 35 height 11
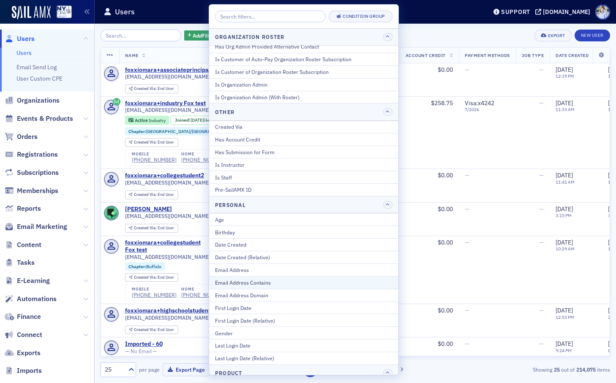
scroll to position [738, 0]
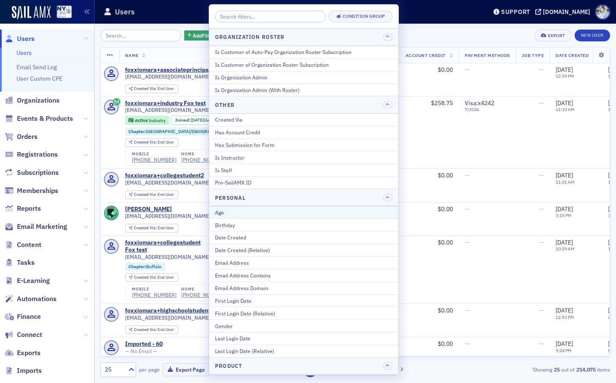
click at [283, 210] on div "Age" at bounding box center [303, 213] width 177 height 8
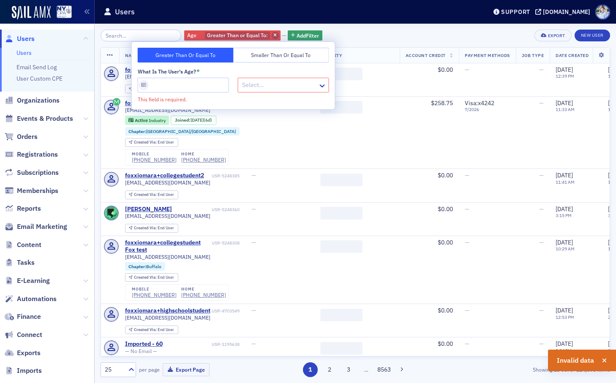
click at [272, 38] on span "button" at bounding box center [276, 36] width 8 height 8
